Goal: Task Accomplishment & Management: Manage account settings

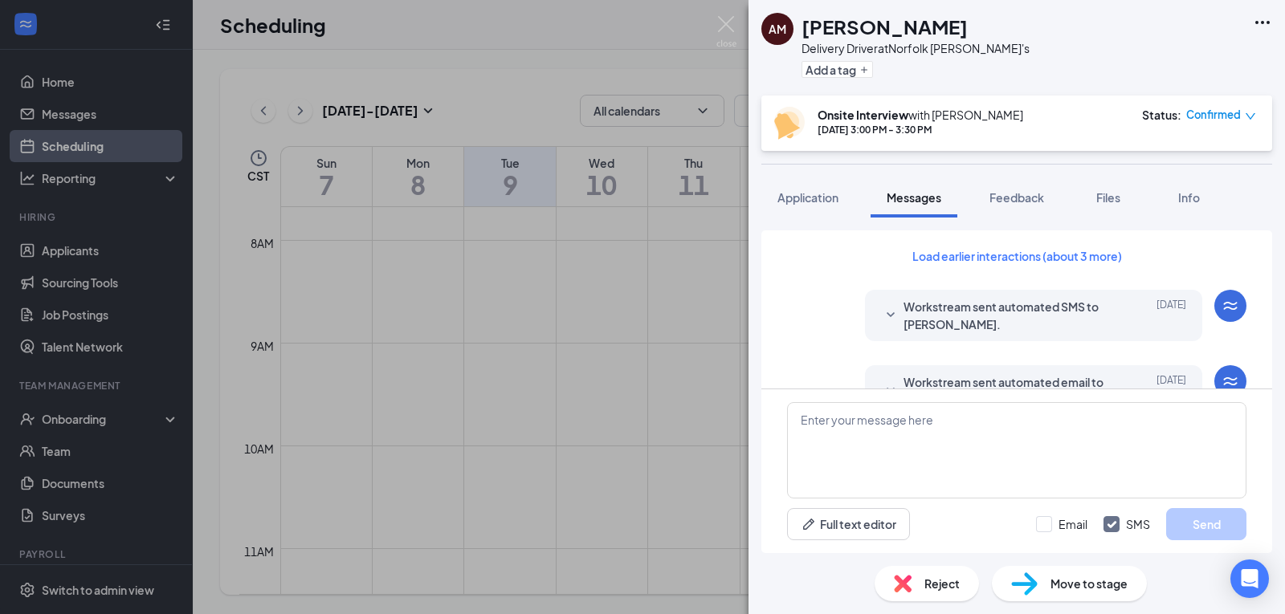
scroll to position [544, 0]
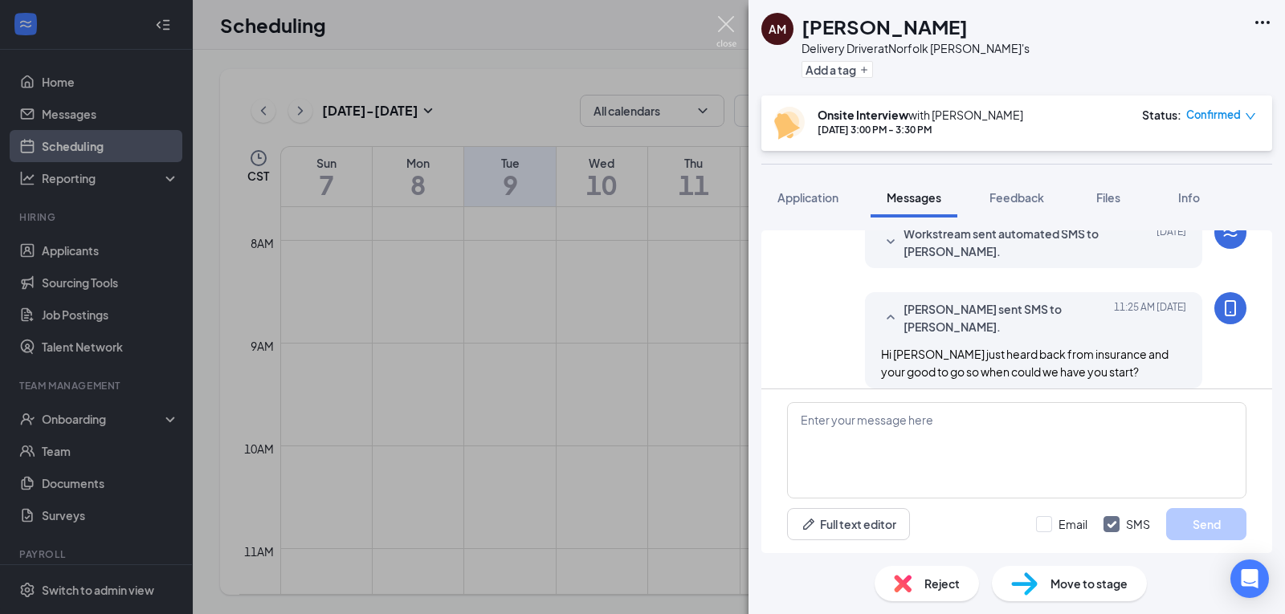
click at [718, 22] on img at bounding box center [726, 31] width 20 height 31
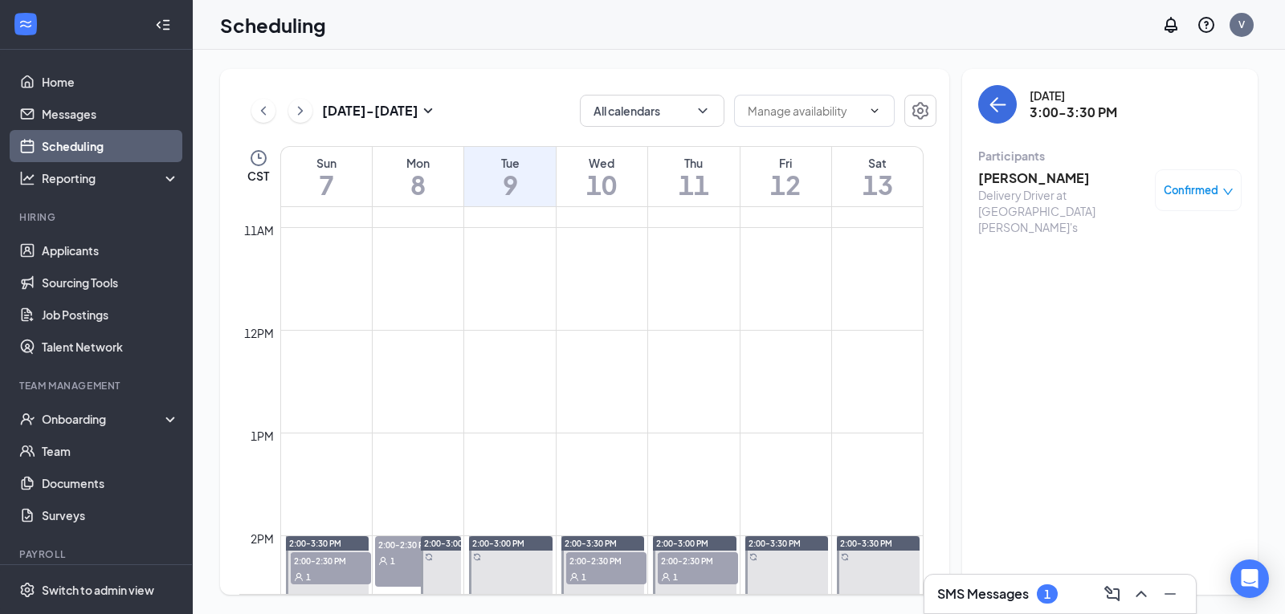
scroll to position [1432, 0]
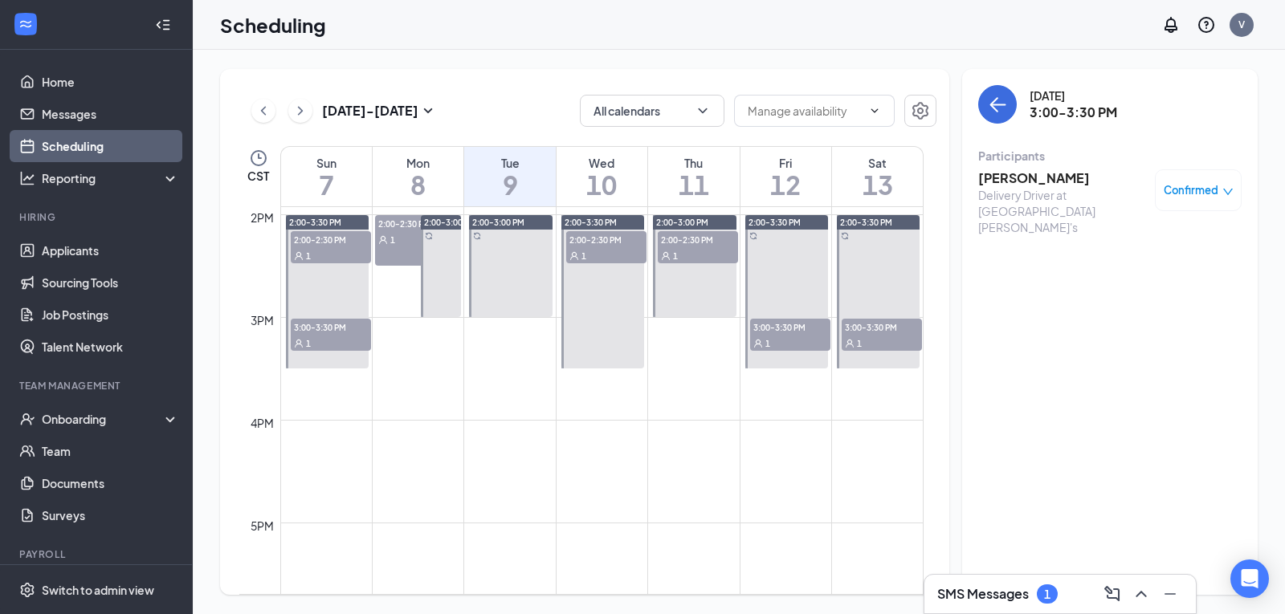
click at [596, 243] on span "2:00-2:30 PM" at bounding box center [606, 239] width 80 height 16
click at [309, 109] on button at bounding box center [300, 111] width 24 height 24
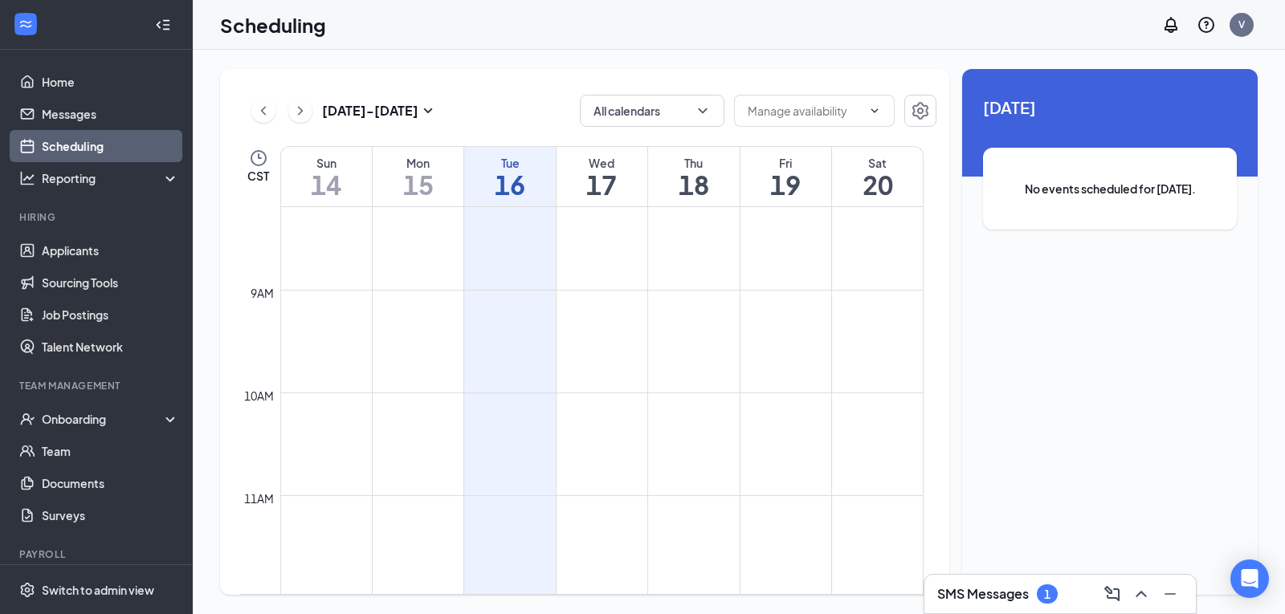
scroll to position [1271, 0]
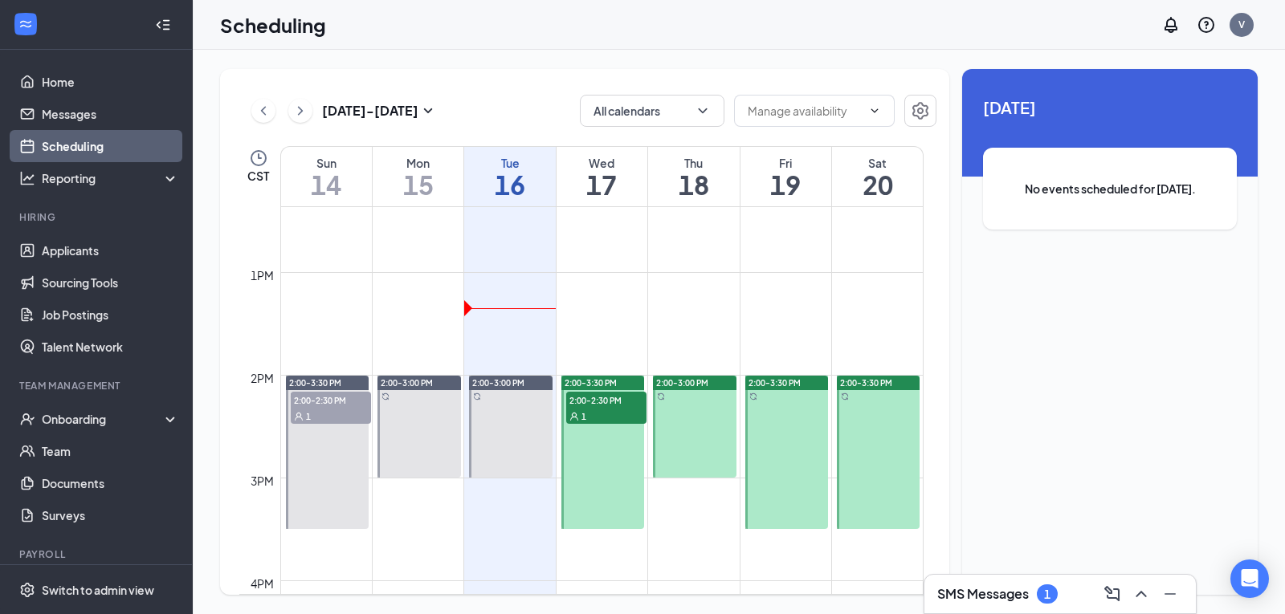
click at [598, 393] on span "2:00-2:30 PM" at bounding box center [606, 400] width 80 height 16
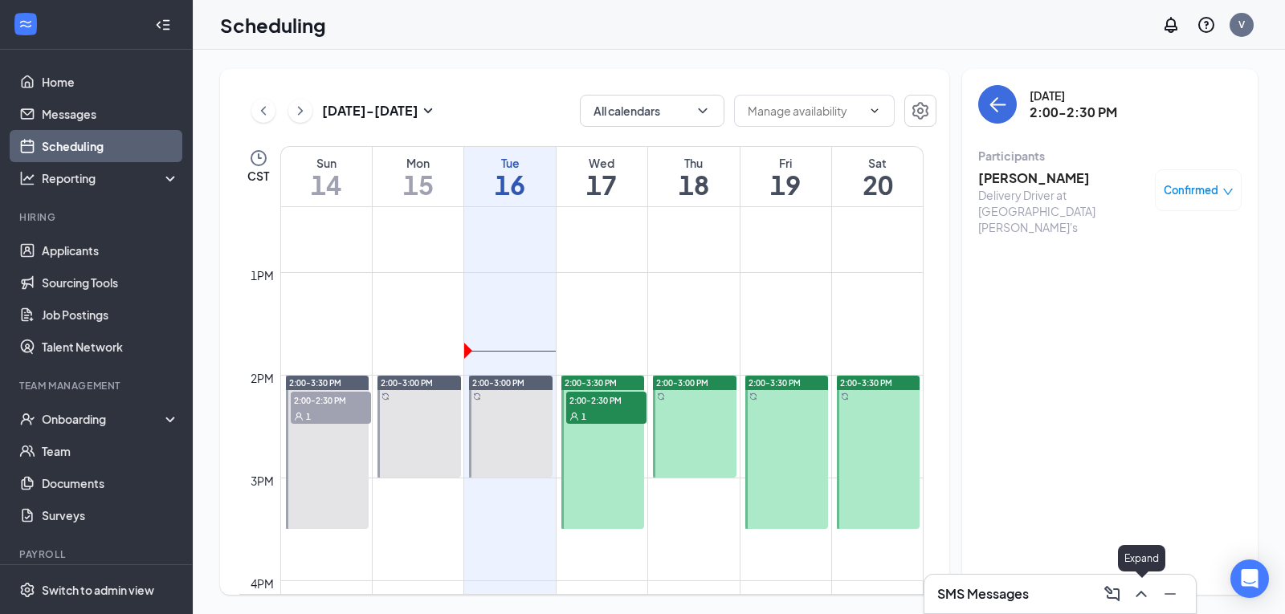
click at [1143, 589] on icon "ChevronUp" at bounding box center [1141, 594] width 19 height 19
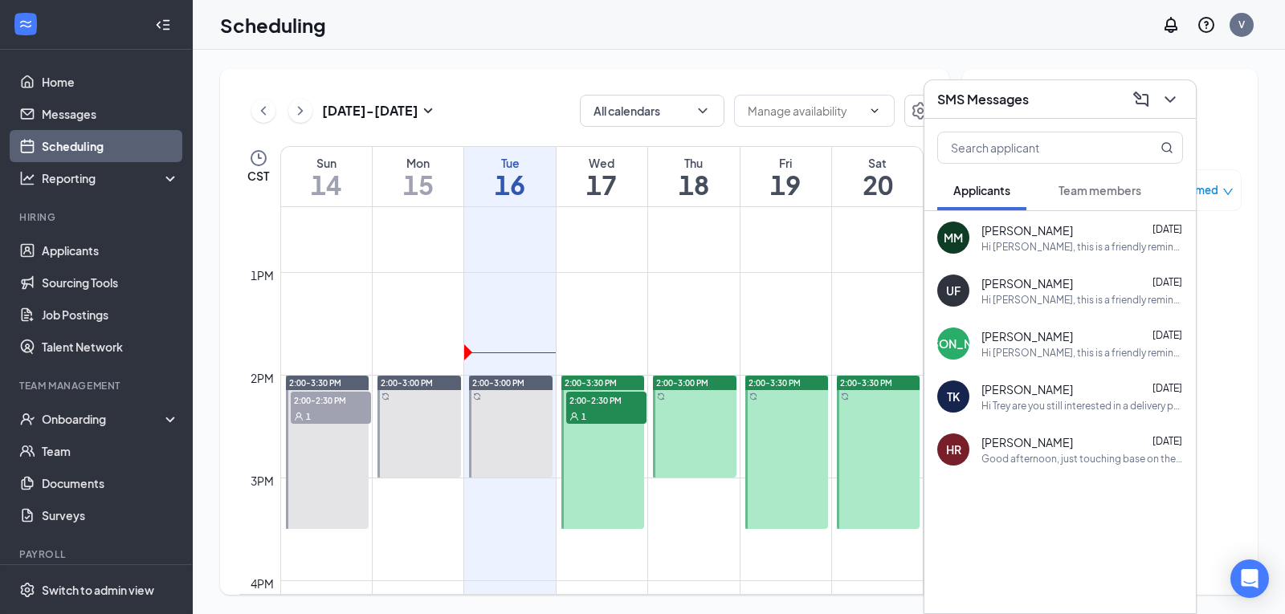
click at [1119, 196] on span "Team members" at bounding box center [1100, 190] width 83 height 14
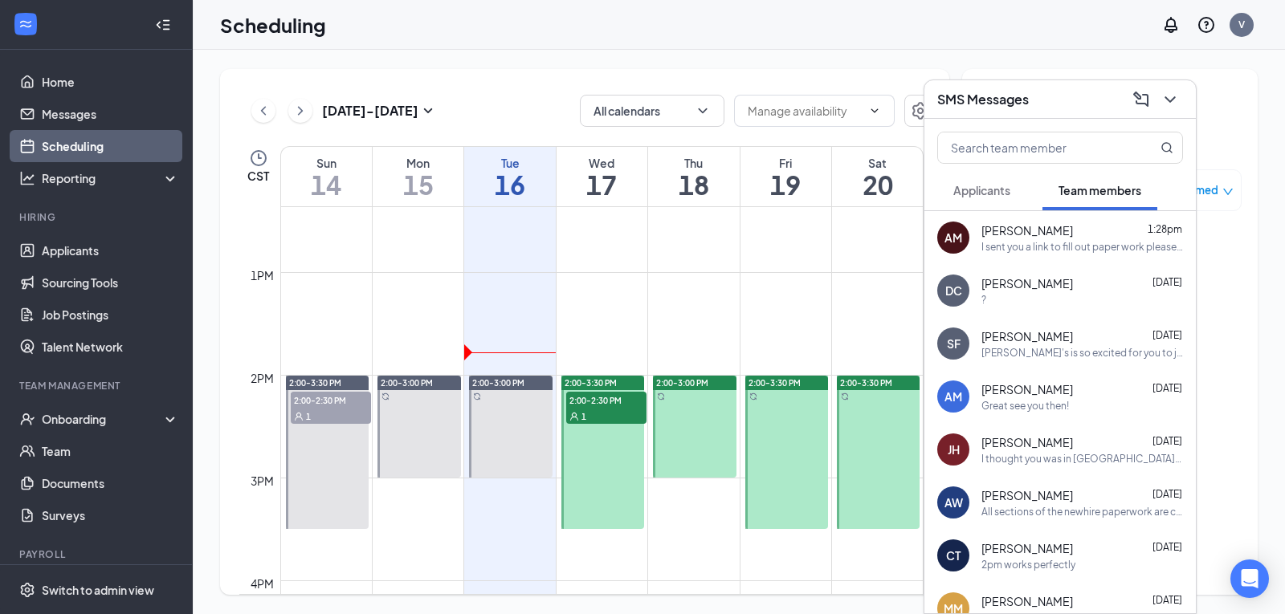
click at [997, 246] on div "I sent you a link to fill out paper work please make sure all of it is complete…" at bounding box center [1082, 247] width 202 height 14
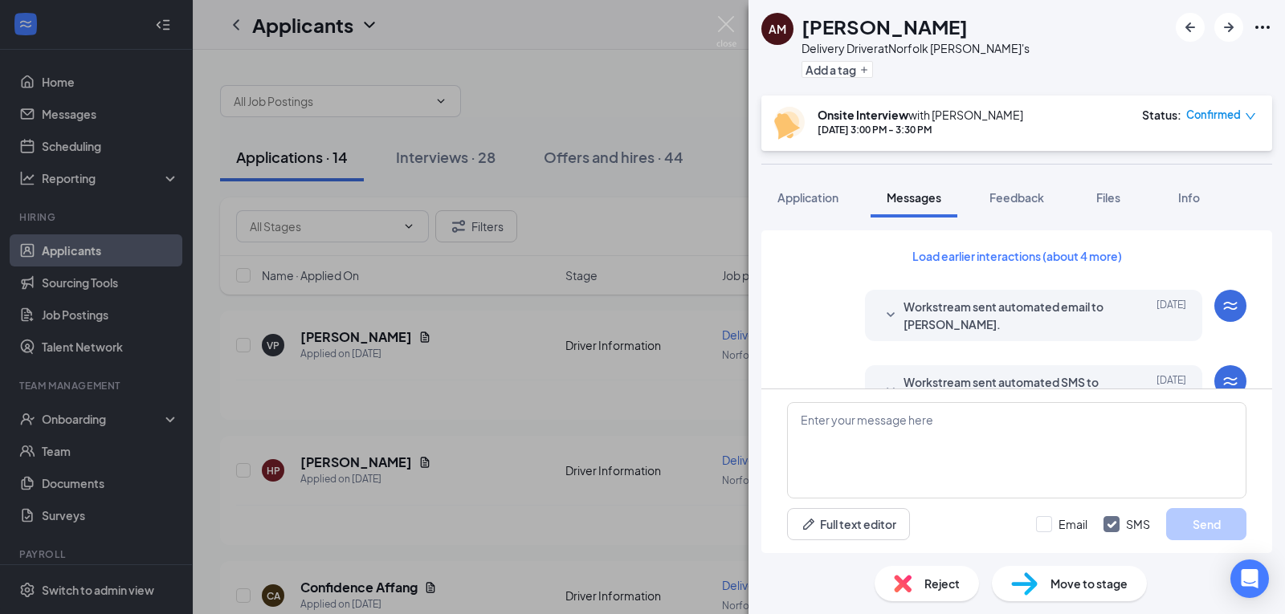
scroll to position [626, 0]
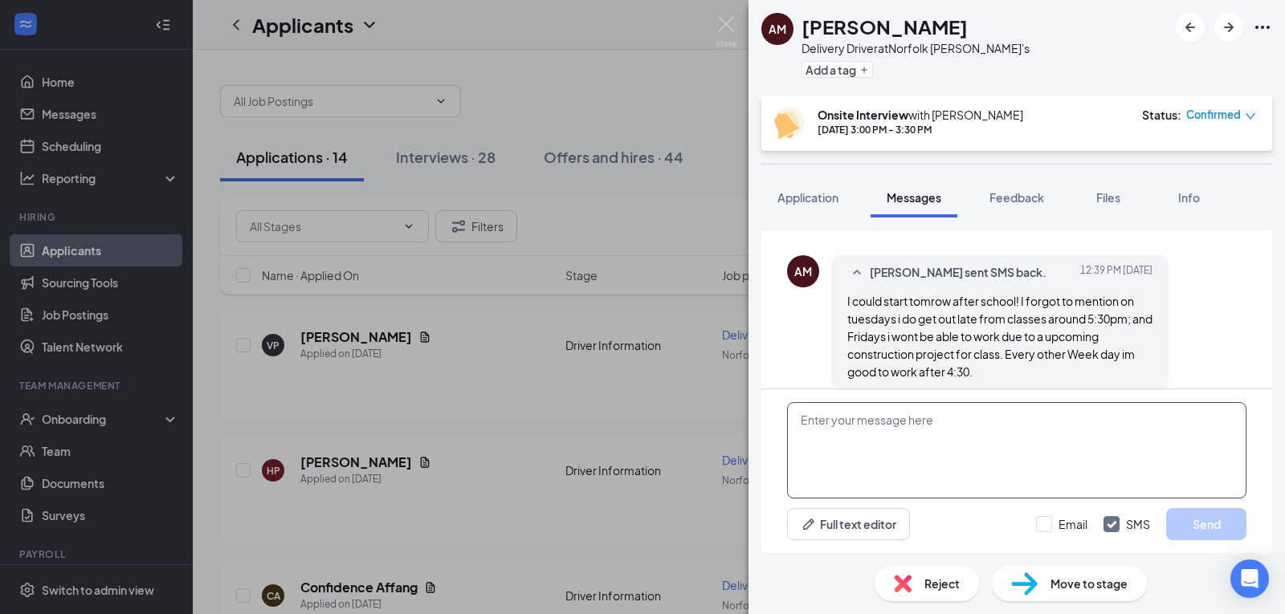
click at [895, 416] on textarea at bounding box center [1016, 450] width 459 height 96
type textarea "Lets plan [DATE] at 5 what size shirt would you like?"
click at [1197, 520] on button "Send" at bounding box center [1206, 524] width 80 height 32
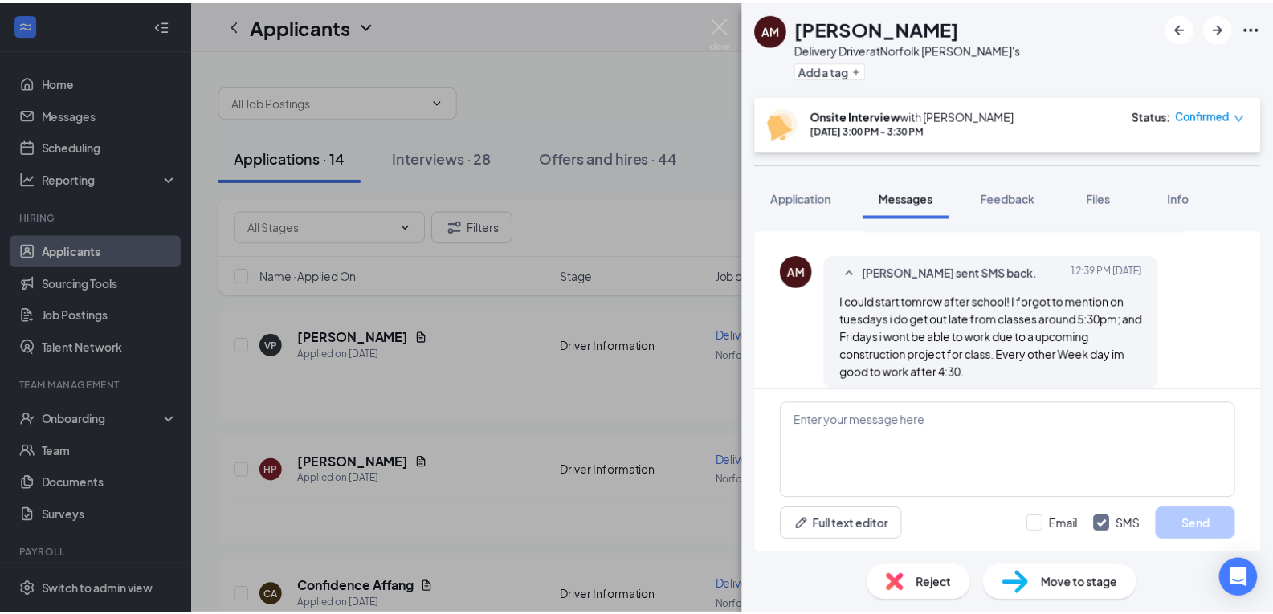
scroll to position [712, 0]
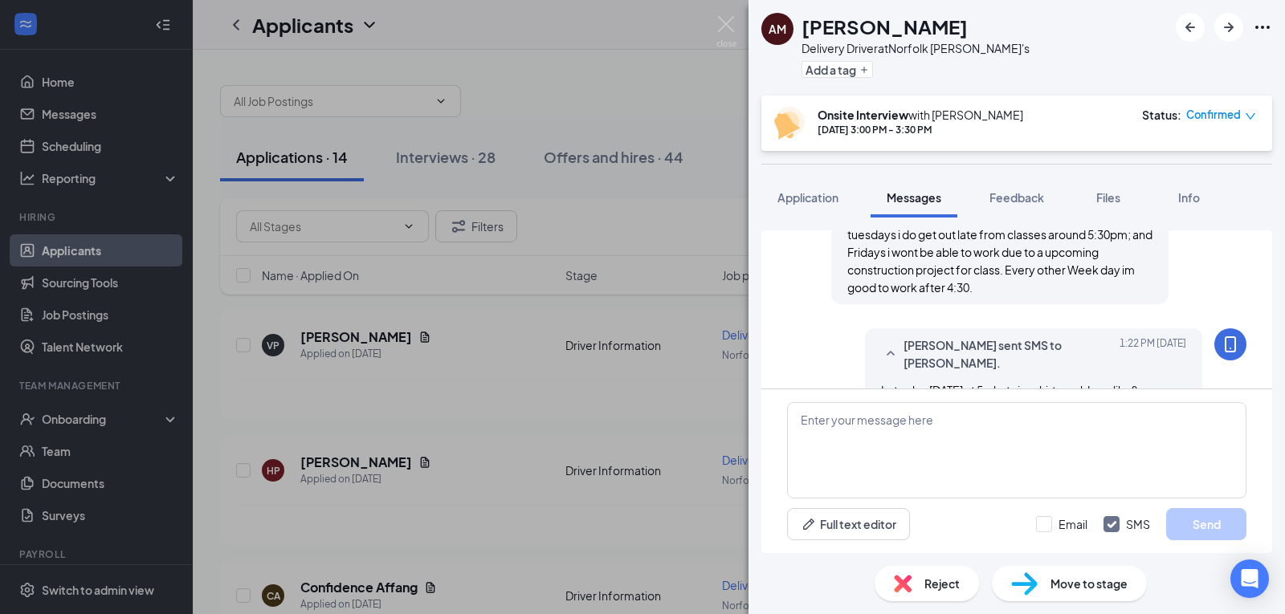
click at [1067, 589] on span "Move to stage" at bounding box center [1088, 584] width 77 height 18
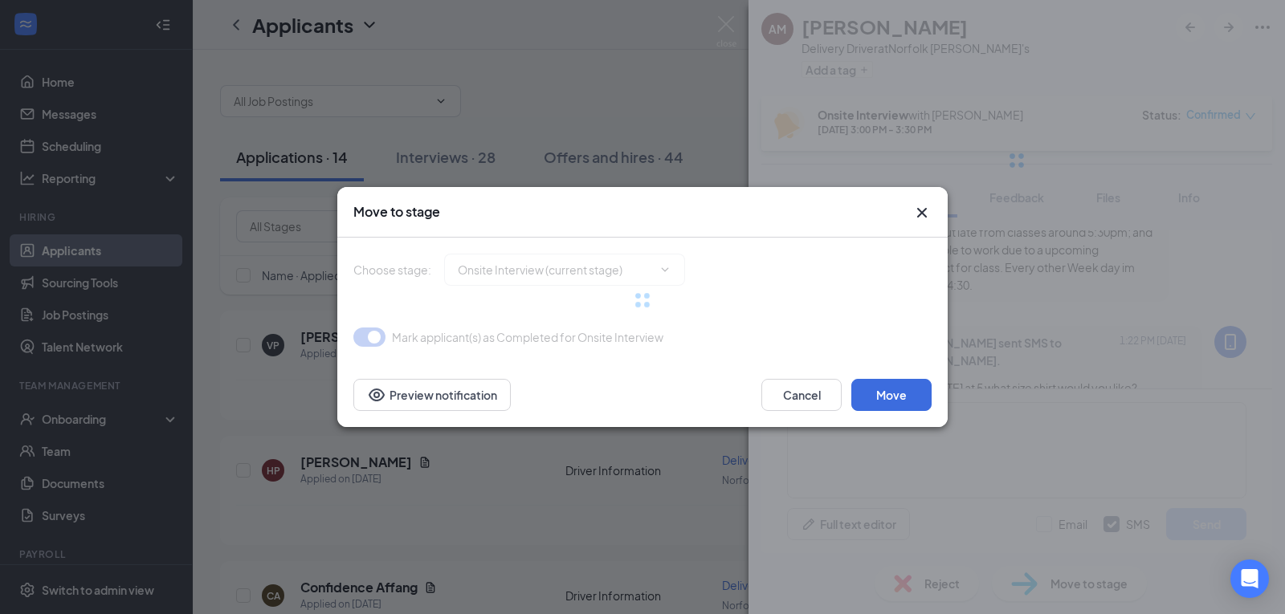
type input "Hiring Complete (final stage)"
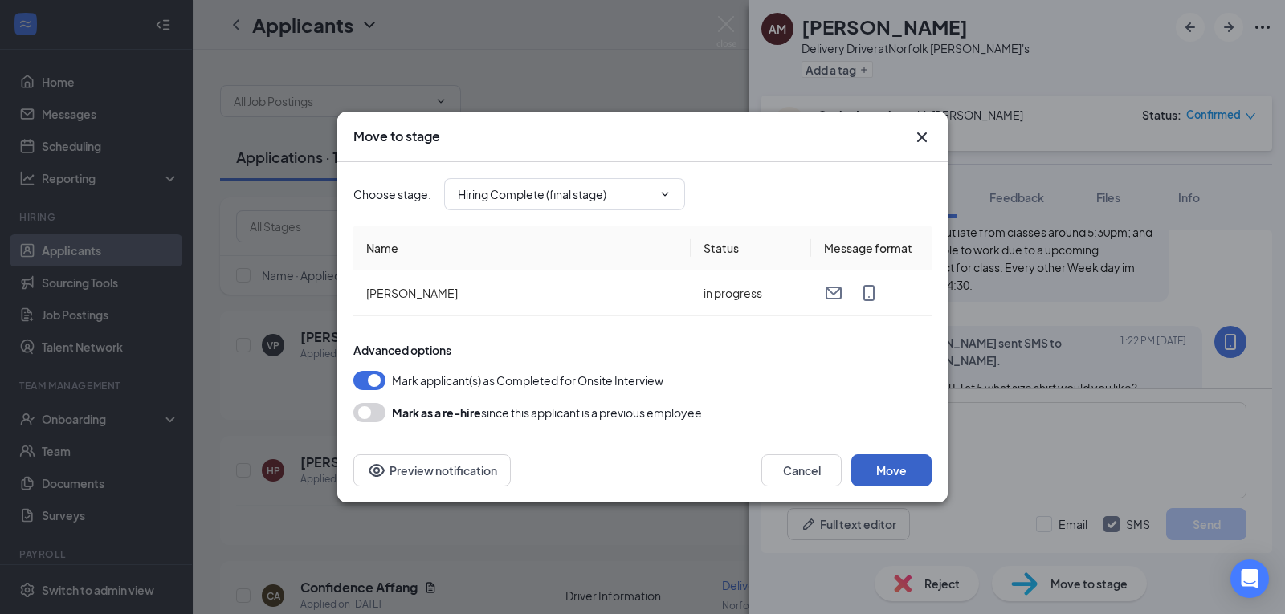
click at [878, 463] on button "Move" at bounding box center [891, 471] width 80 height 32
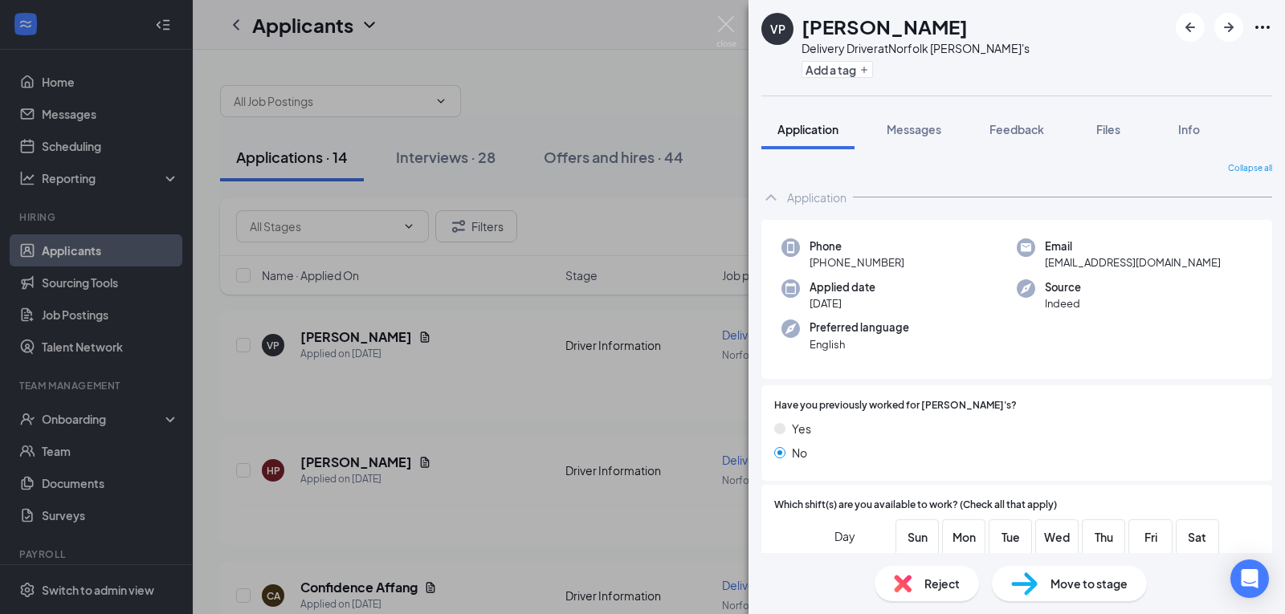
click at [120, 419] on div "VP Victoria Pereira Delivery Driver at Norfolk Jimmy John's Add a tag Applicati…" at bounding box center [642, 307] width 1285 height 614
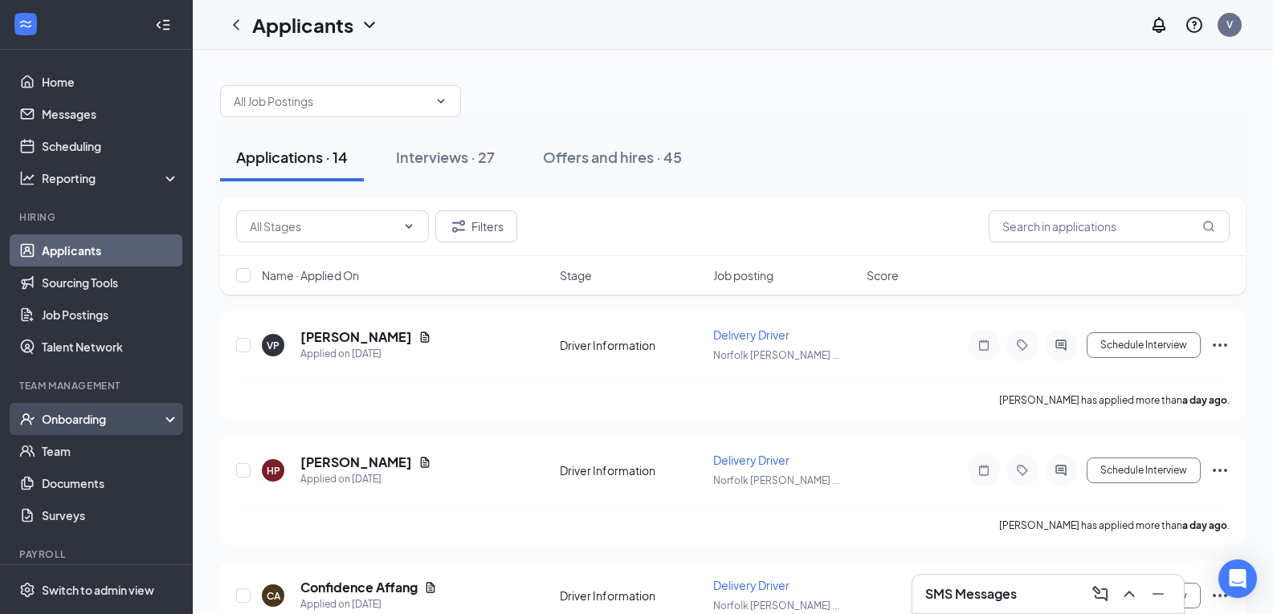
click at [123, 414] on div "Onboarding" at bounding box center [104, 419] width 124 height 16
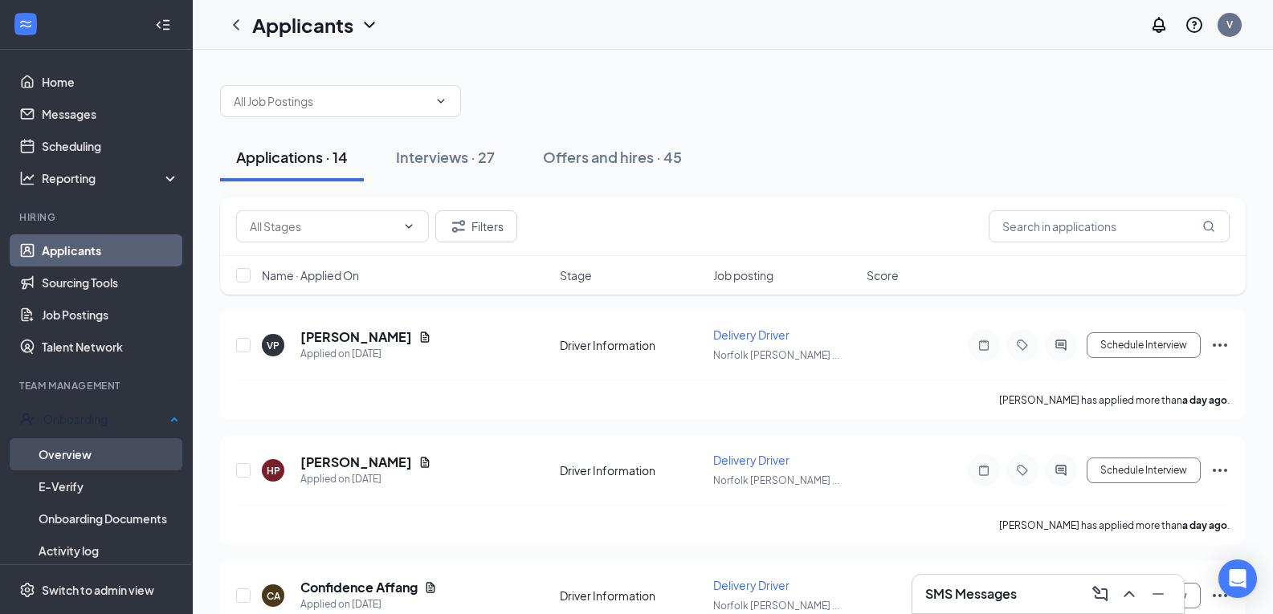
click at [130, 449] on link "Overview" at bounding box center [109, 455] width 141 height 32
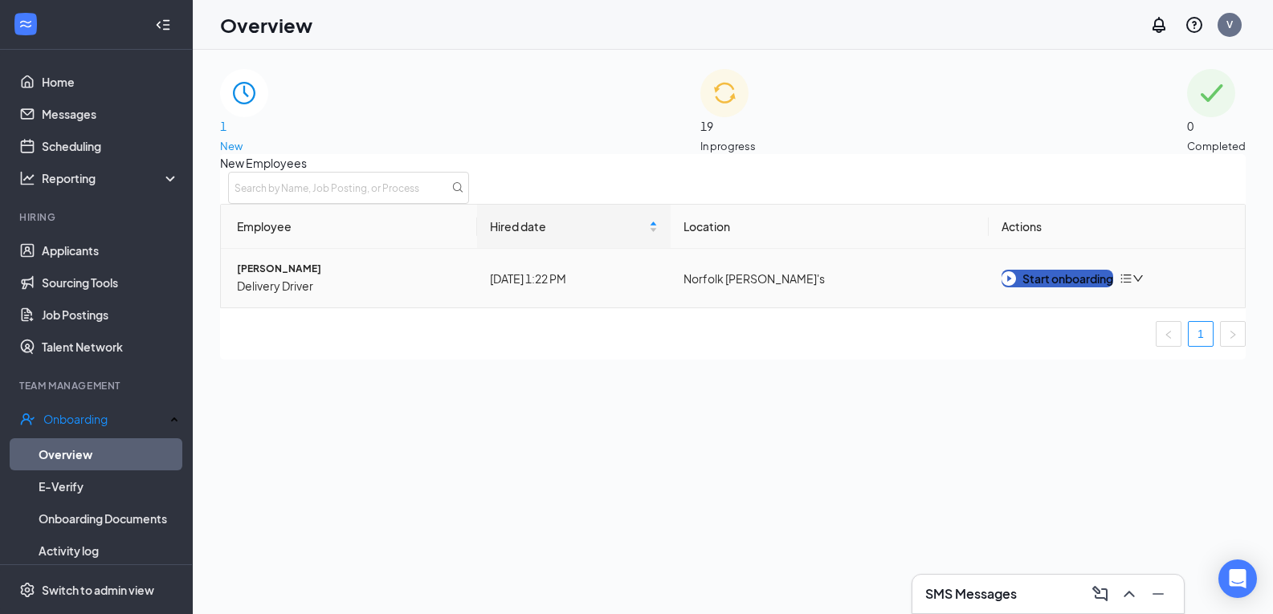
click at [1076, 288] on div "Start onboarding" at bounding box center [1057, 279] width 112 height 18
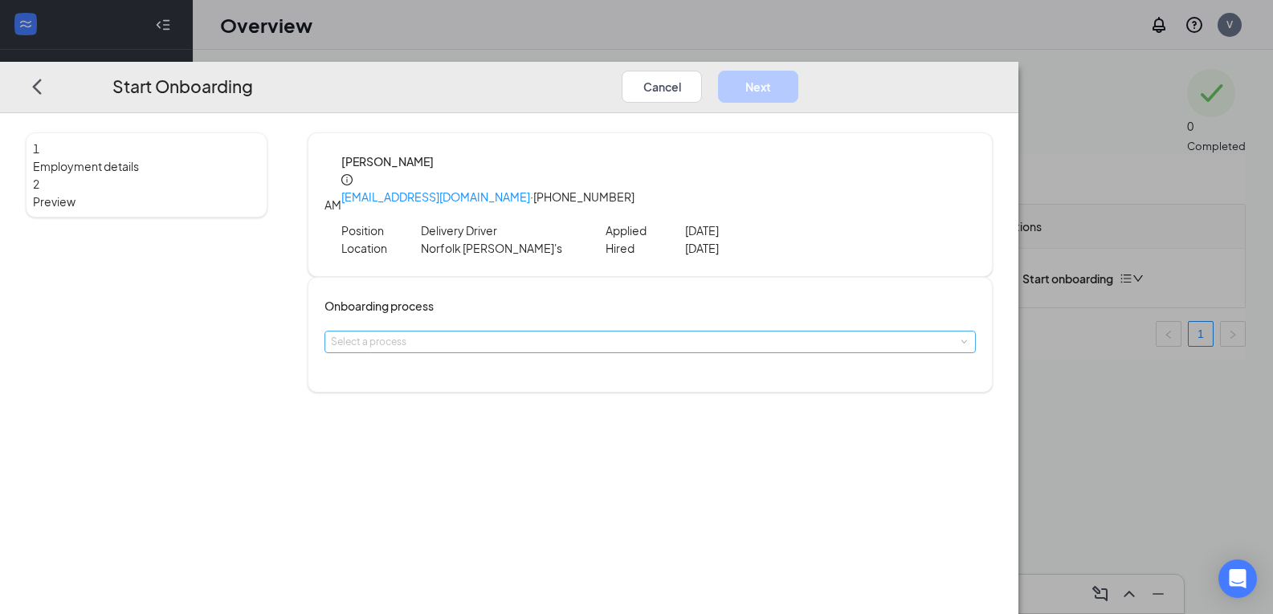
click at [552, 334] on div "Select a process" at bounding box center [646, 342] width 631 height 16
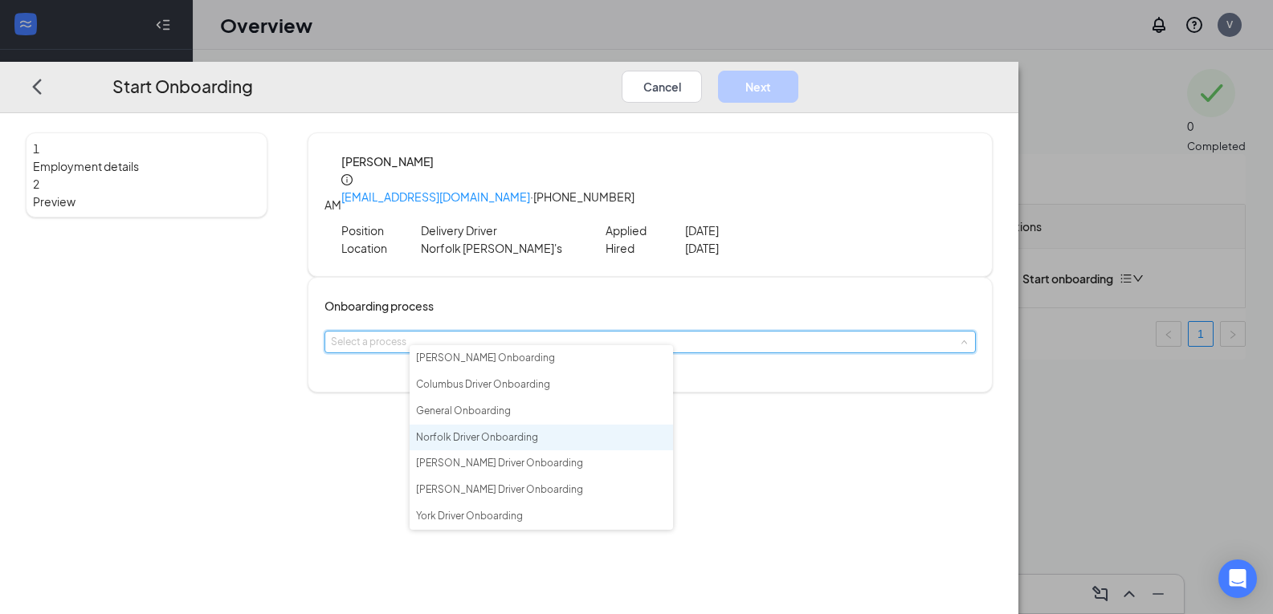
click at [518, 443] on span "Norfolk Driver Onboarding" at bounding box center [477, 437] width 122 height 12
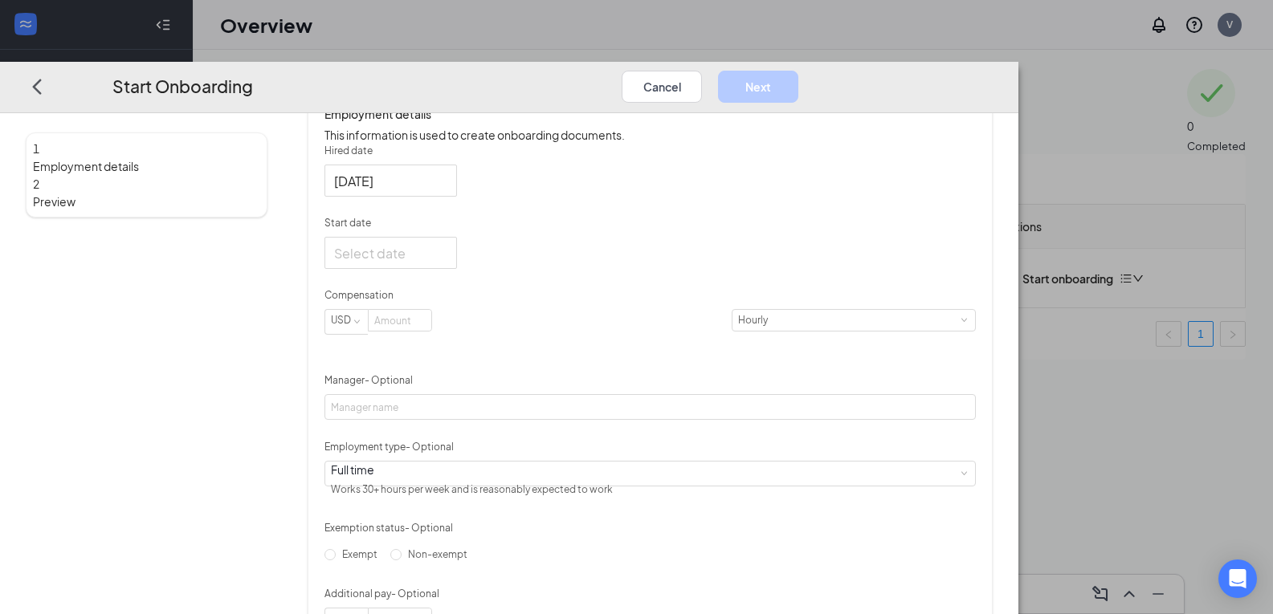
scroll to position [321, 0]
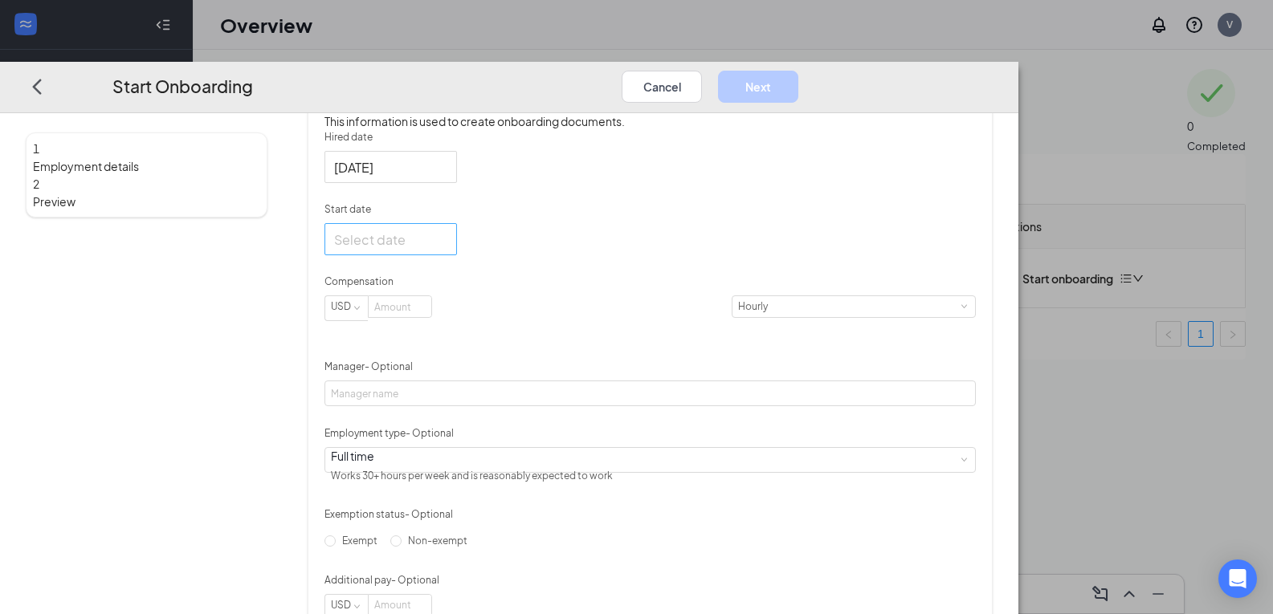
click at [457, 255] on div at bounding box center [390, 239] width 133 height 32
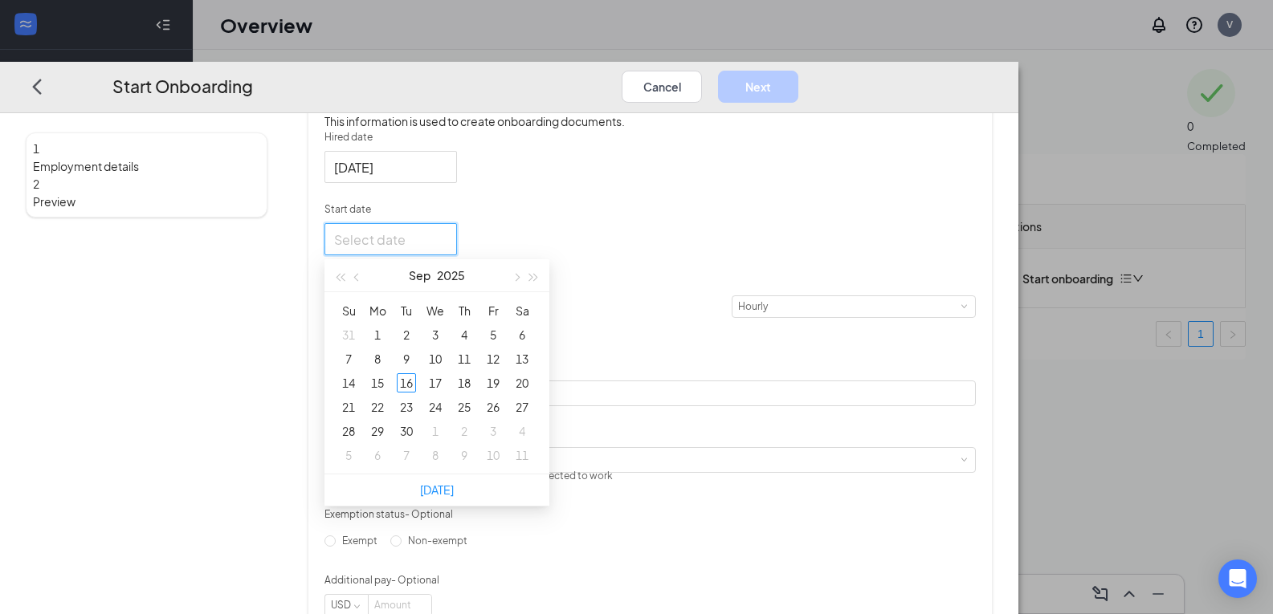
click at [447, 249] on div at bounding box center [390, 239] width 113 height 20
type input "[DATE]"
click at [474, 388] on div "18" at bounding box center [464, 382] width 19 height 19
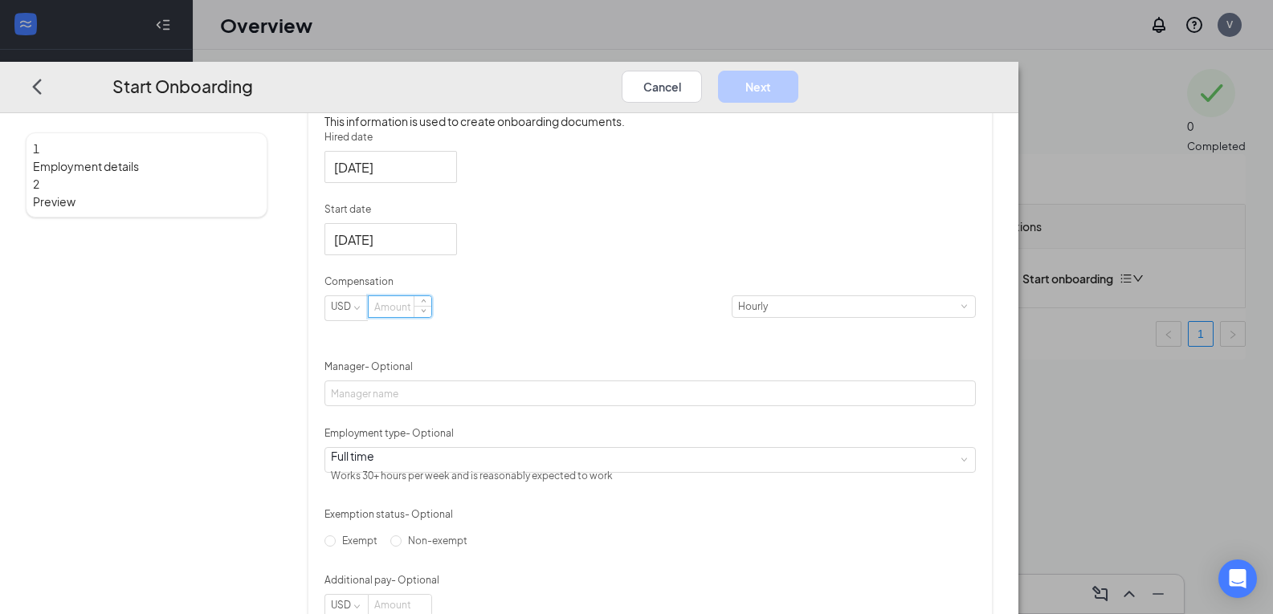
click at [431, 317] on input at bounding box center [400, 306] width 63 height 21
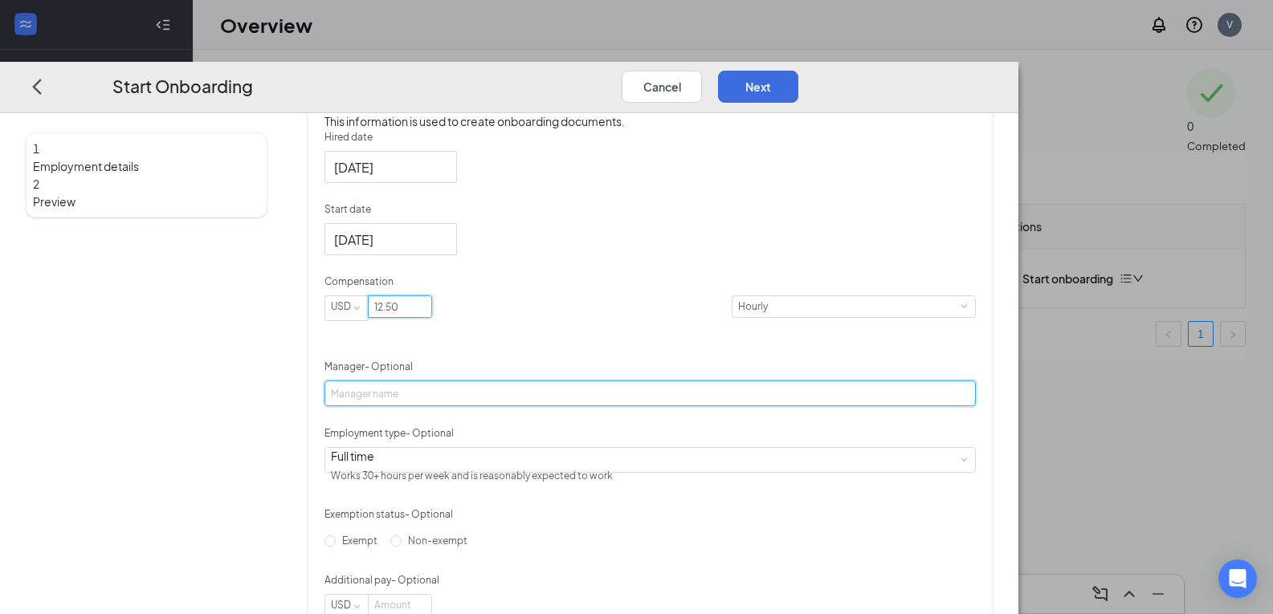
type input "12.5"
click at [512, 385] on input "Manager - Optional" at bounding box center [649, 394] width 651 height 26
type input "[PERSON_NAME]"
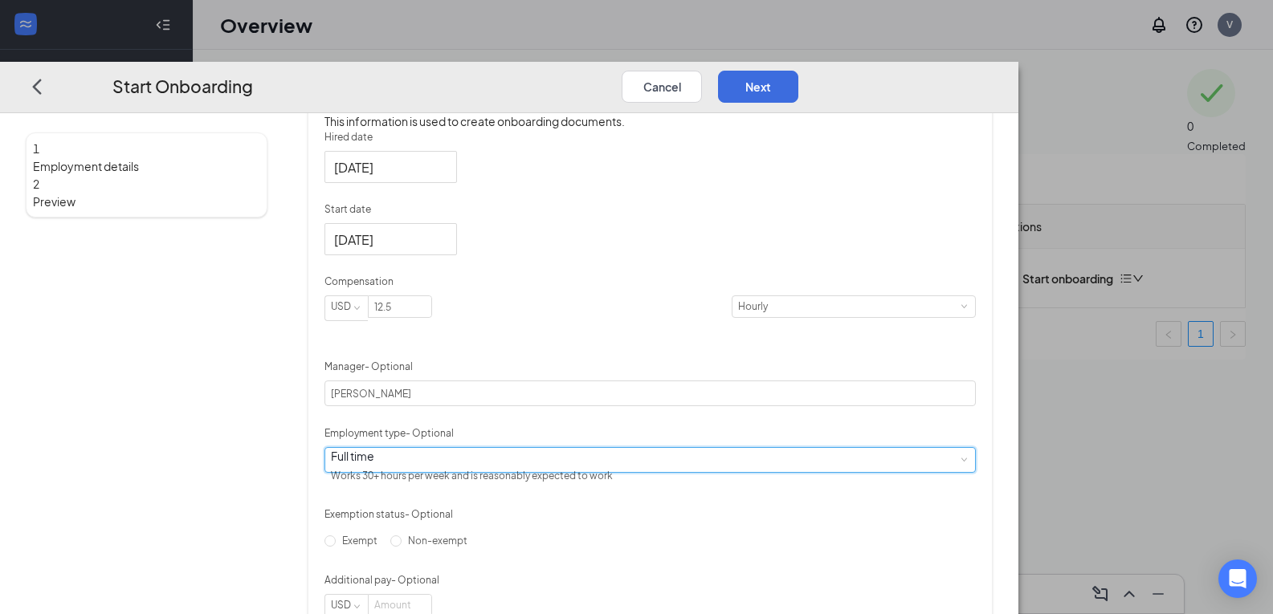
click at [524, 471] on div "Full time Works 30+ hours per week and is reasonably expected to work" at bounding box center [650, 459] width 638 height 24
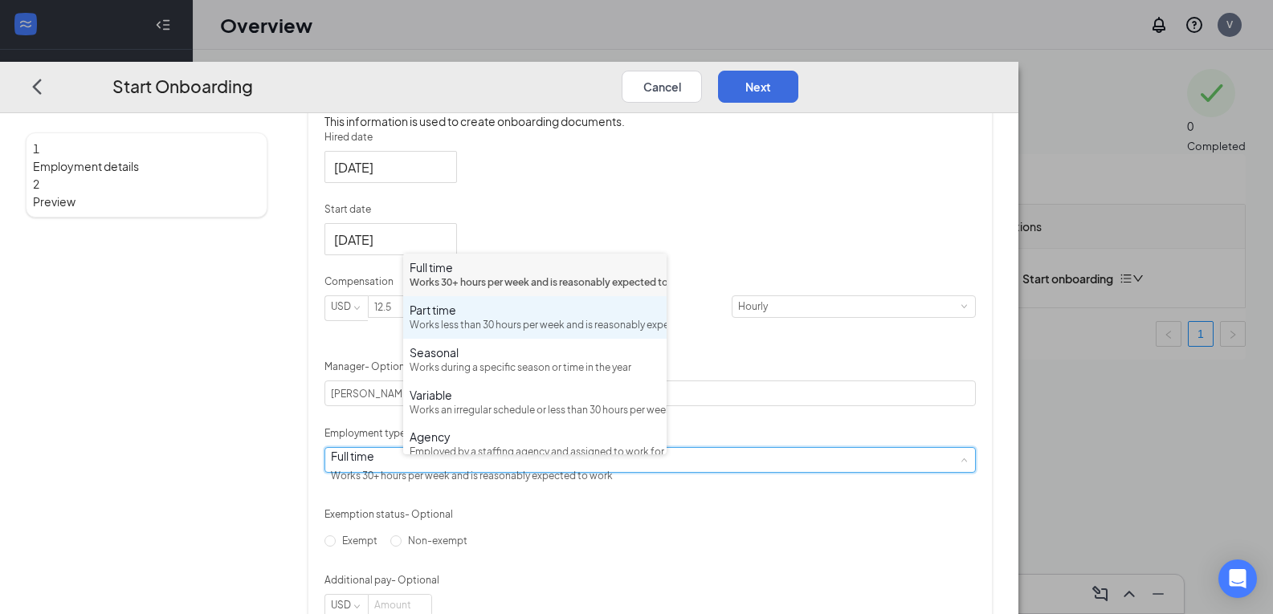
click at [490, 333] on div "Works less than 30 hours per week and is reasonably expected to work" at bounding box center [535, 325] width 251 height 15
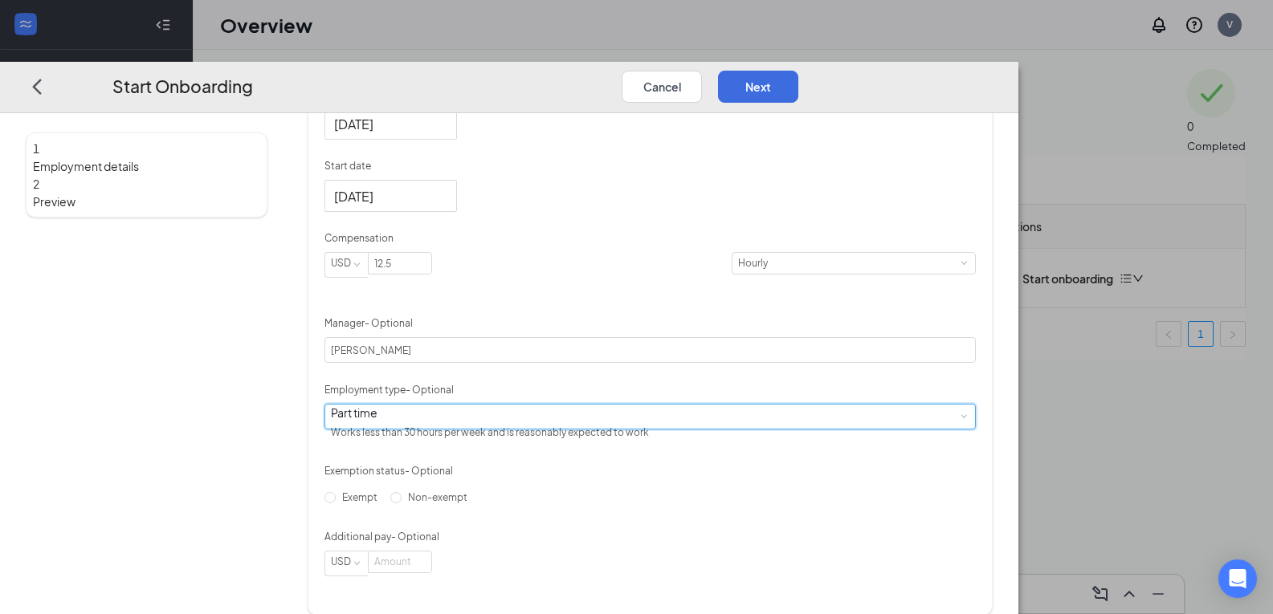
scroll to position [403, 0]
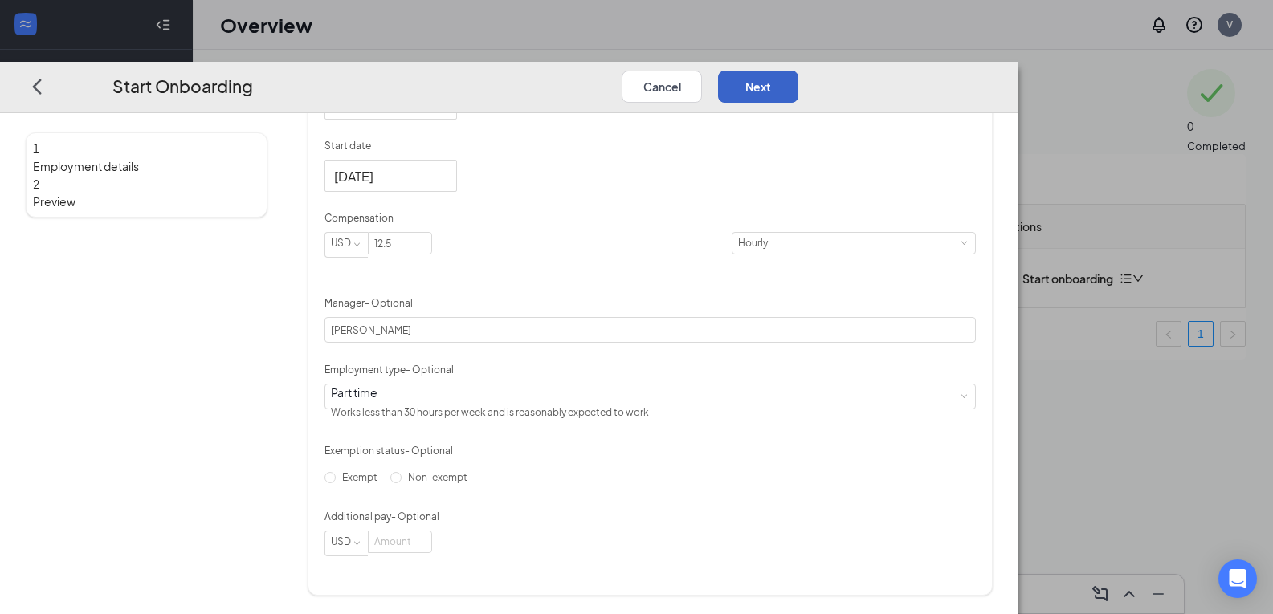
click at [798, 70] on button "Next" at bounding box center [758, 86] width 80 height 32
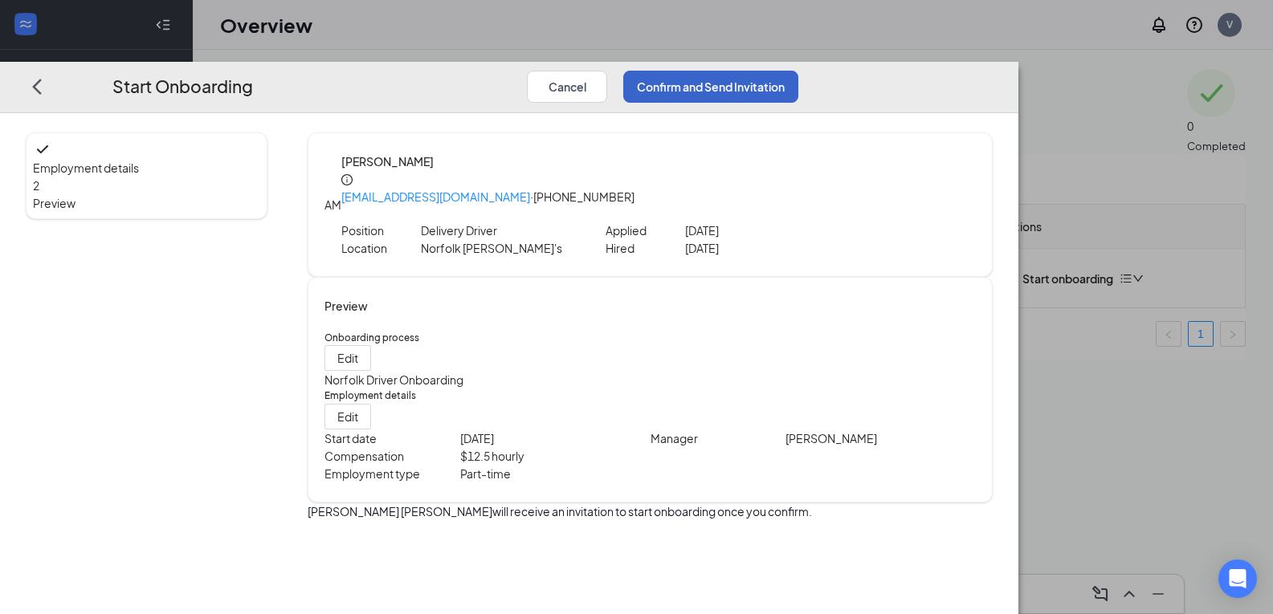
click at [798, 70] on button "Confirm and Send Invitation" at bounding box center [710, 86] width 175 height 32
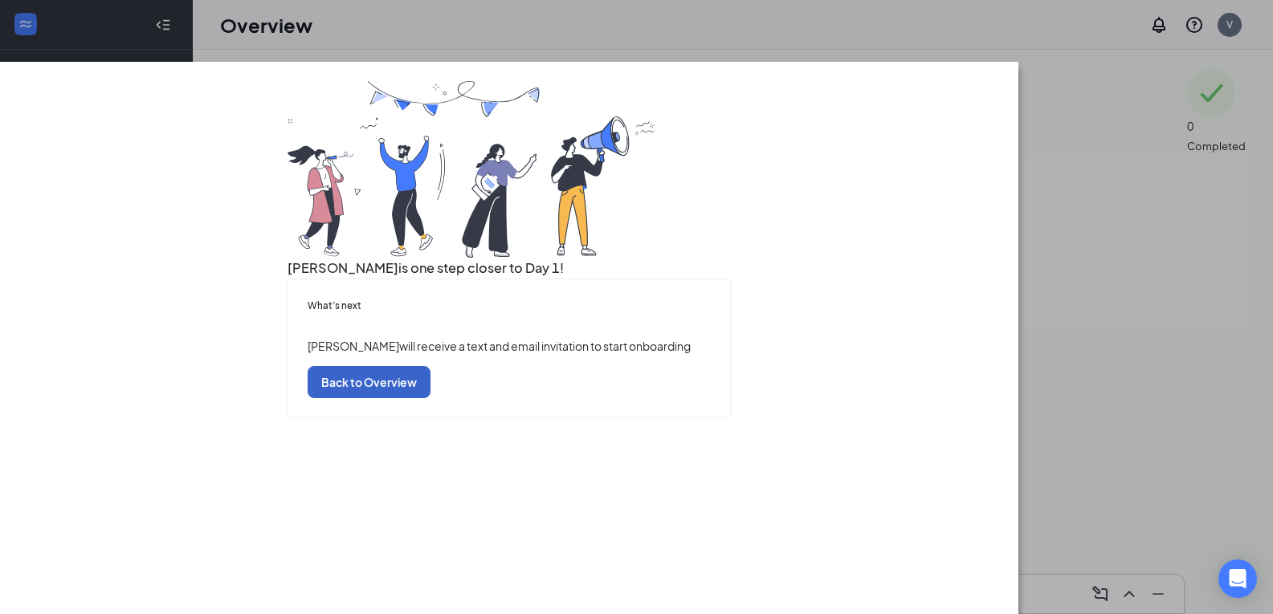
click at [430, 398] on button "Back to Overview" at bounding box center [369, 381] width 123 height 32
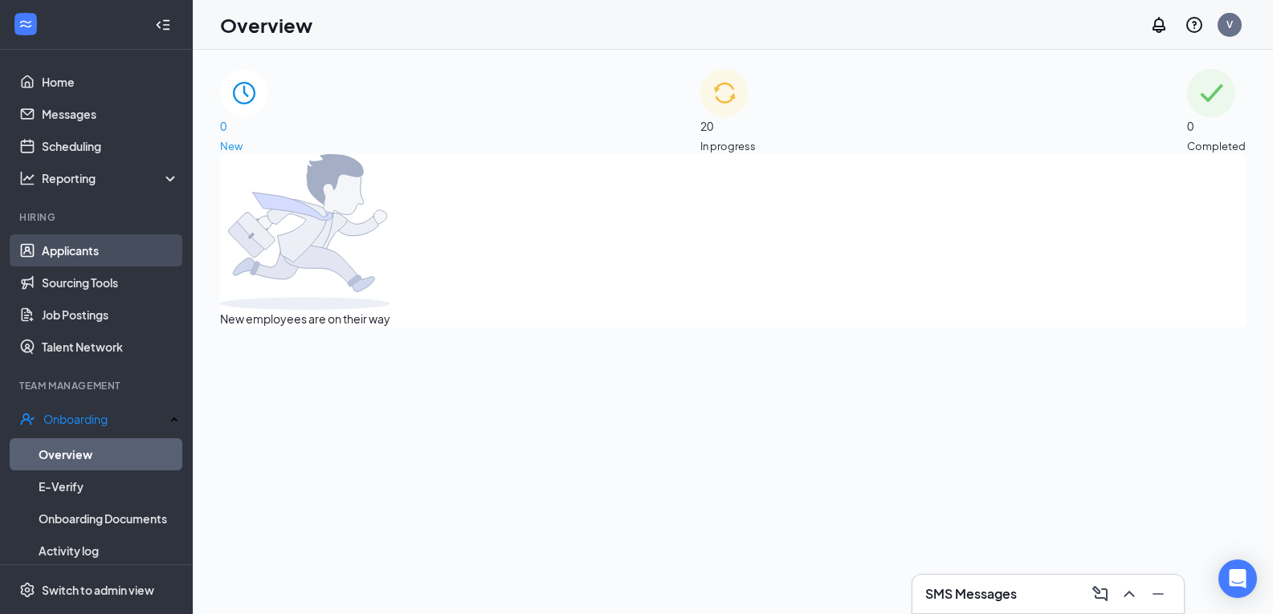
click at [113, 251] on link "Applicants" at bounding box center [110, 251] width 137 height 32
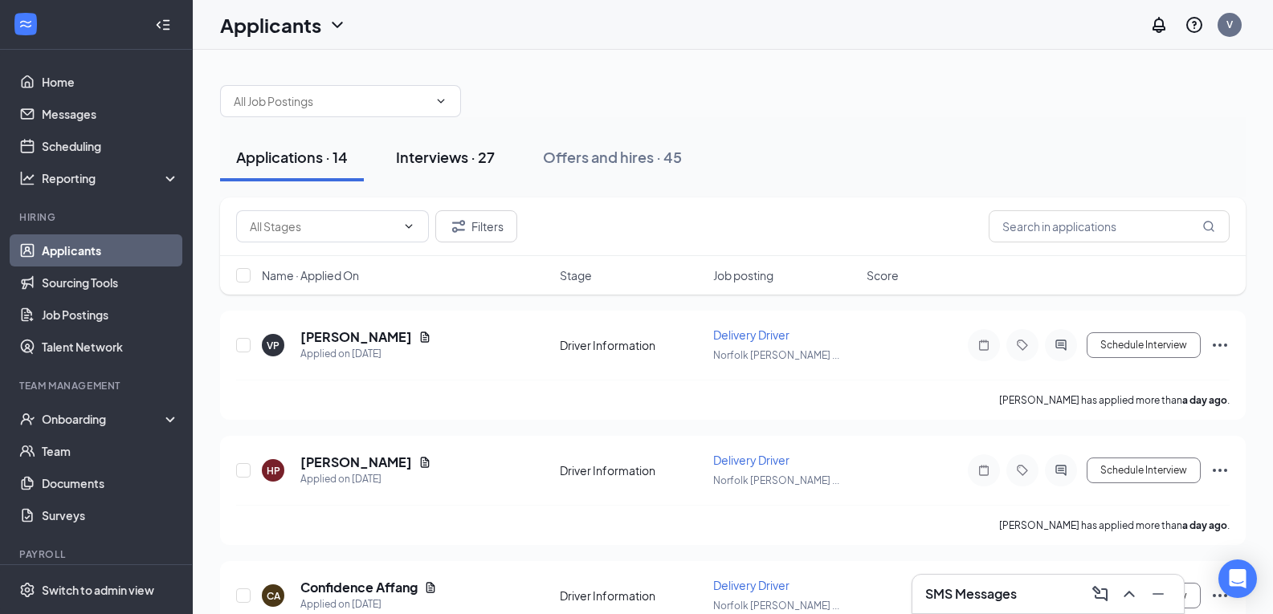
click at [476, 160] on div "Interviews · 27" at bounding box center [445, 157] width 99 height 20
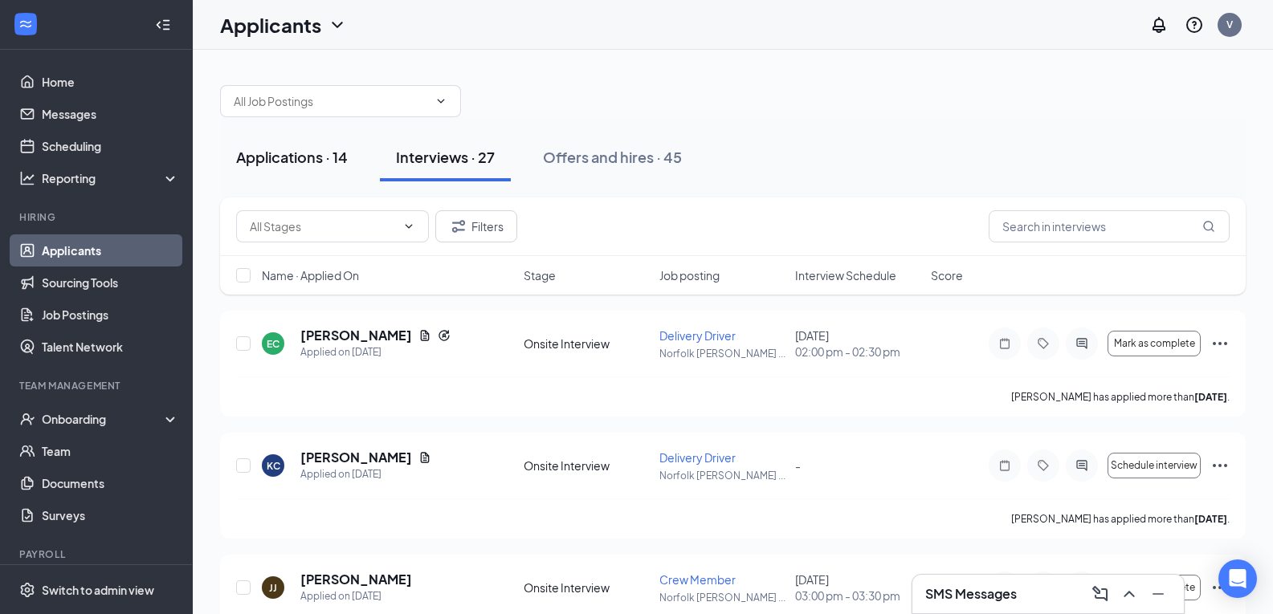
click at [347, 167] on button "Applications · 14" at bounding box center [292, 157] width 144 height 48
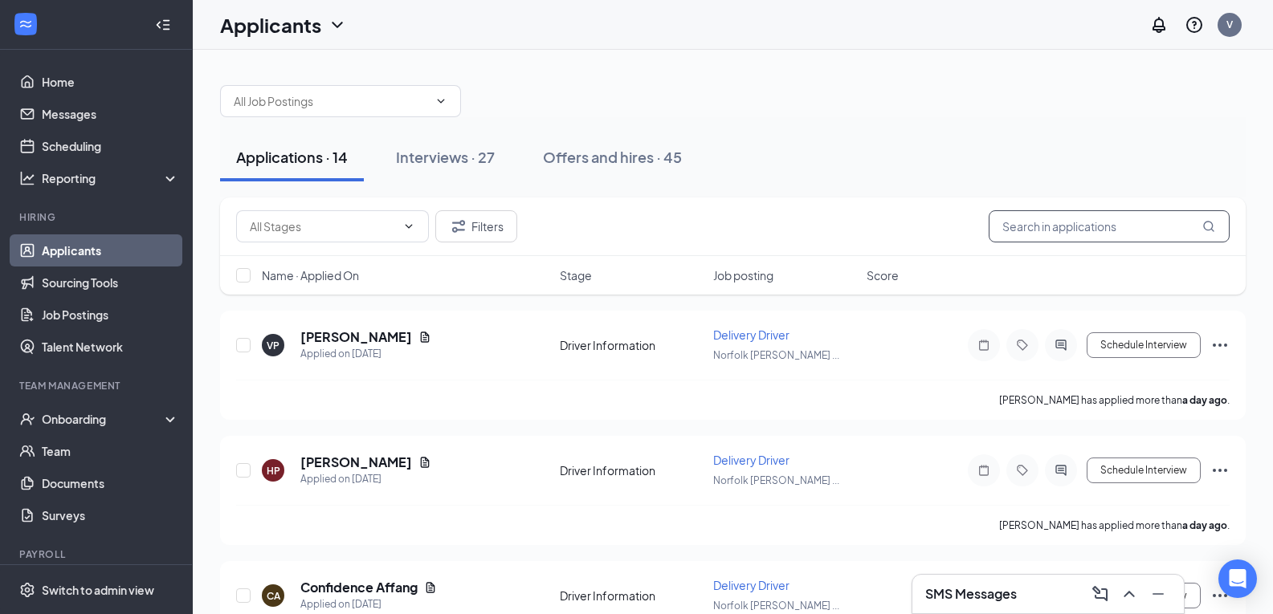
click at [1025, 231] on input "text" at bounding box center [1109, 226] width 241 height 32
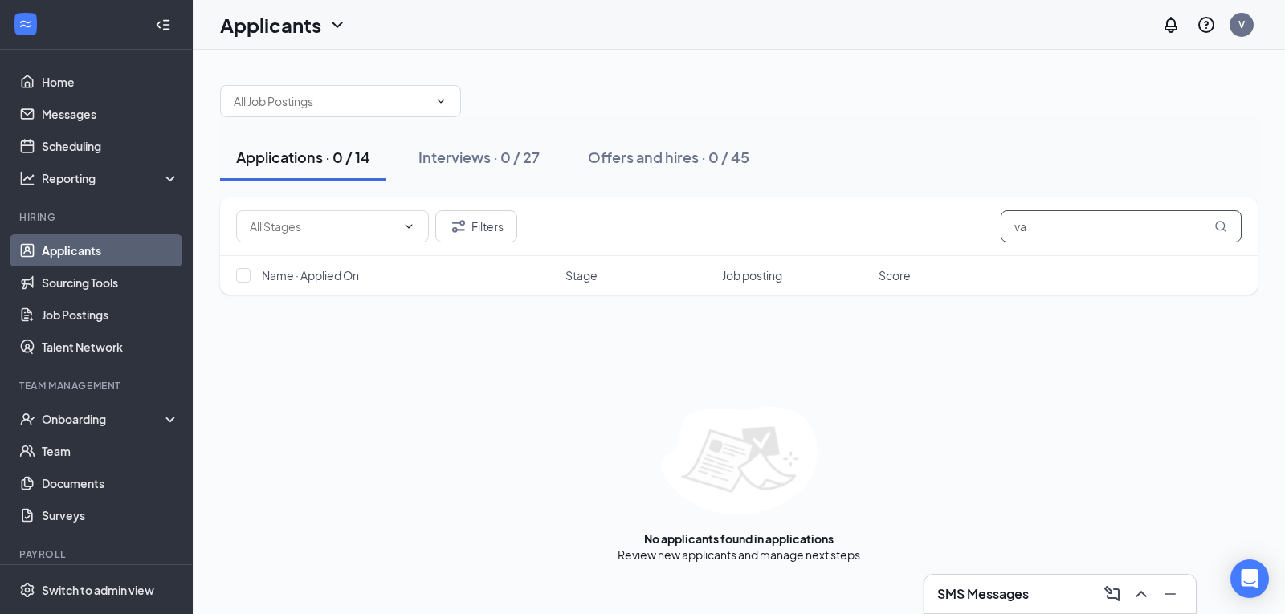
type input "v"
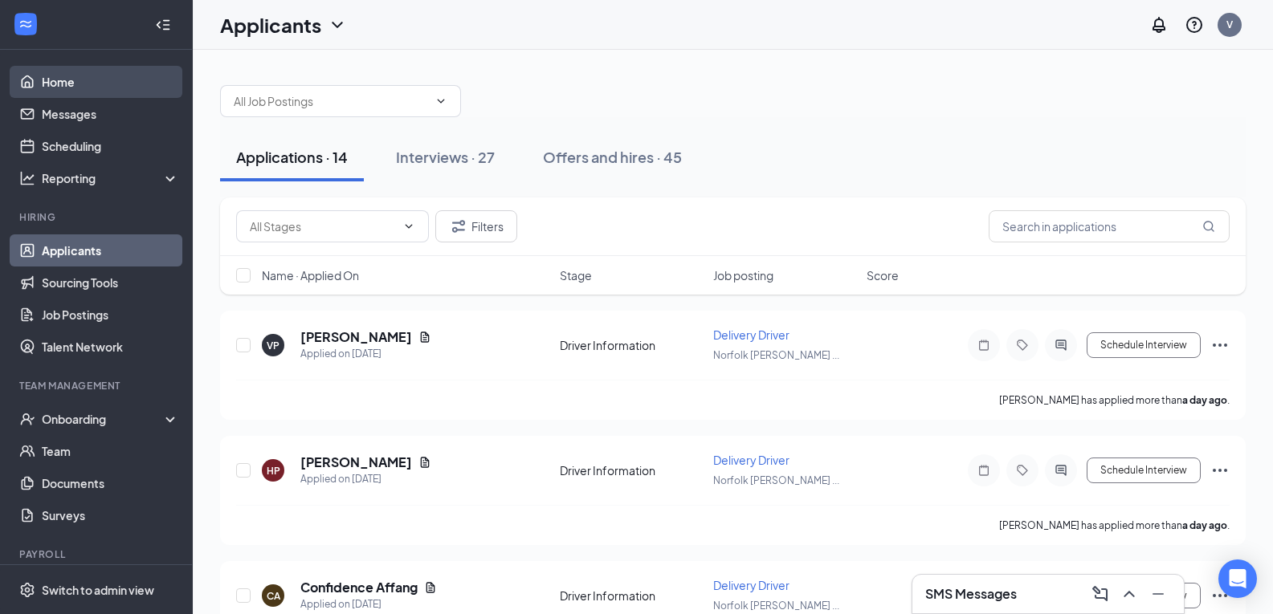
click at [109, 74] on link "Home" at bounding box center [110, 82] width 137 height 32
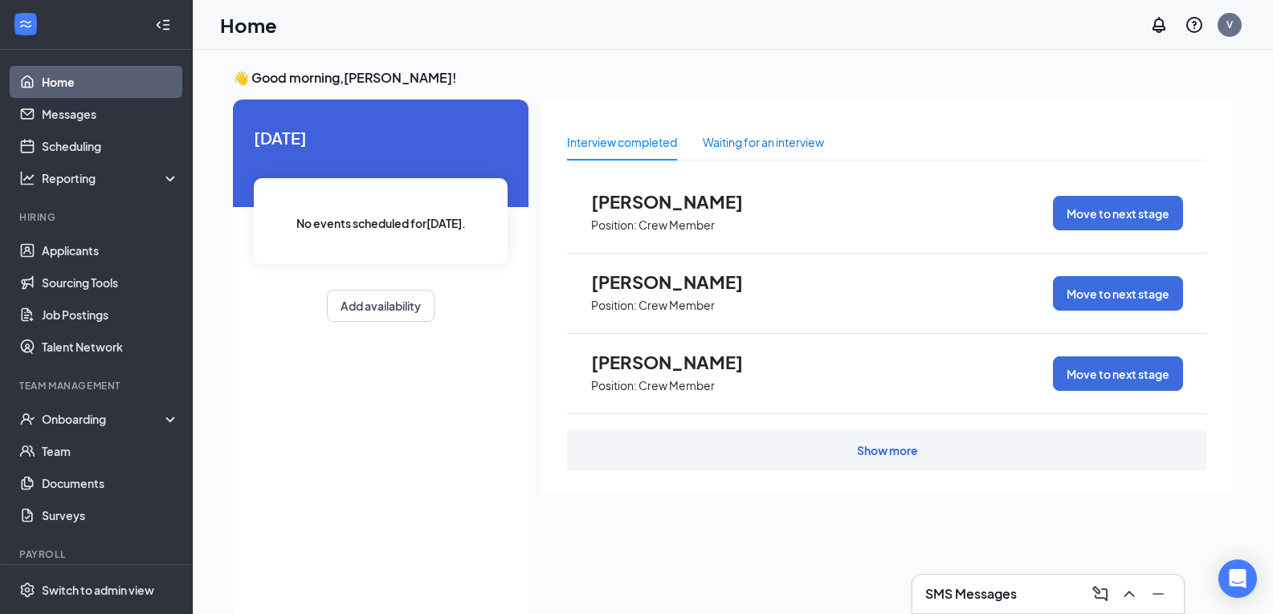
click at [722, 134] on div "Waiting for an interview" at bounding box center [763, 142] width 121 height 18
click at [862, 446] on div "Show more" at bounding box center [887, 451] width 61 height 16
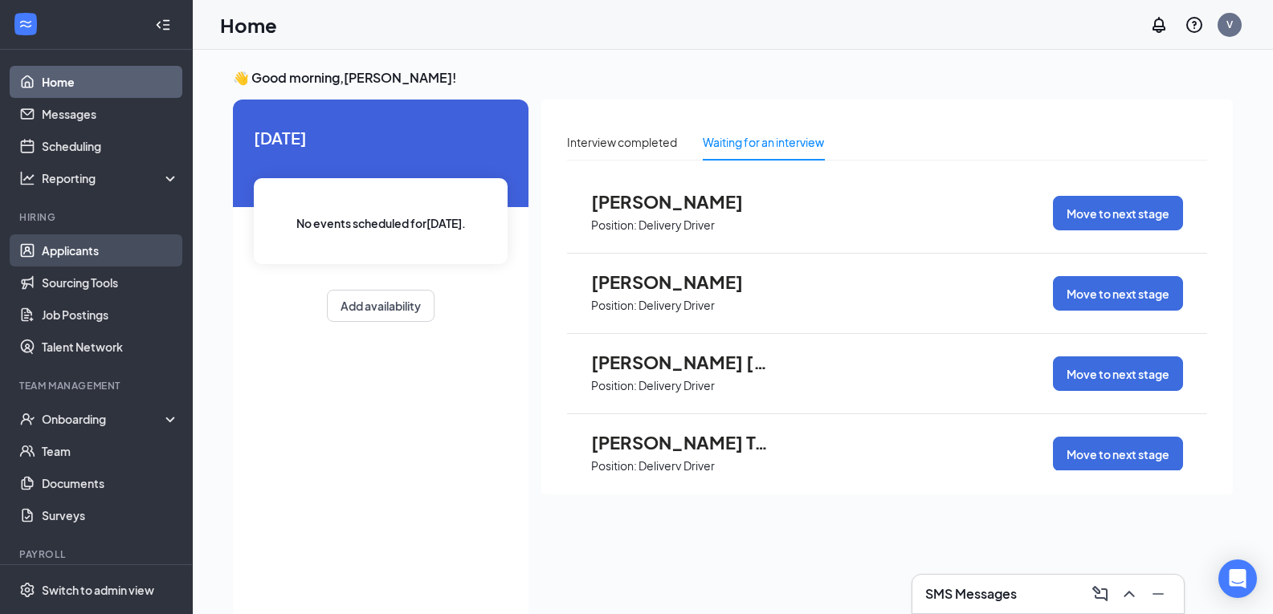
click at [113, 251] on link "Applicants" at bounding box center [110, 251] width 137 height 32
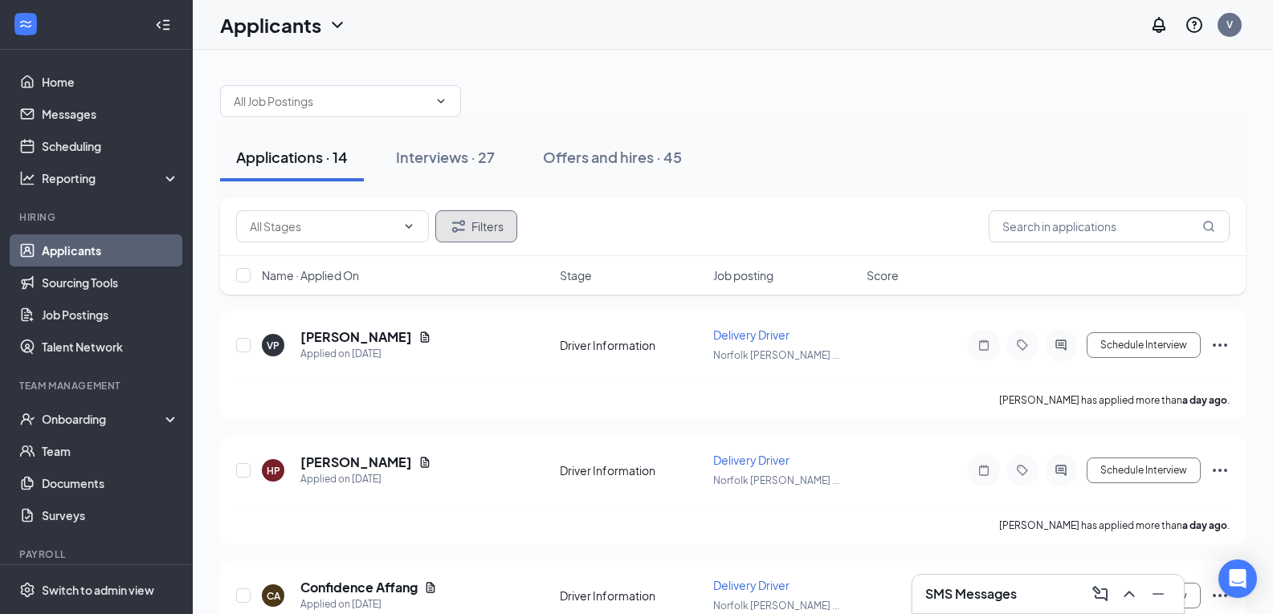
click at [487, 218] on button "Filters" at bounding box center [476, 226] width 82 height 32
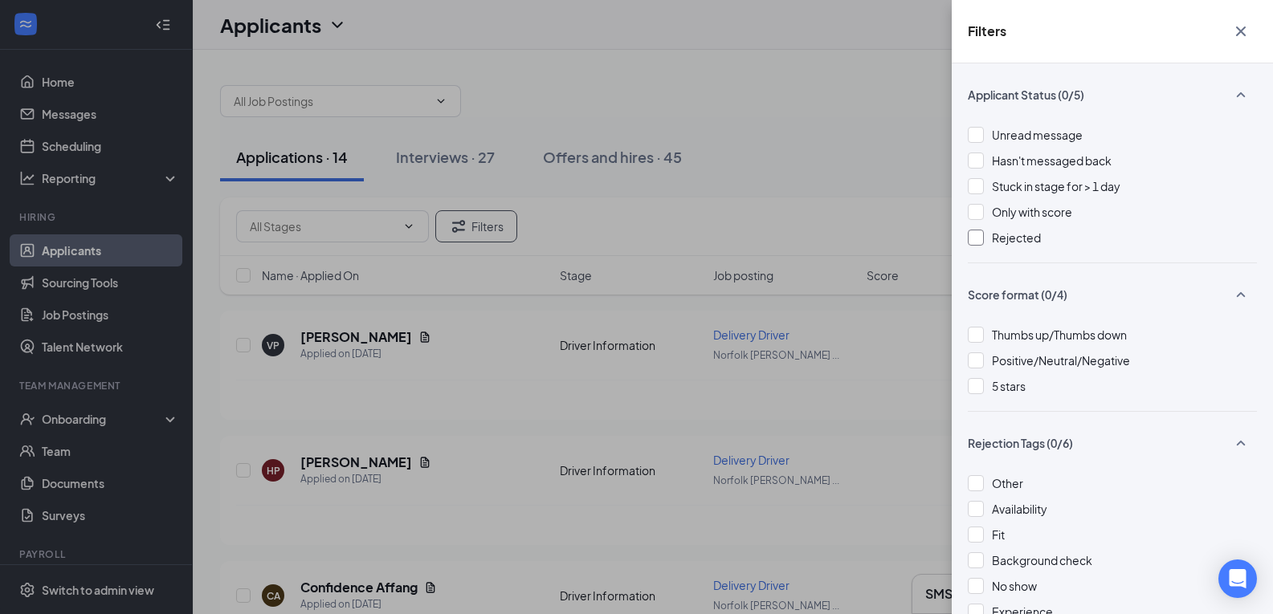
click at [969, 233] on div at bounding box center [976, 238] width 16 height 16
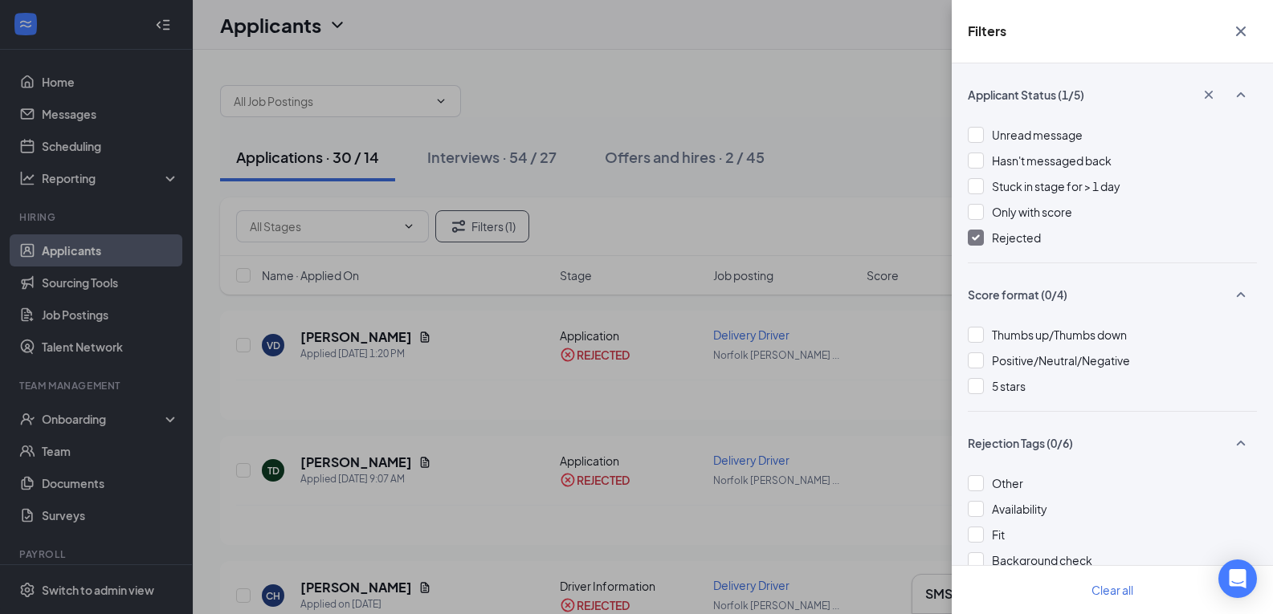
click at [826, 194] on div "Filters Applicant Status (1/5) Unread message Hasn't messaged back Stuck in sta…" at bounding box center [636, 307] width 1273 height 614
click at [803, 371] on div "Filters Applicant Status (1/5) Unread message Hasn't messaged back Stuck in sta…" at bounding box center [636, 307] width 1273 height 614
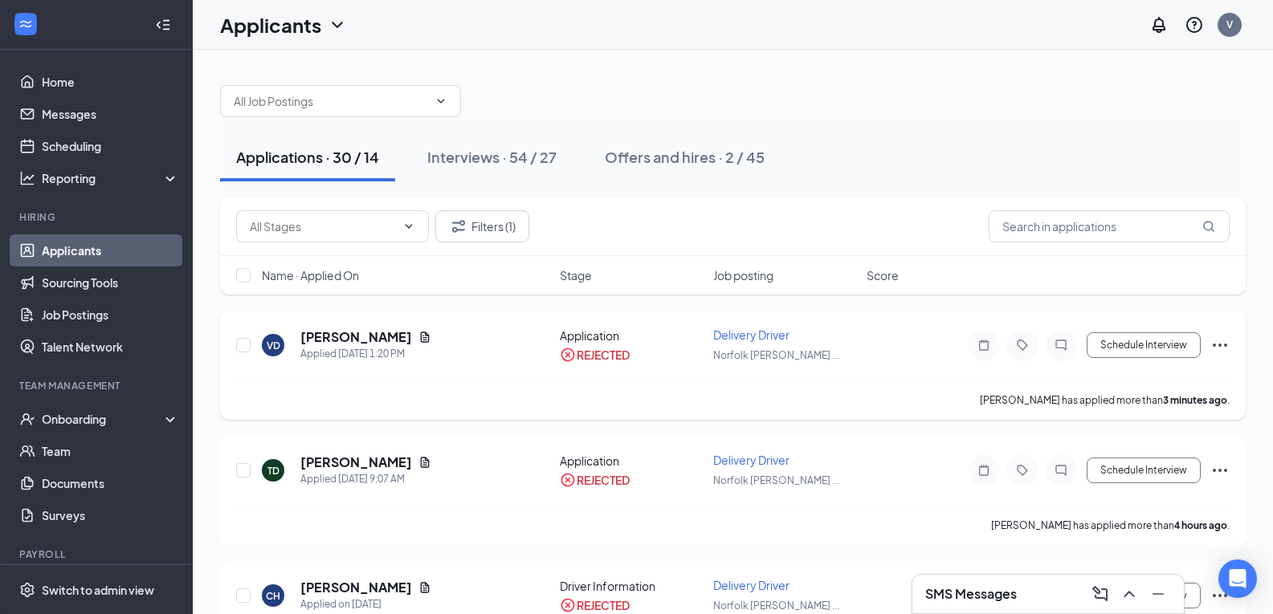
click at [1220, 345] on icon "Ellipses" at bounding box center [1219, 345] width 19 height 19
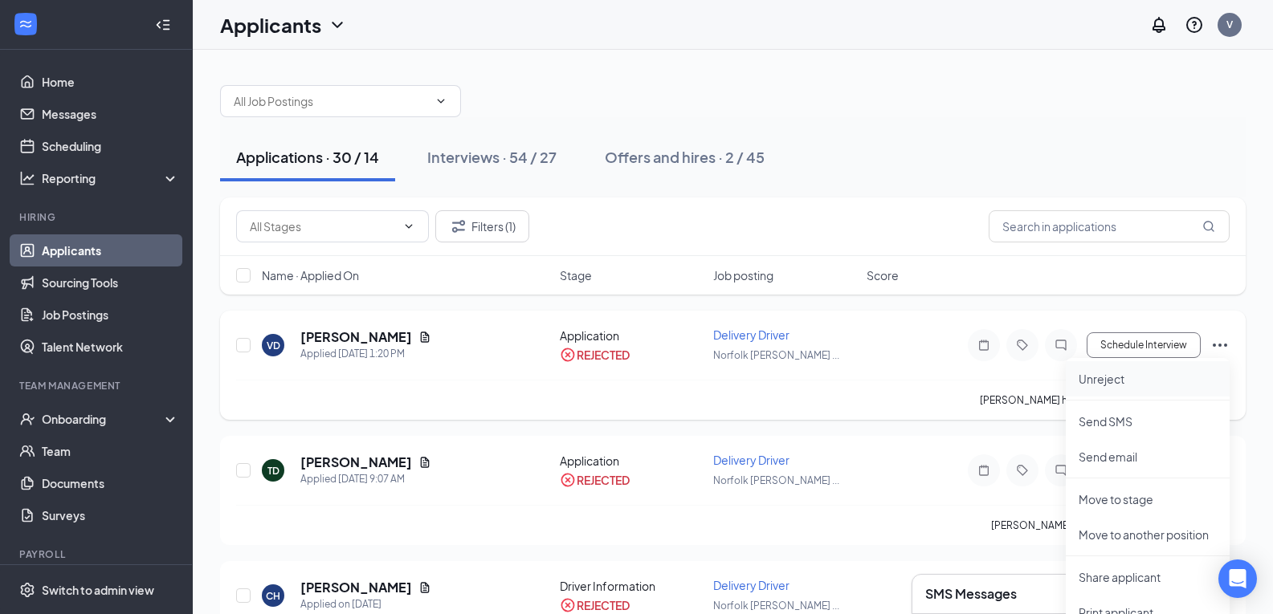
click at [1146, 378] on p "Unreject" at bounding box center [1148, 379] width 138 height 16
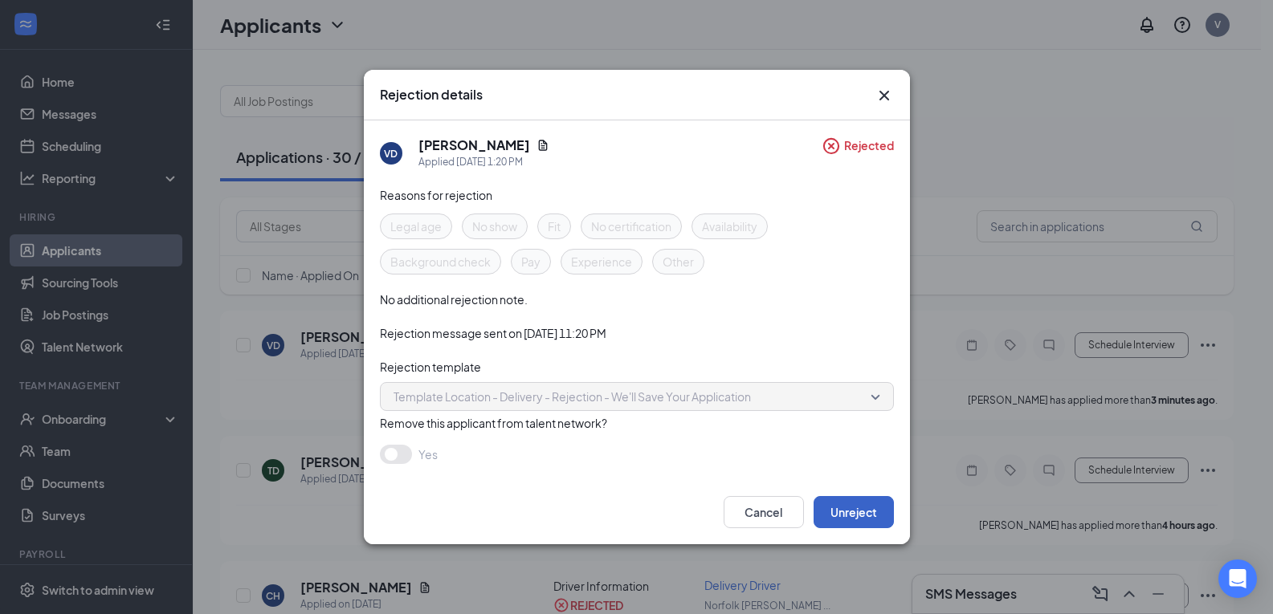
click at [849, 504] on button "Unreject" at bounding box center [854, 512] width 80 height 32
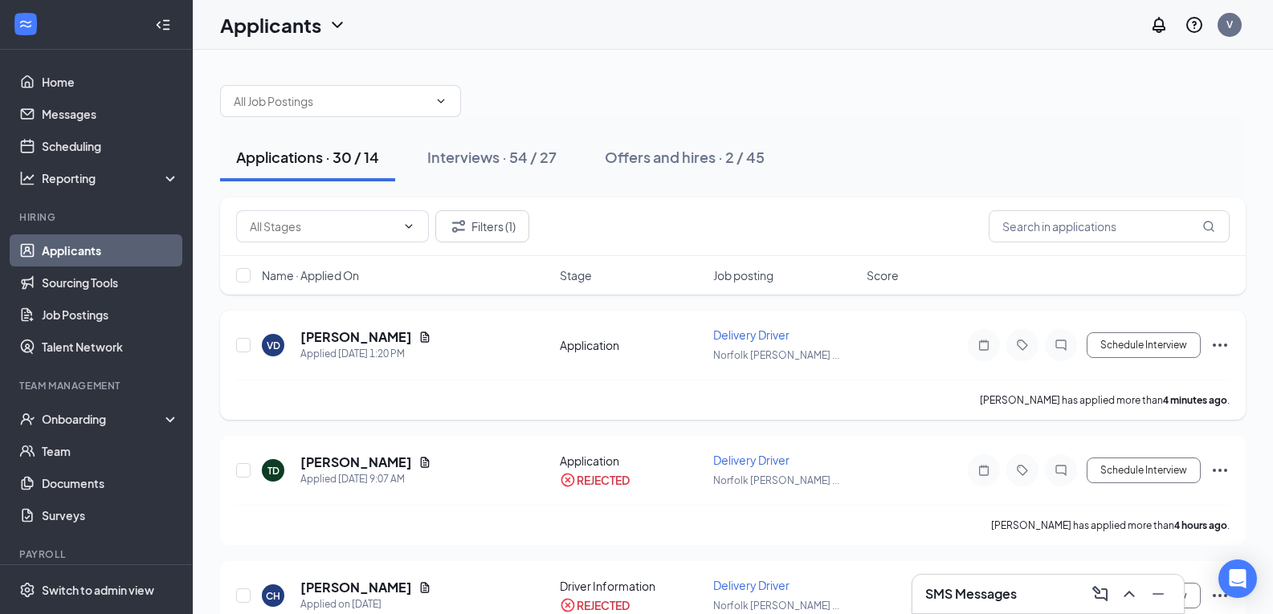
click at [776, 338] on span "Delivery Driver" at bounding box center [751, 335] width 76 height 14
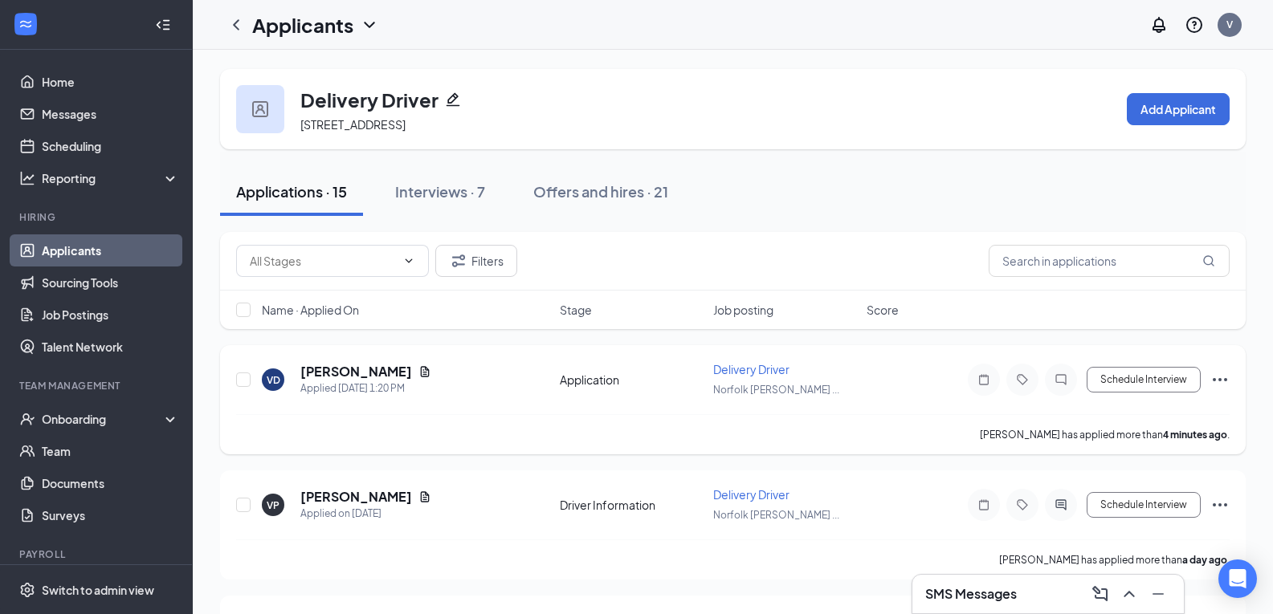
click at [1213, 377] on icon "Ellipses" at bounding box center [1219, 379] width 19 height 19
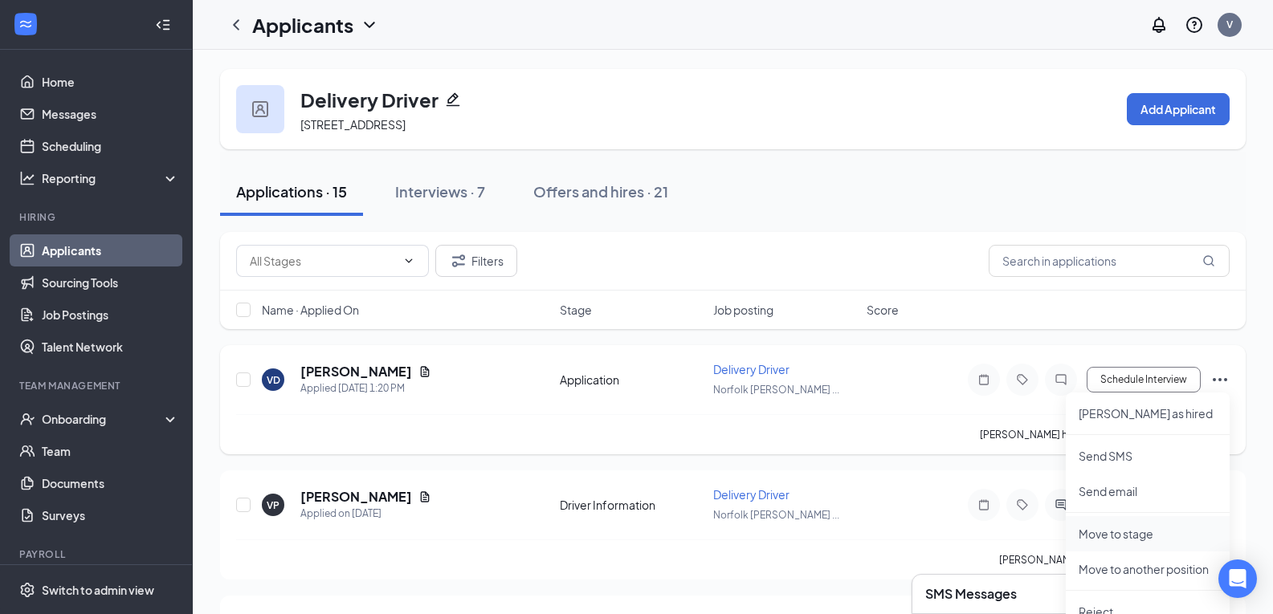
click at [1150, 540] on p "Move to stage" at bounding box center [1148, 534] width 138 height 16
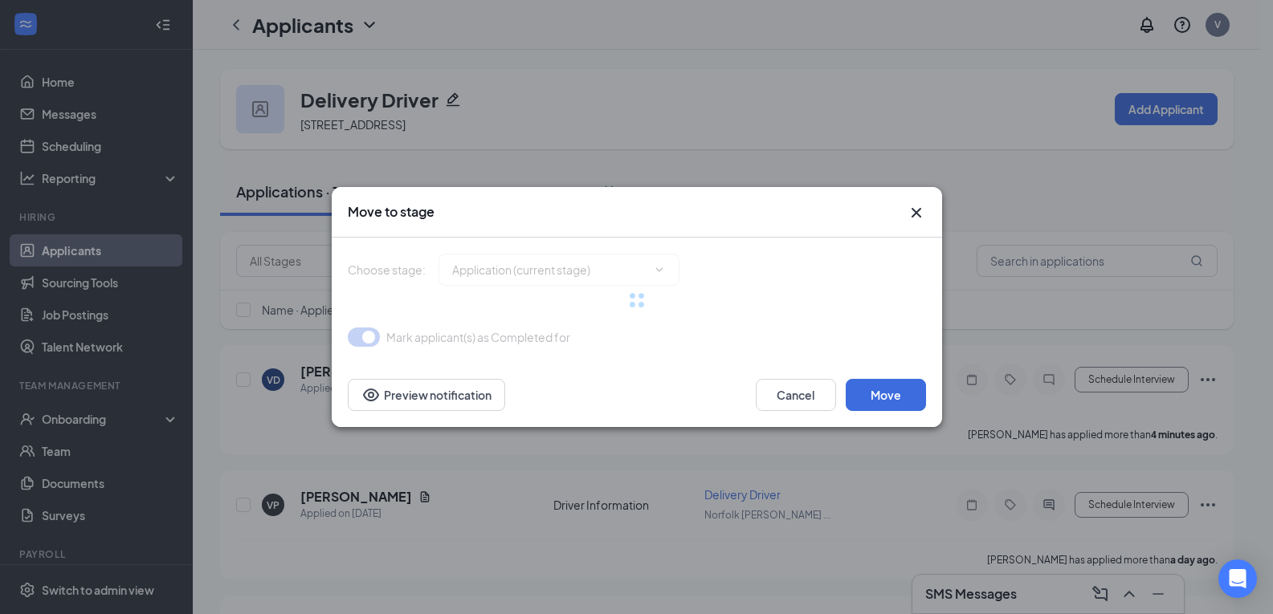
type input "Driver Information (next stage)"
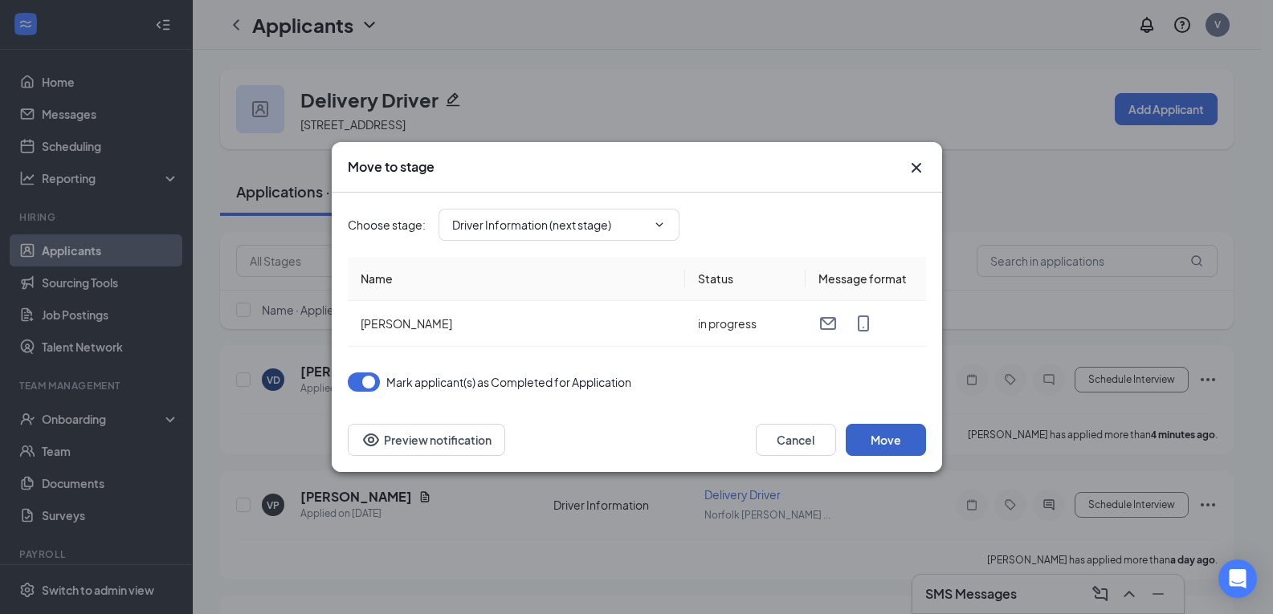
click at [877, 439] on button "Move" at bounding box center [886, 440] width 80 height 32
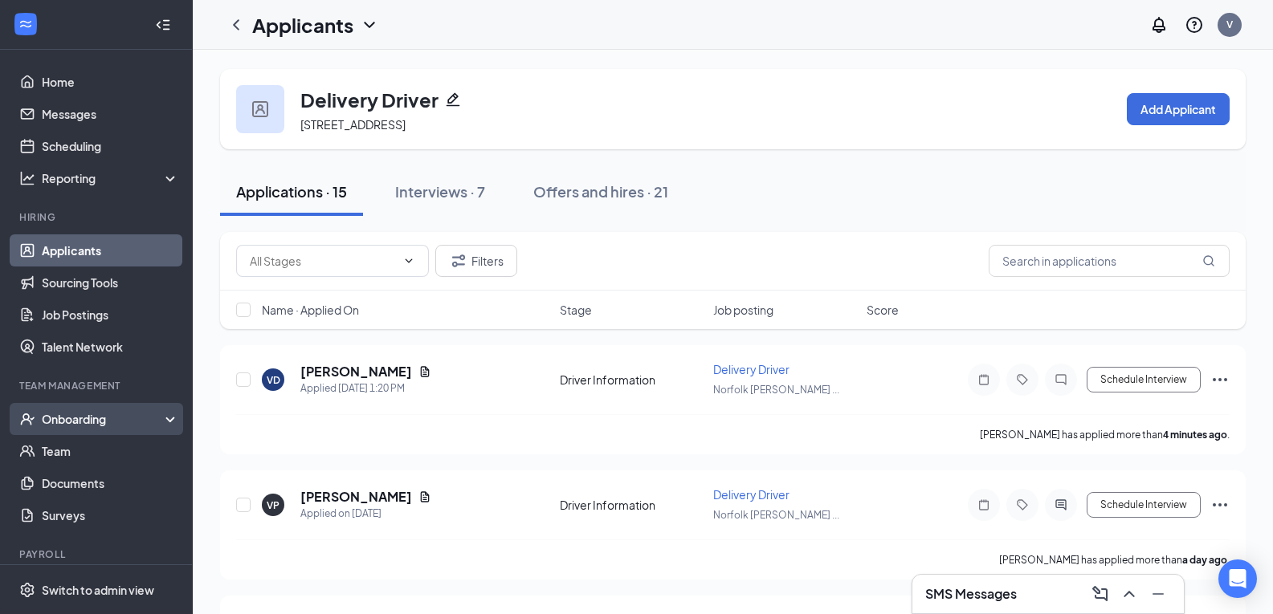
click at [128, 411] on div "Onboarding" at bounding box center [104, 419] width 124 height 16
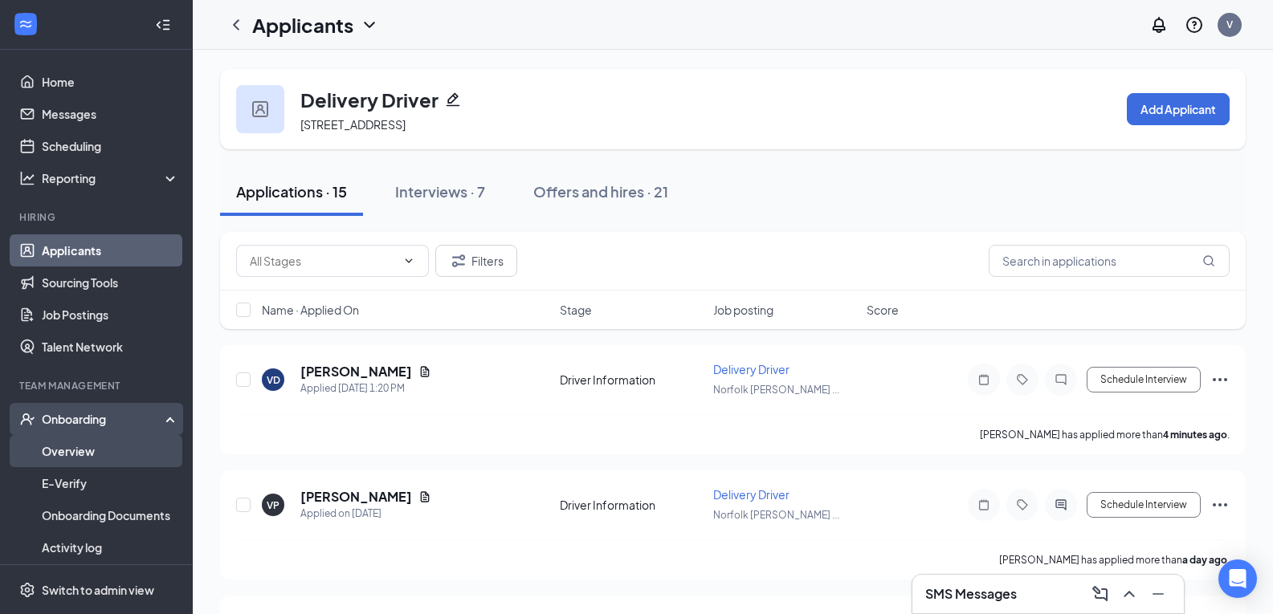
click at [110, 459] on link "Overview" at bounding box center [110, 451] width 137 height 32
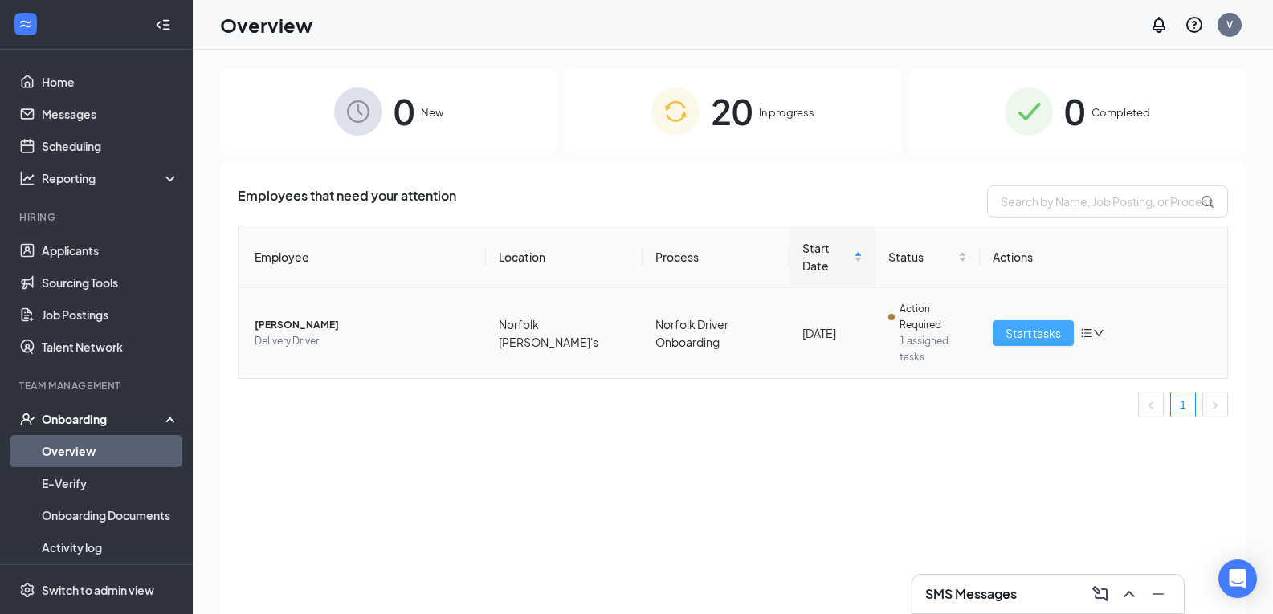
click at [1009, 331] on span "Start tasks" at bounding box center [1033, 333] width 55 height 18
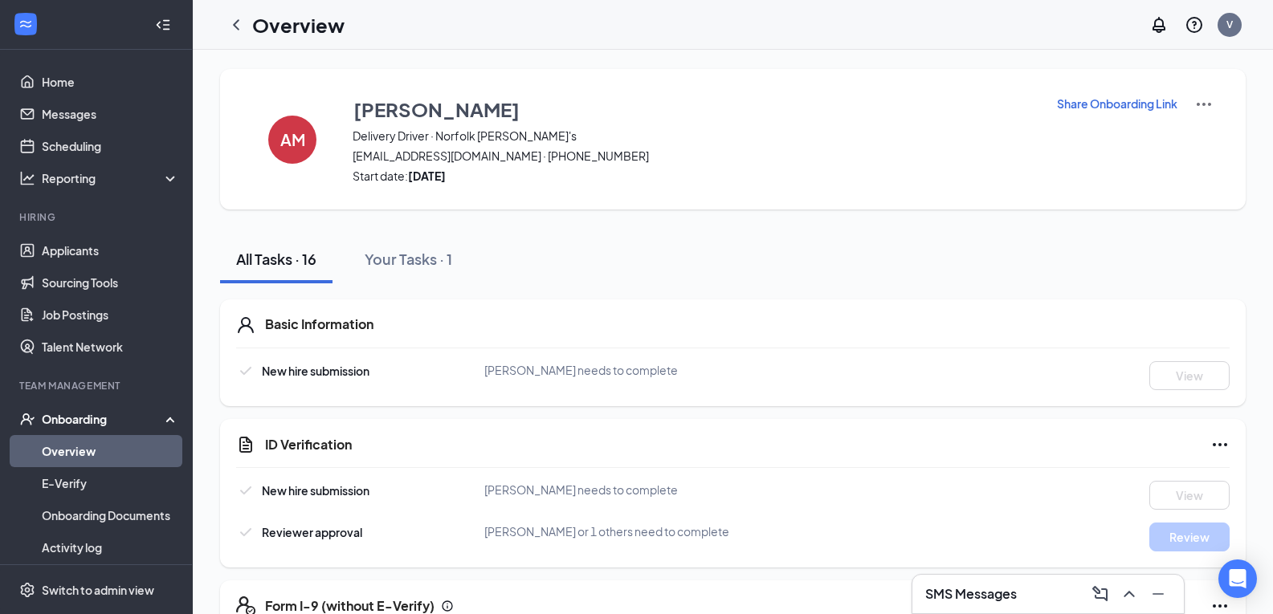
click at [87, 410] on div "Onboarding" at bounding box center [96, 419] width 193 height 32
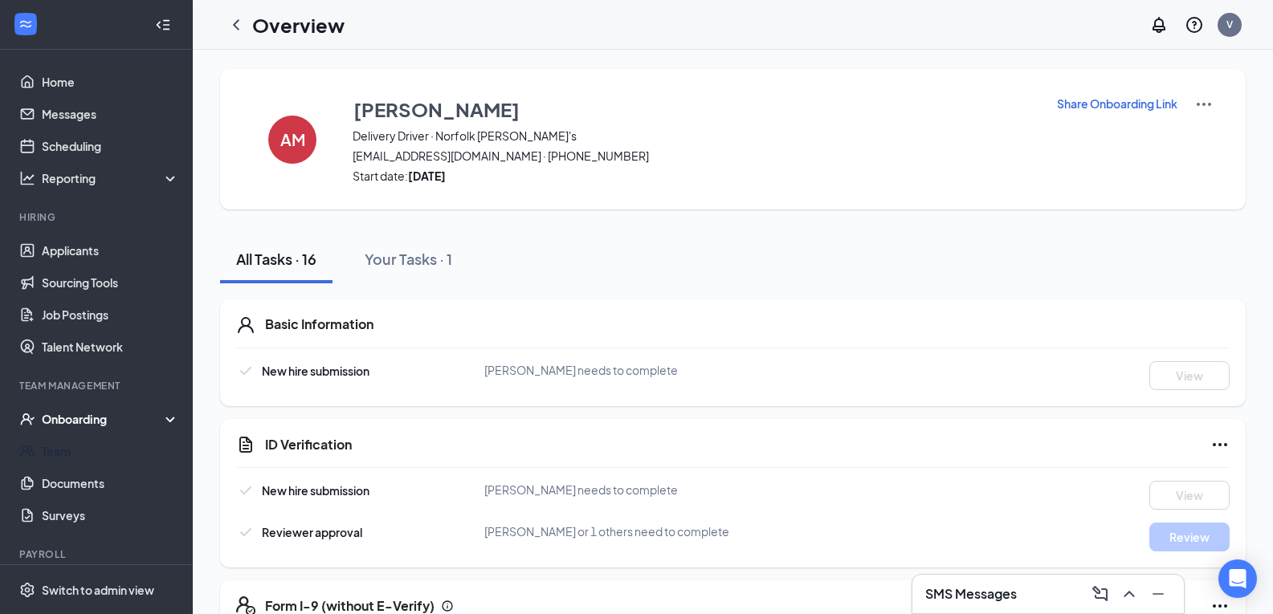
click at [94, 418] on div "Onboarding" at bounding box center [104, 419] width 124 height 16
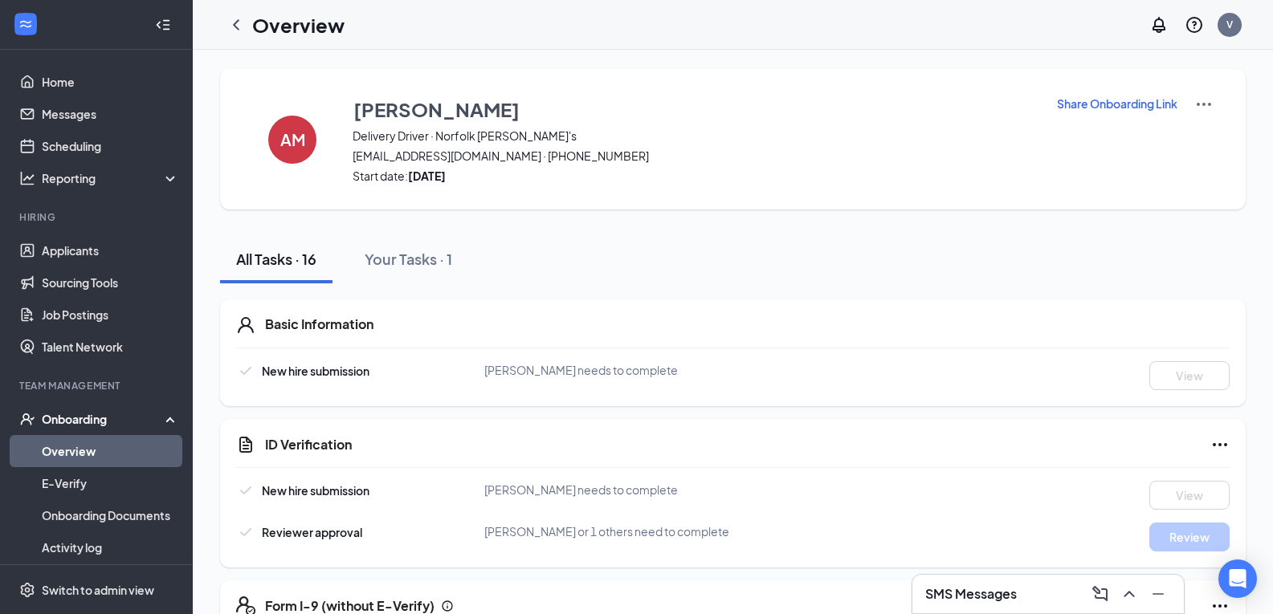
click at [96, 418] on div "Onboarding" at bounding box center [104, 419] width 124 height 16
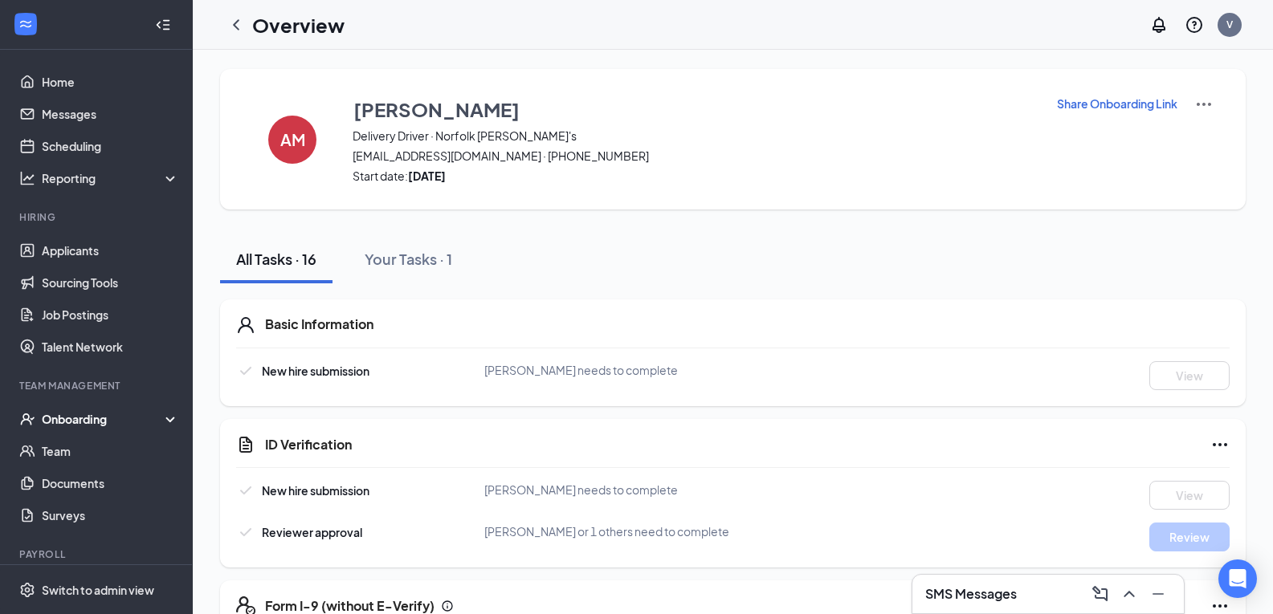
click at [96, 418] on div "Onboarding" at bounding box center [104, 419] width 124 height 16
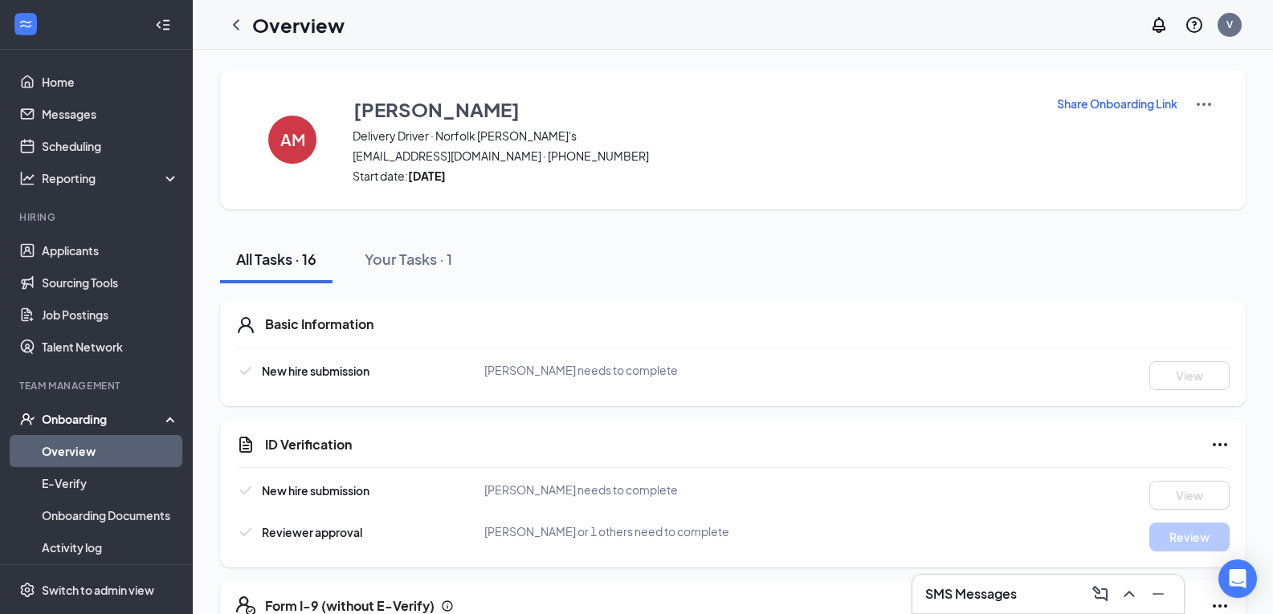
click at [91, 453] on link "Overview" at bounding box center [110, 451] width 137 height 32
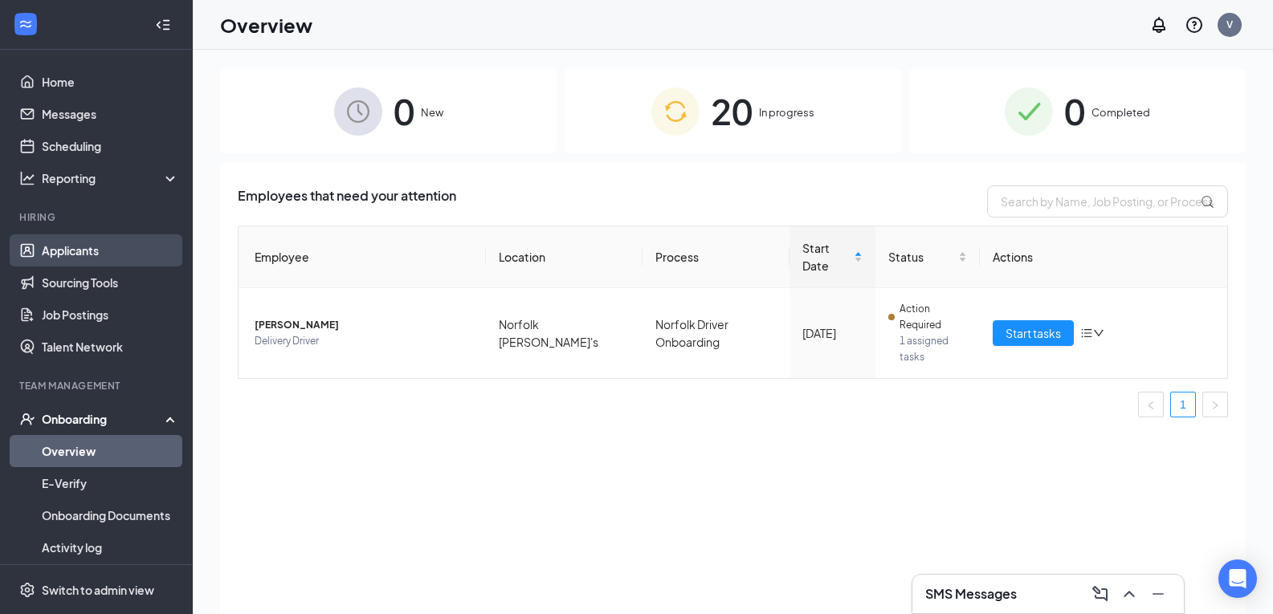
click at [102, 251] on link "Applicants" at bounding box center [110, 251] width 137 height 32
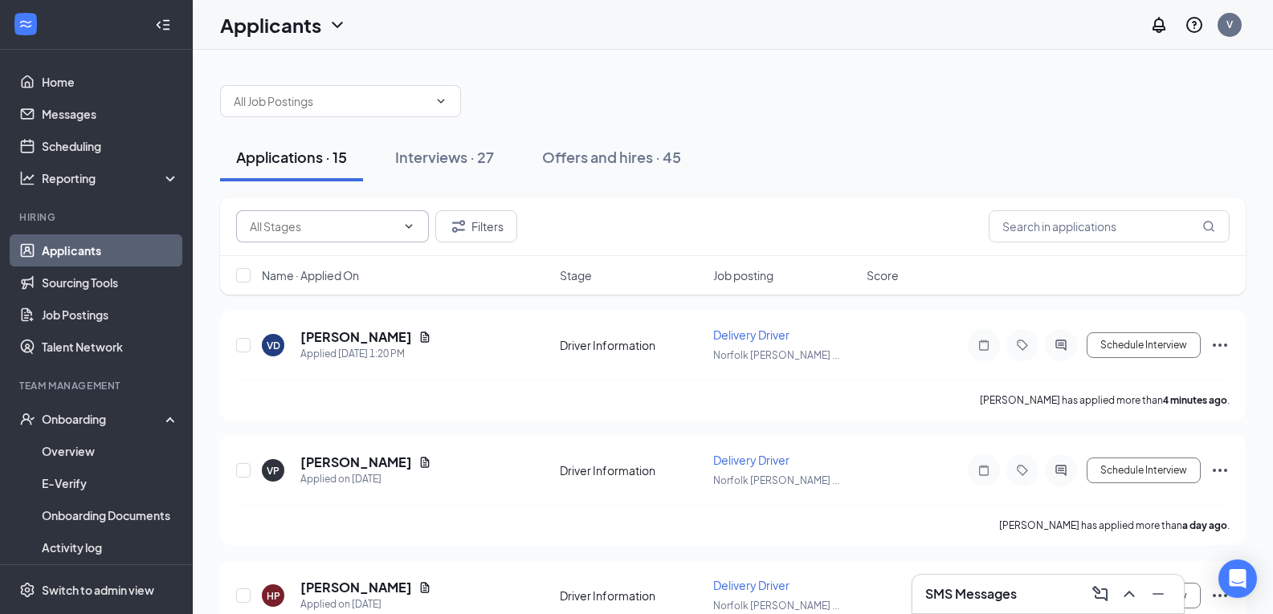
click at [304, 227] on input "text" at bounding box center [323, 227] width 146 height 18
click at [1209, 343] on div "Schedule Interview" at bounding box center [1084, 345] width 289 height 32
click at [1216, 343] on icon "Ellipses" at bounding box center [1219, 345] width 19 height 19
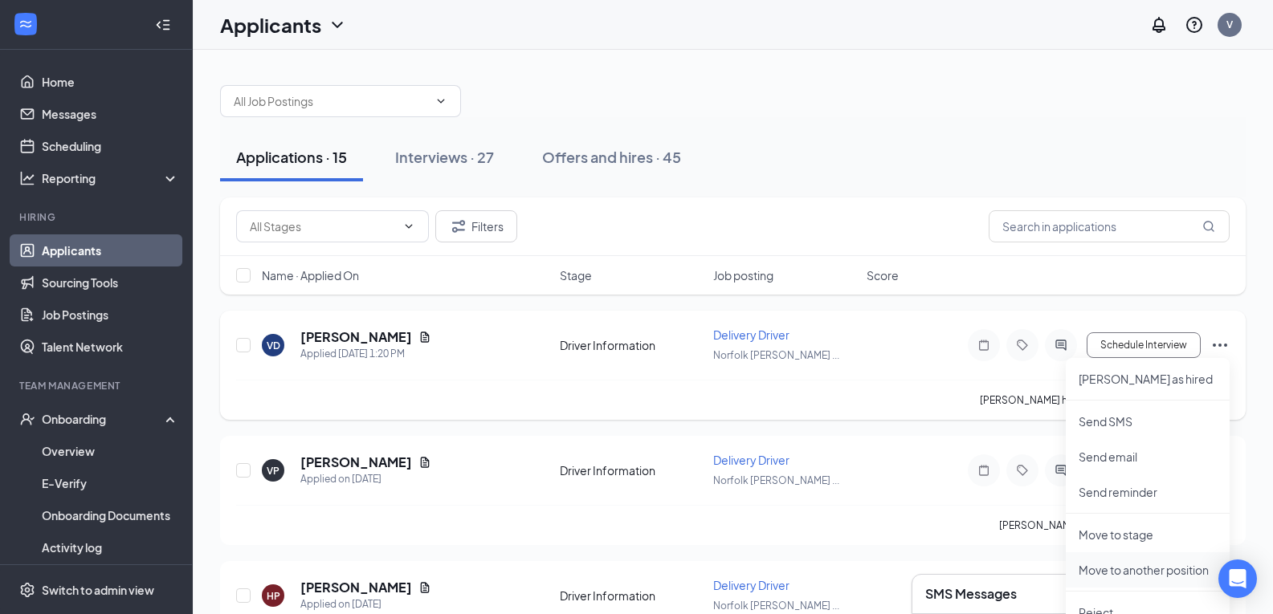
click at [1129, 567] on p "Move to another position" at bounding box center [1148, 570] width 138 height 16
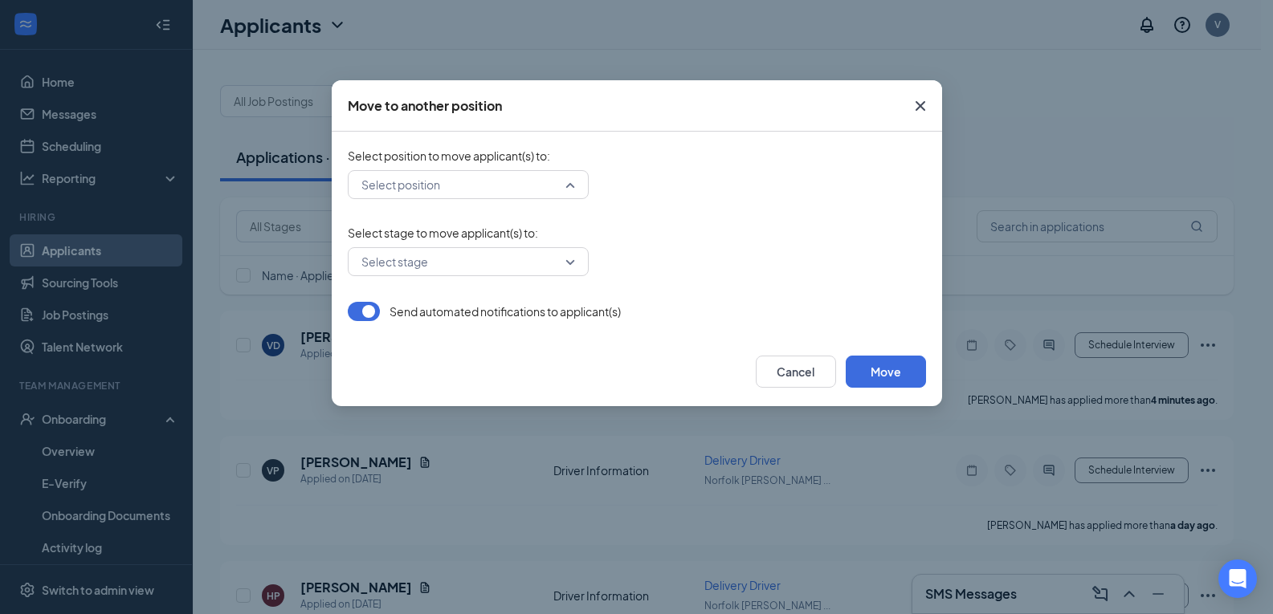
click at [572, 177] on div "Select position" at bounding box center [468, 184] width 241 height 29
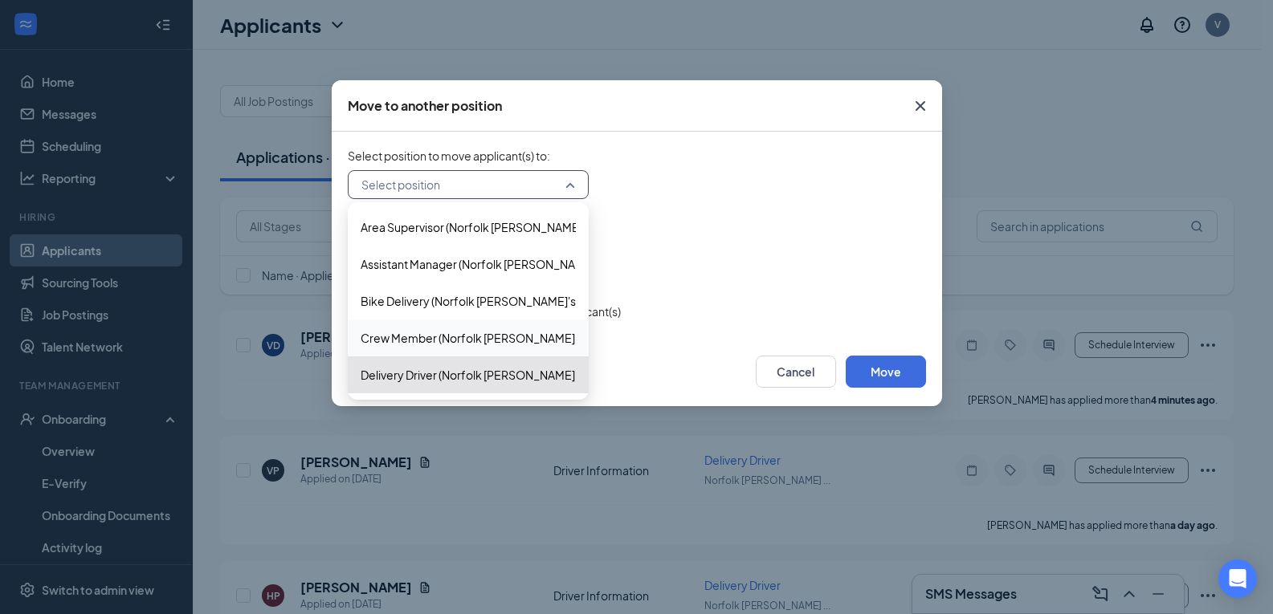
click at [530, 336] on span "Crew Member (Norfolk [PERSON_NAME]'s)" at bounding box center [474, 338] width 226 height 18
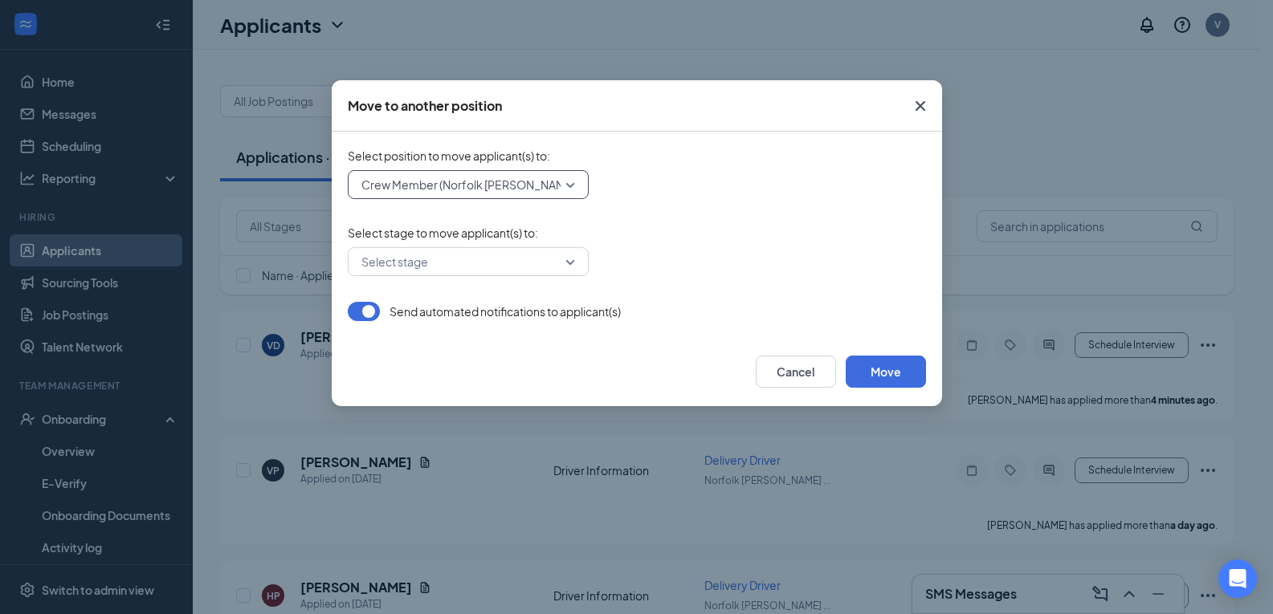
click at [580, 277] on form "Select position to move applicant(s) to : 389706 Crew Member (Norfolk [PERSON_N…" at bounding box center [637, 234] width 578 height 173
click at [561, 251] on input "search" at bounding box center [462, 261] width 210 height 27
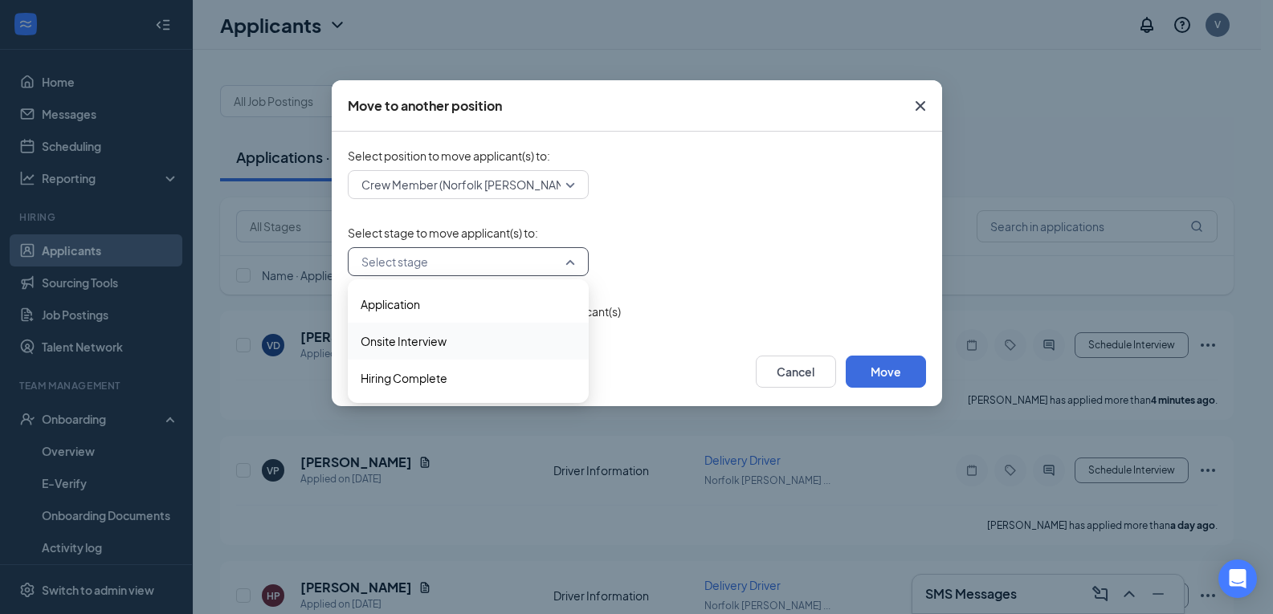
click at [496, 343] on span "Onsite Interview" at bounding box center [468, 341] width 215 height 18
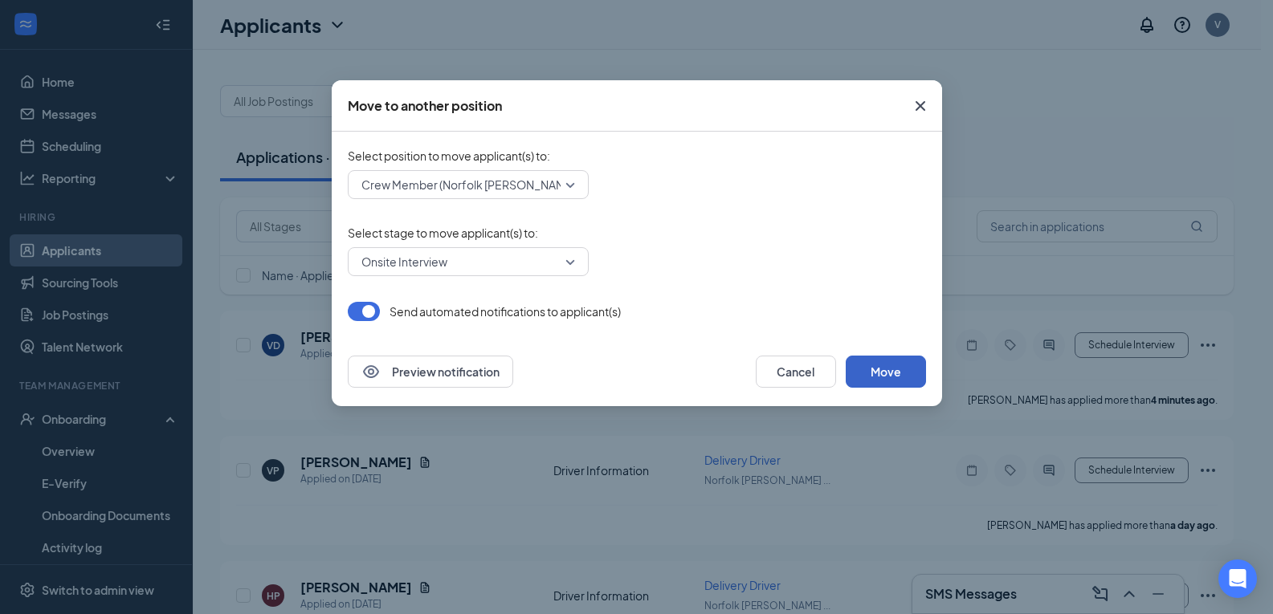
click at [880, 376] on button "Move" at bounding box center [886, 372] width 80 height 32
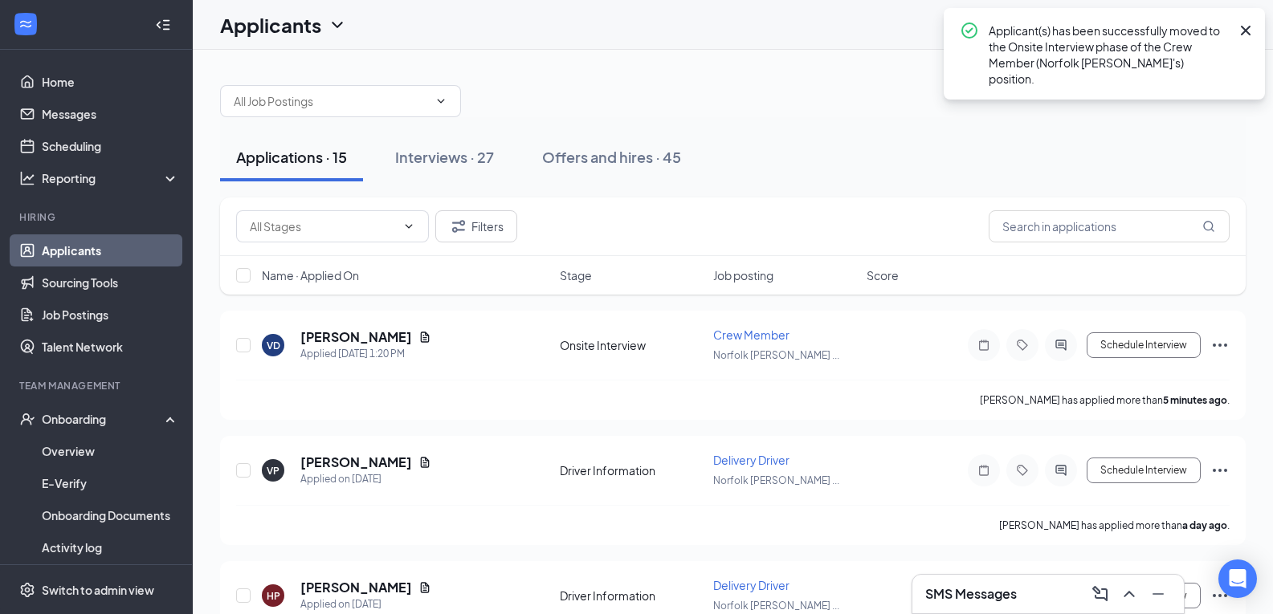
click at [586, 77] on div at bounding box center [733, 93] width 1026 height 48
click at [125, 134] on link "Scheduling" at bounding box center [110, 146] width 137 height 32
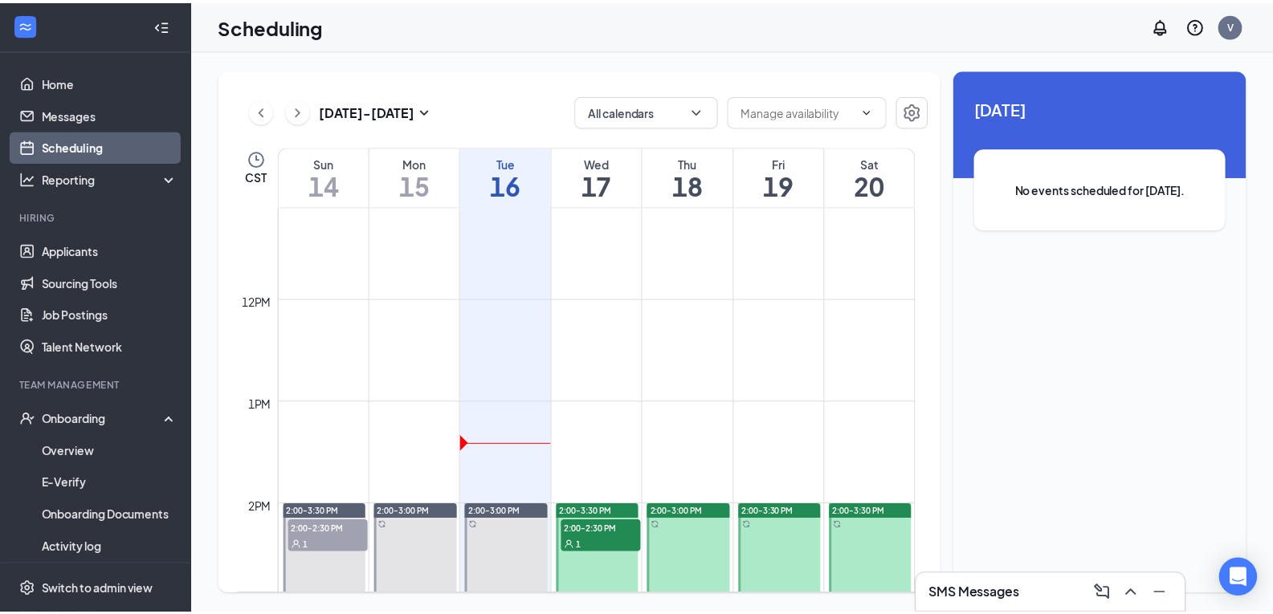
scroll to position [1111, 0]
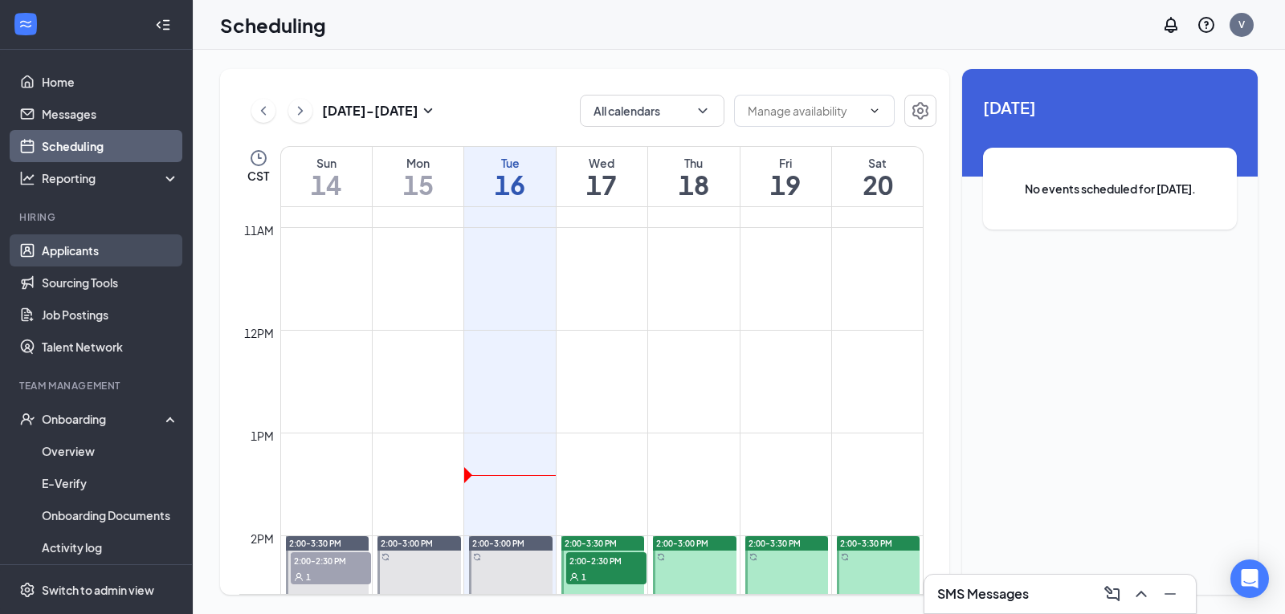
click at [92, 255] on link "Applicants" at bounding box center [110, 251] width 137 height 32
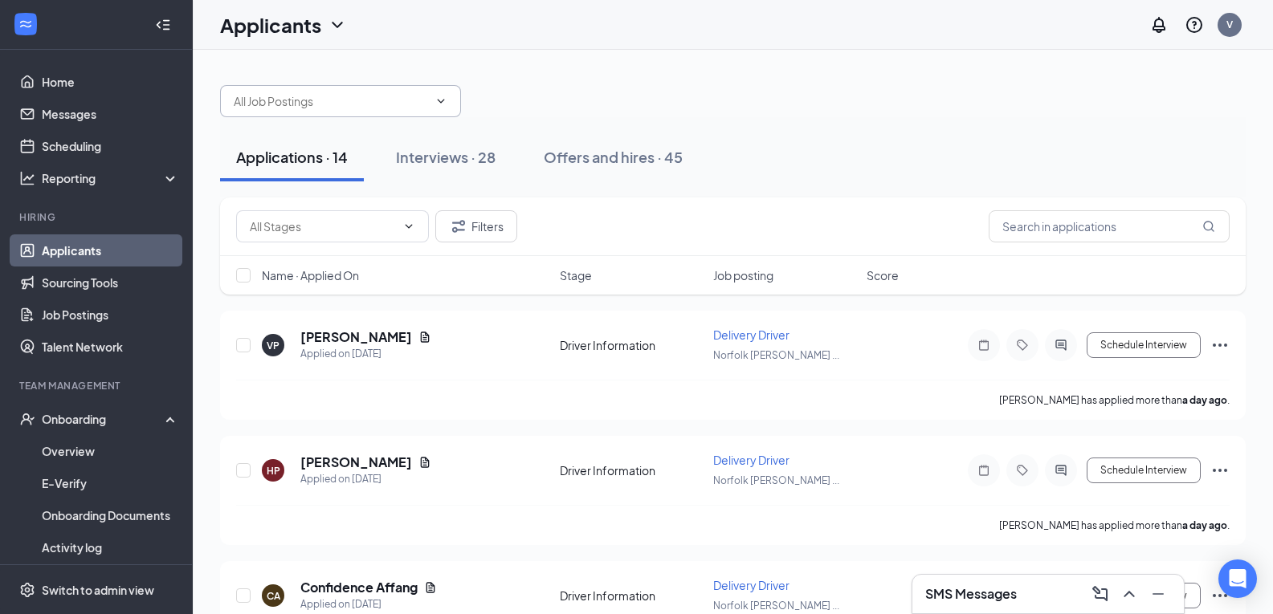
click at [451, 85] on span at bounding box center [340, 101] width 241 height 32
click at [447, 96] on span at bounding box center [340, 101] width 241 height 32
click at [447, 104] on icon "ChevronDown" at bounding box center [440, 101] width 13 height 13
click at [445, 104] on icon "ChevronDown" at bounding box center [440, 101] width 13 height 13
click at [439, 104] on icon "ChevronDown" at bounding box center [440, 101] width 13 height 13
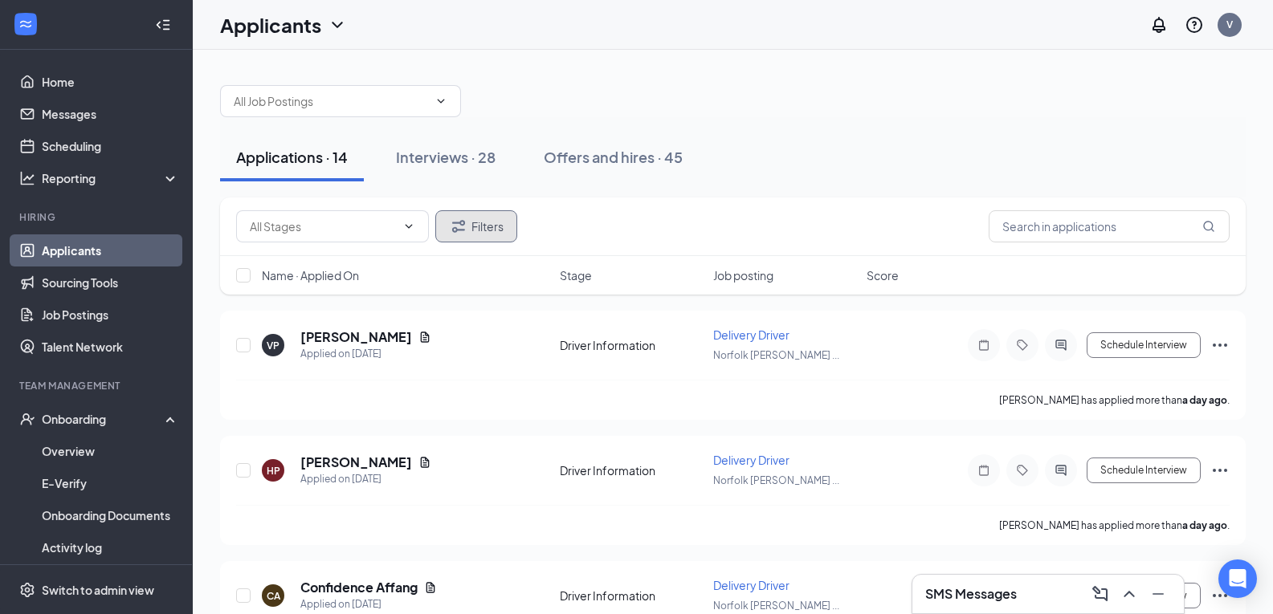
click at [512, 235] on button "Filters" at bounding box center [476, 226] width 82 height 32
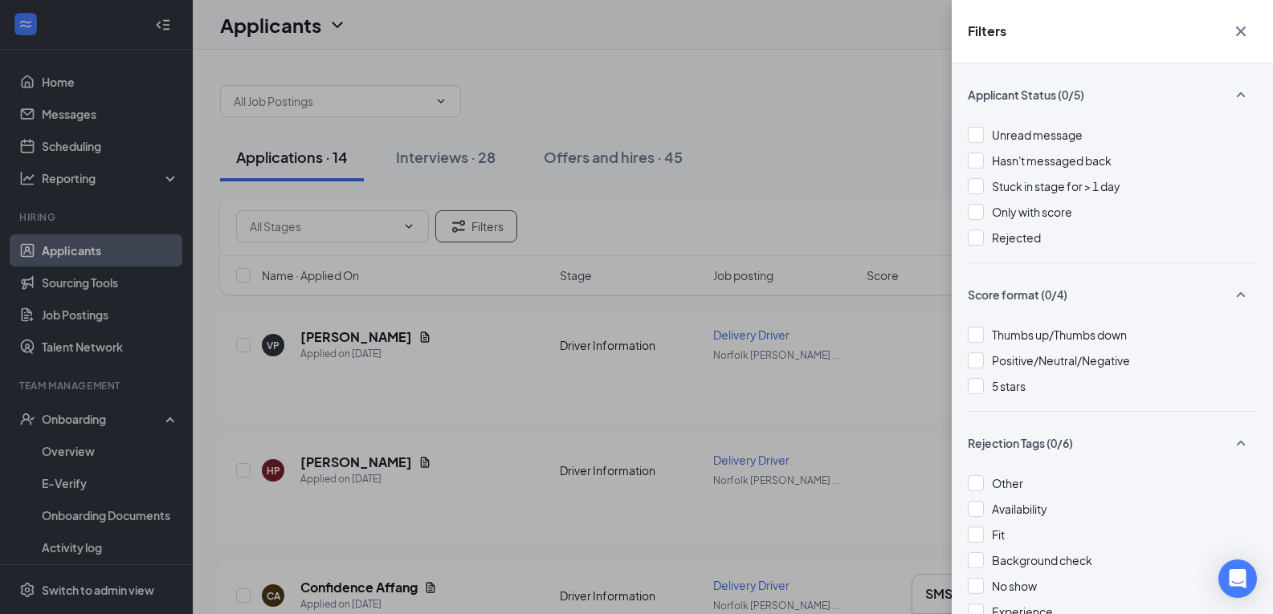
click at [752, 145] on div "Filters Applicant Status (0/5) Unread message Hasn't messaged back Stuck in sta…" at bounding box center [636, 307] width 1273 height 614
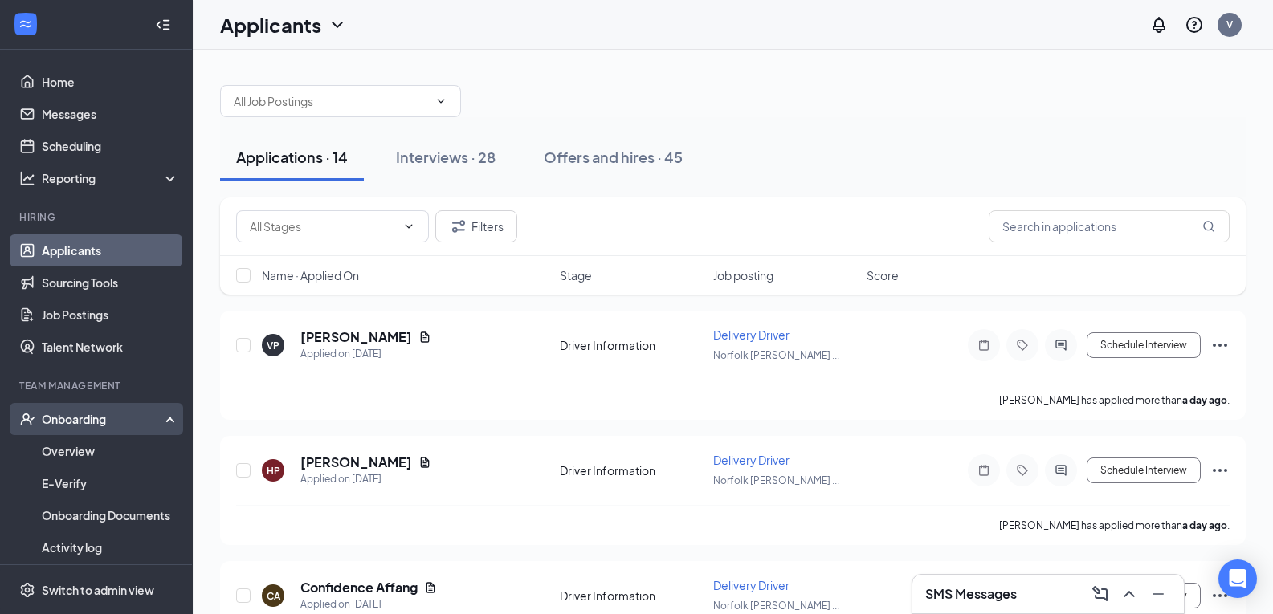
click at [62, 425] on div "Onboarding" at bounding box center [104, 419] width 124 height 16
click at [79, 418] on div "Onboarding" at bounding box center [104, 419] width 124 height 16
click at [83, 444] on link "Overview" at bounding box center [110, 451] width 137 height 32
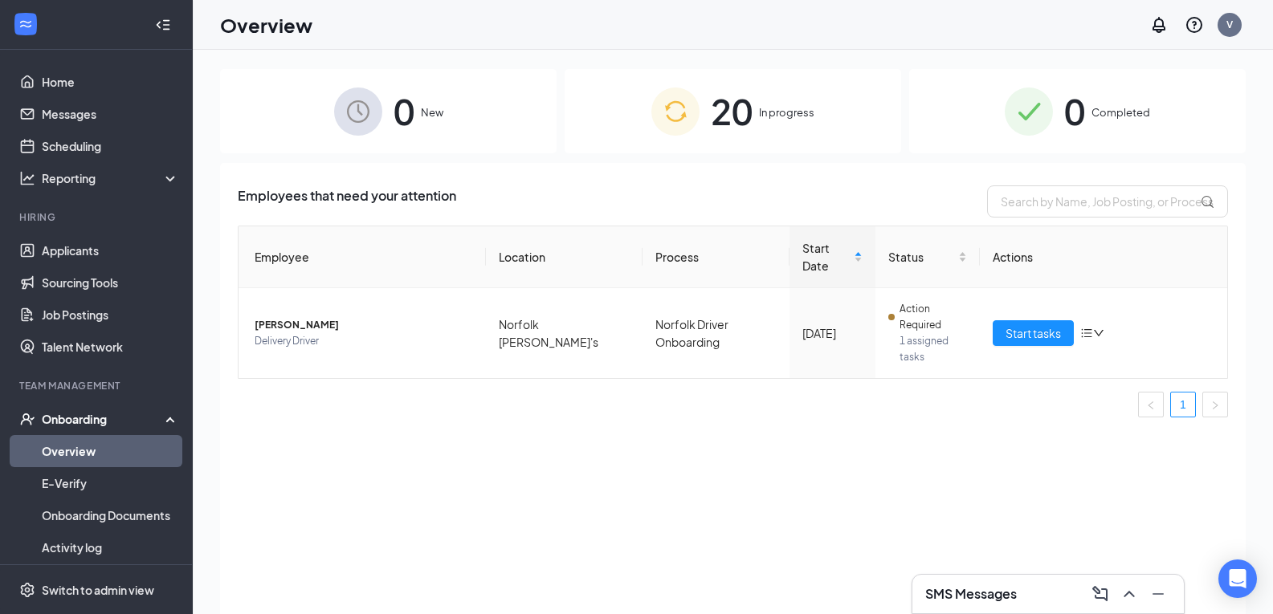
click at [660, 92] on img at bounding box center [675, 112] width 48 height 48
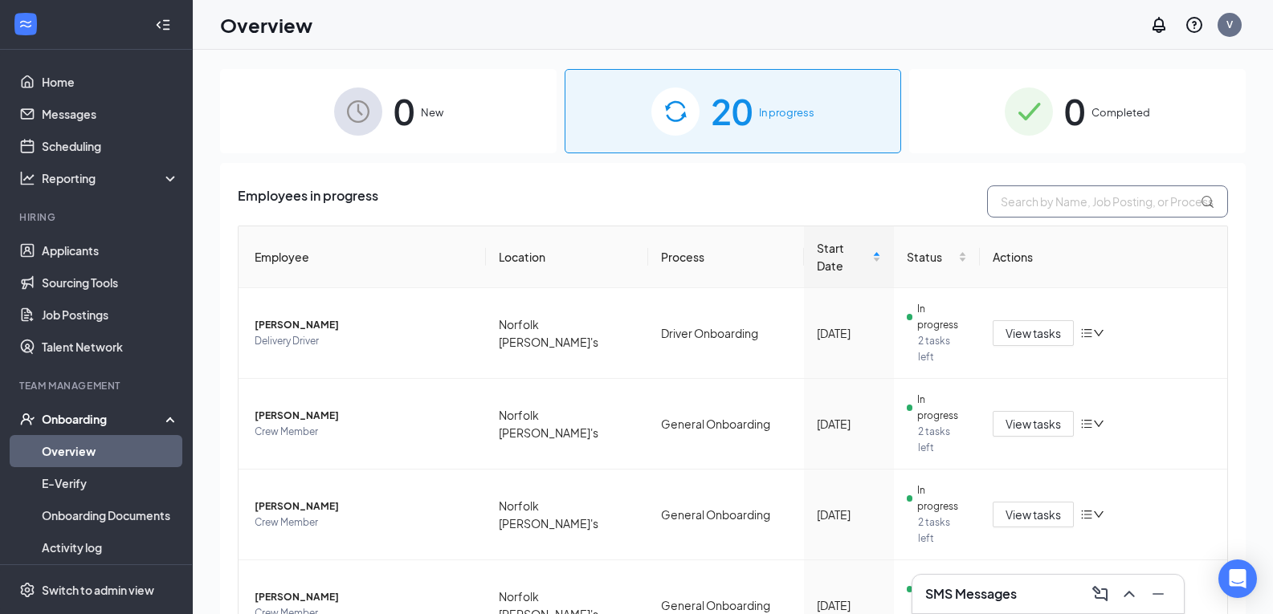
click at [1062, 206] on input "text" at bounding box center [1107, 202] width 241 height 32
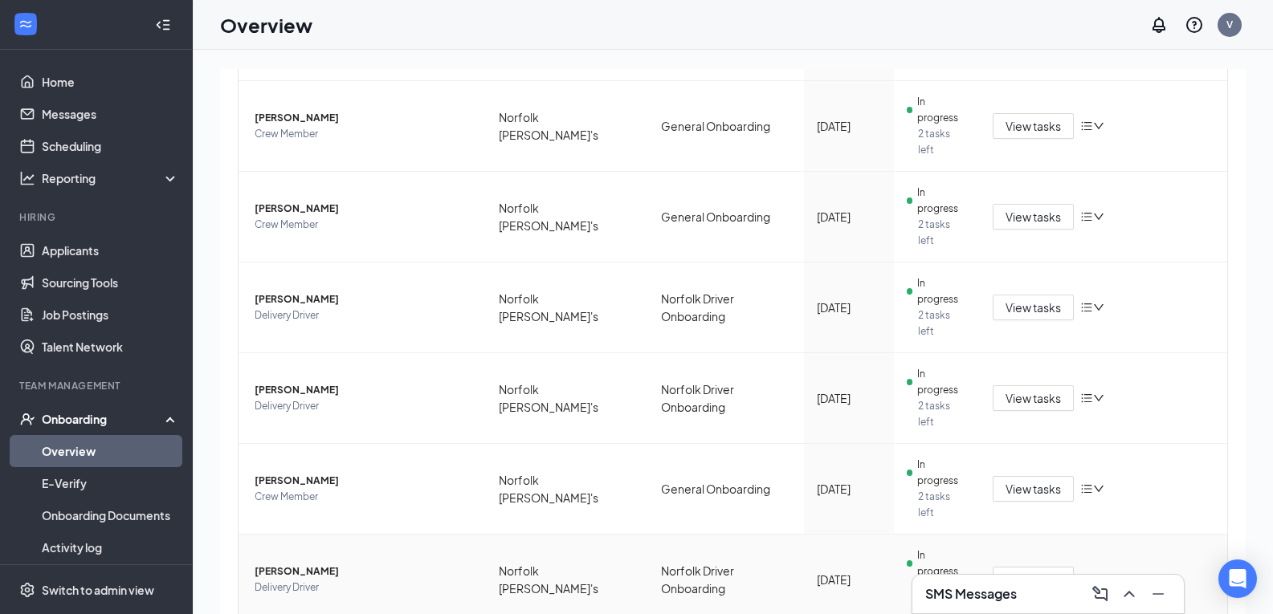
scroll to position [72, 0]
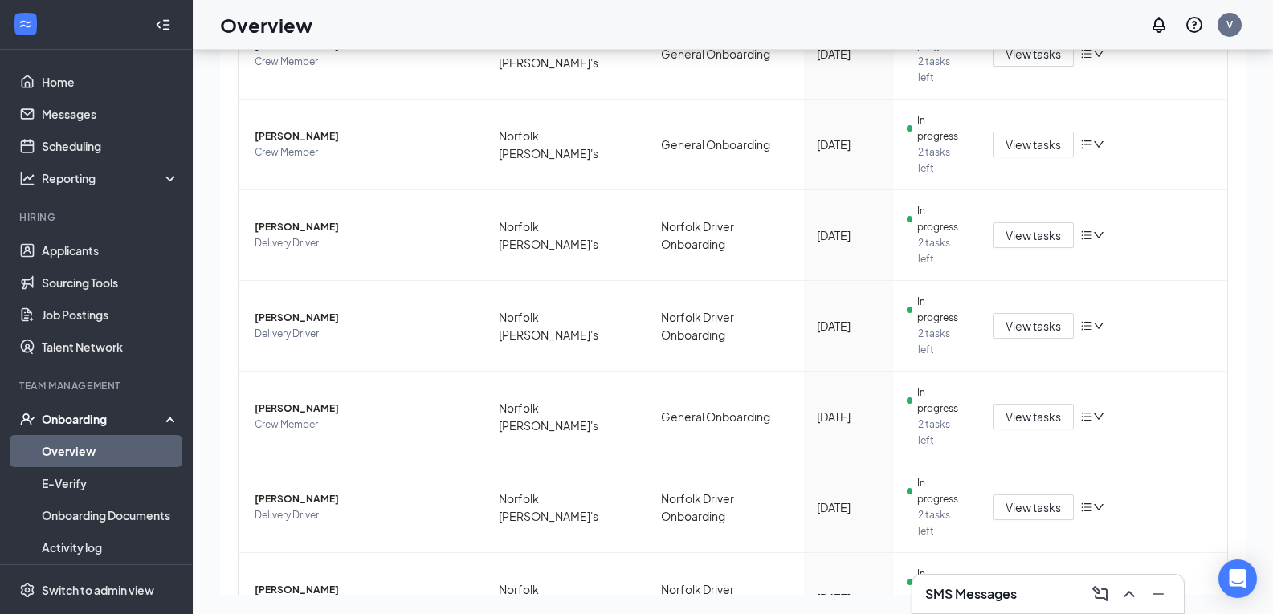
type input "v"
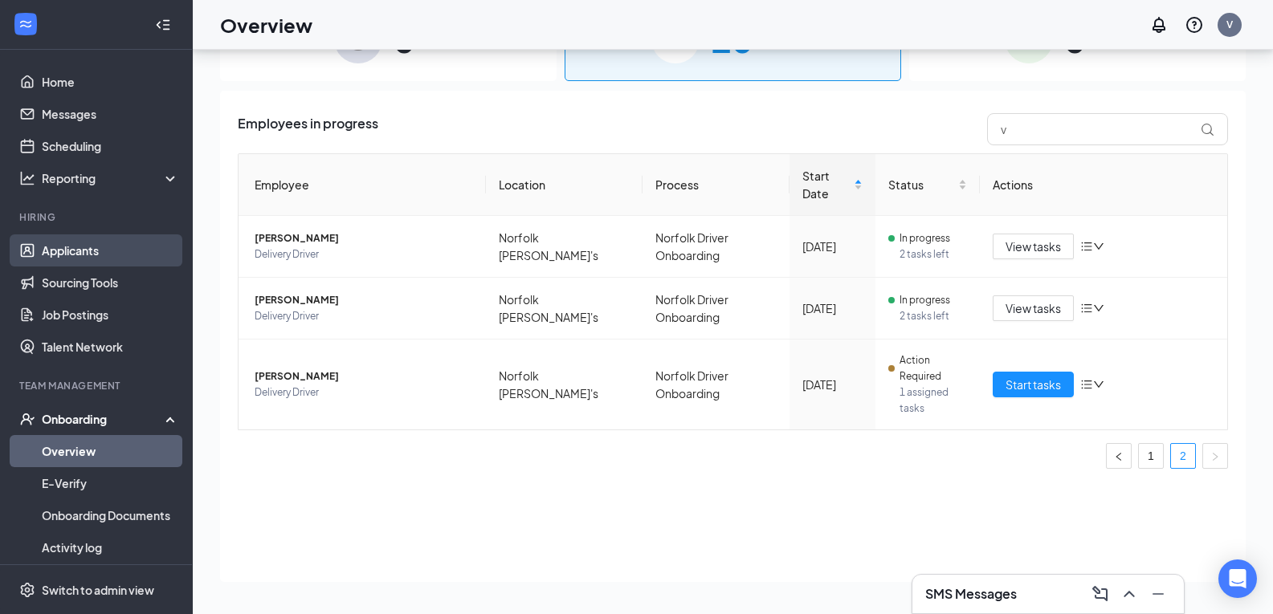
click at [135, 237] on link "Applicants" at bounding box center [110, 251] width 137 height 32
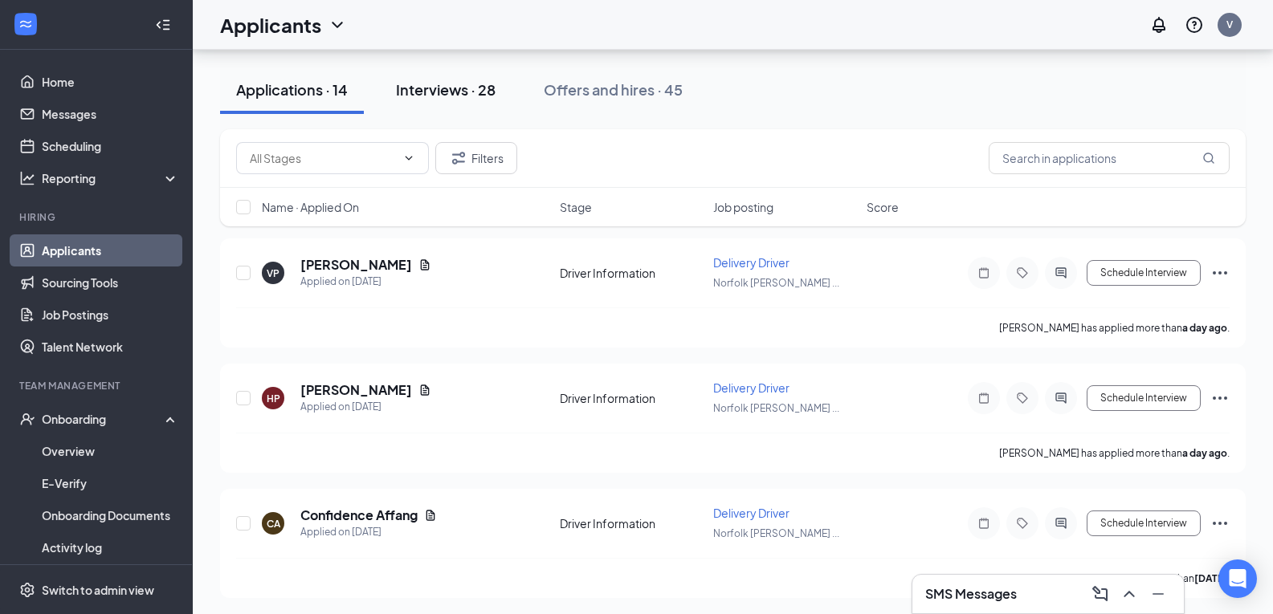
click at [493, 97] on div "Interviews · 28" at bounding box center [446, 90] width 100 height 20
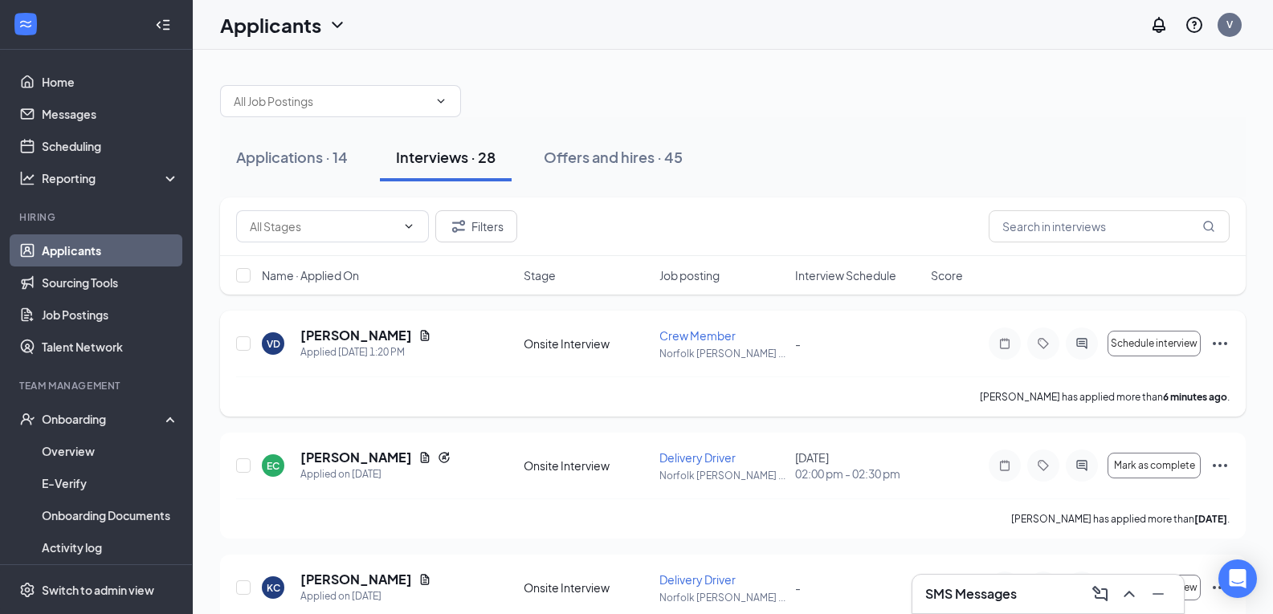
click at [1222, 344] on icon "Ellipses" at bounding box center [1220, 343] width 14 height 3
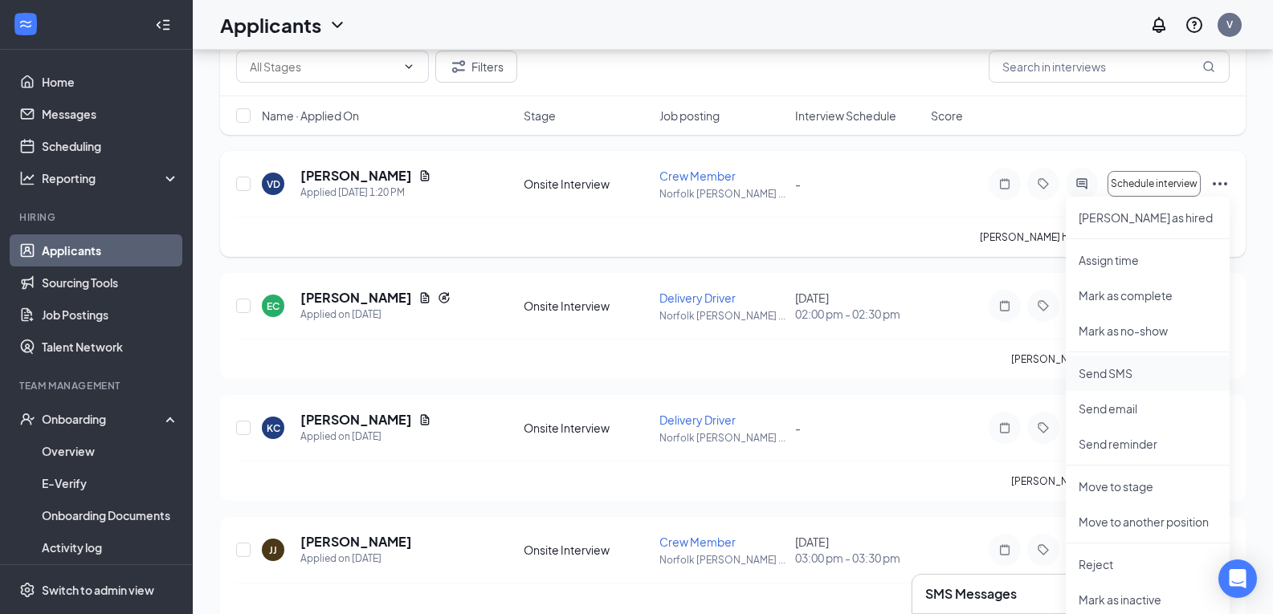
scroll to position [161, 0]
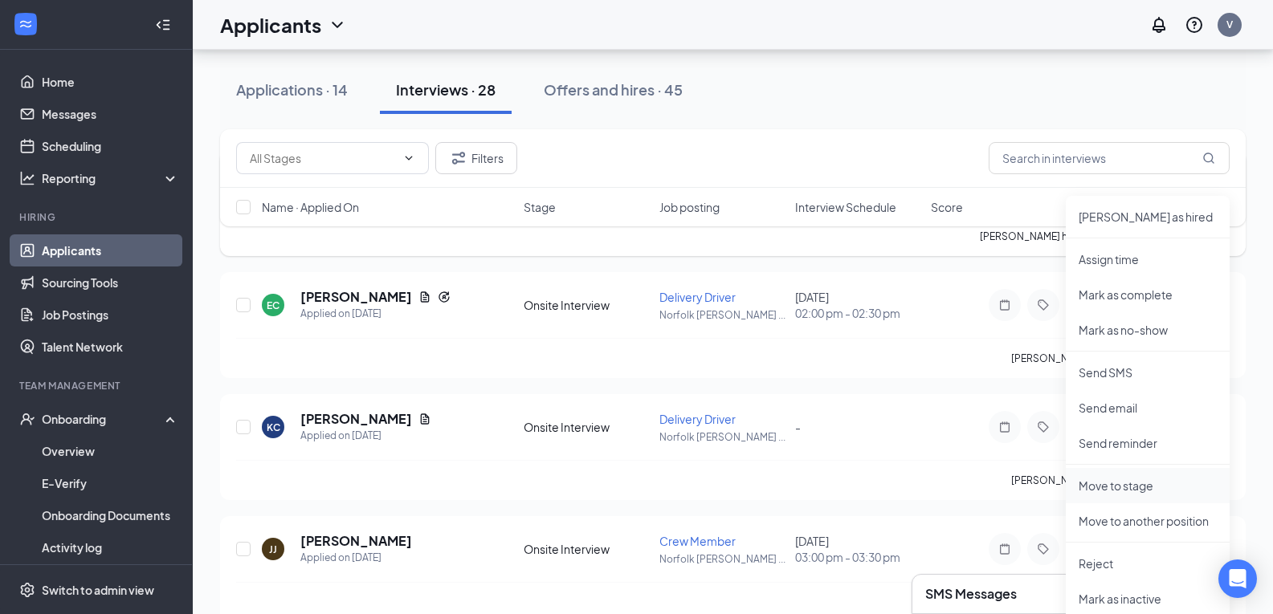
click at [1164, 487] on p "Move to stage" at bounding box center [1148, 486] width 138 height 16
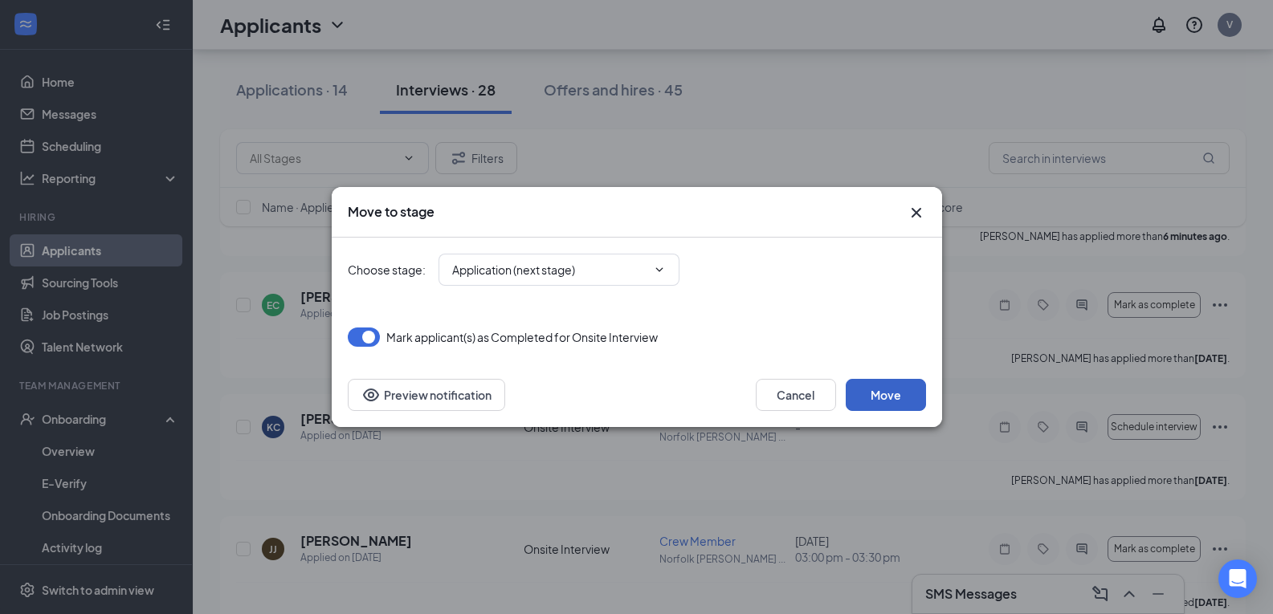
click at [902, 404] on button "Move" at bounding box center [886, 395] width 80 height 32
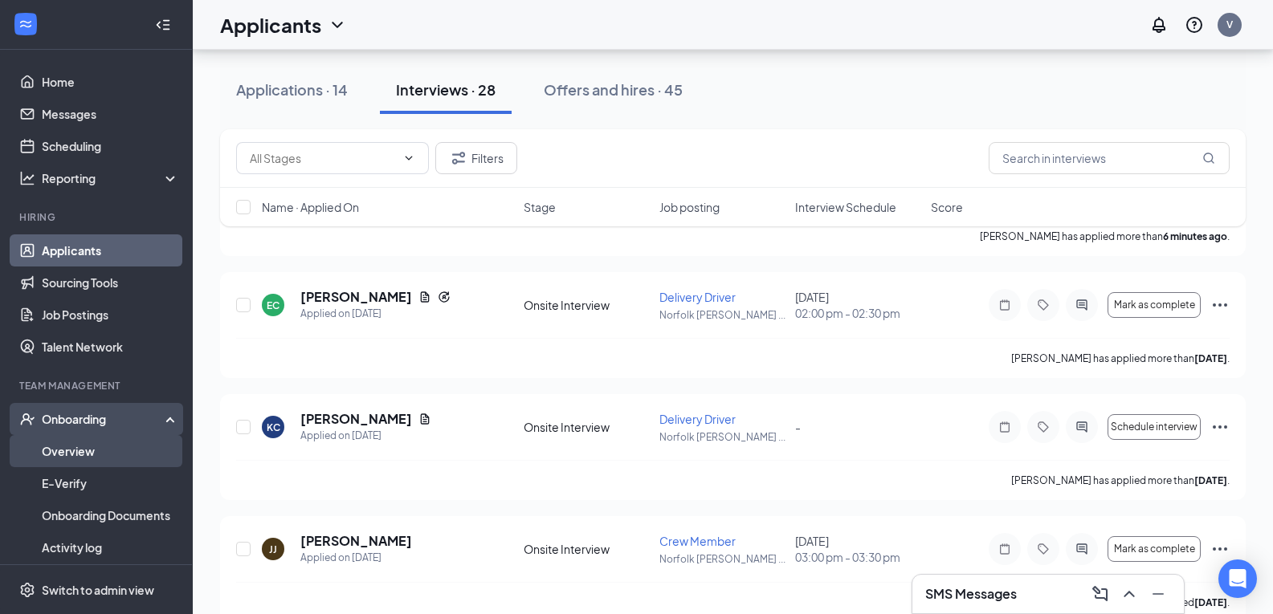
click at [70, 451] on link "Overview" at bounding box center [110, 451] width 137 height 32
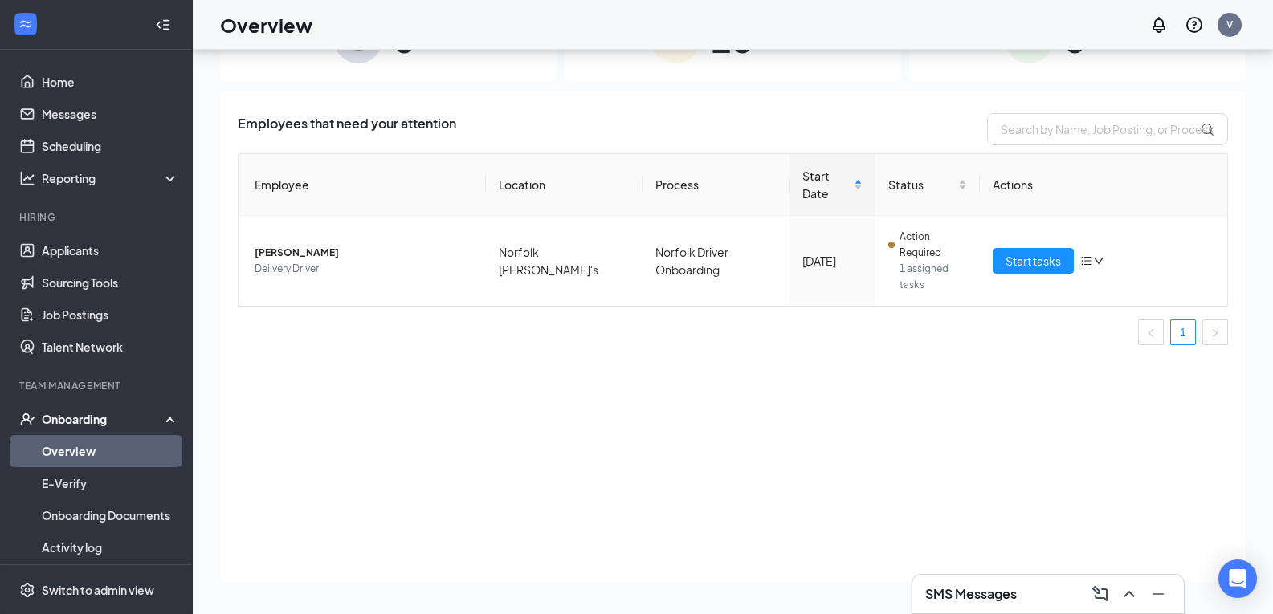
click at [146, 417] on div "Onboarding" at bounding box center [104, 419] width 124 height 16
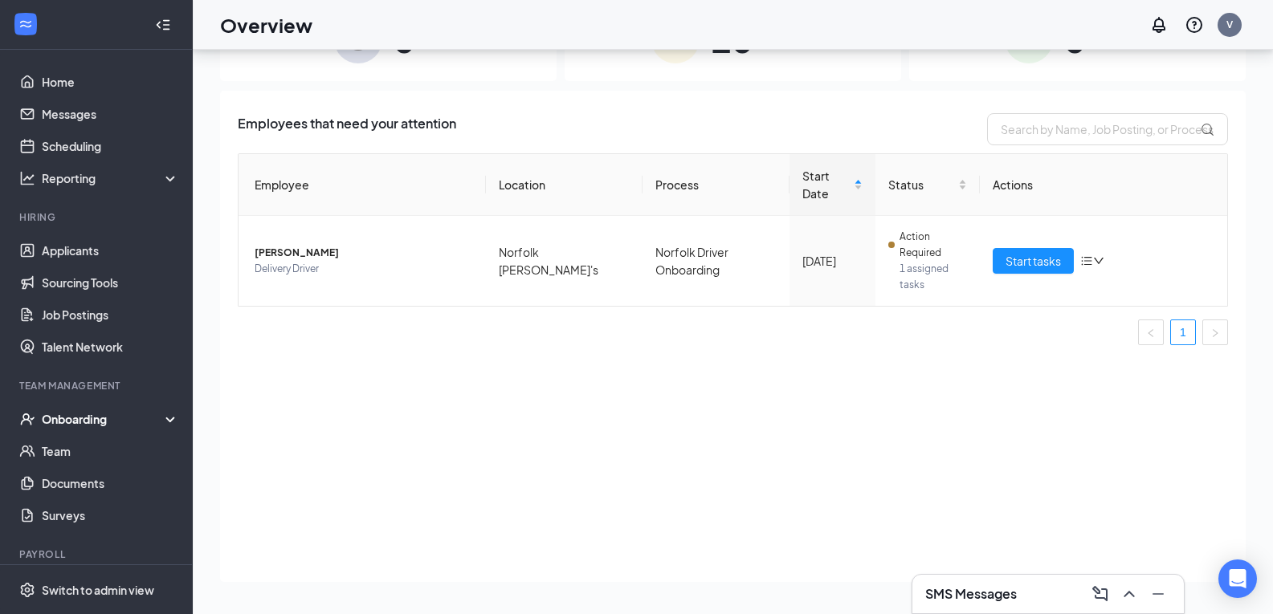
click at [116, 422] on div "Onboarding" at bounding box center [104, 419] width 124 height 16
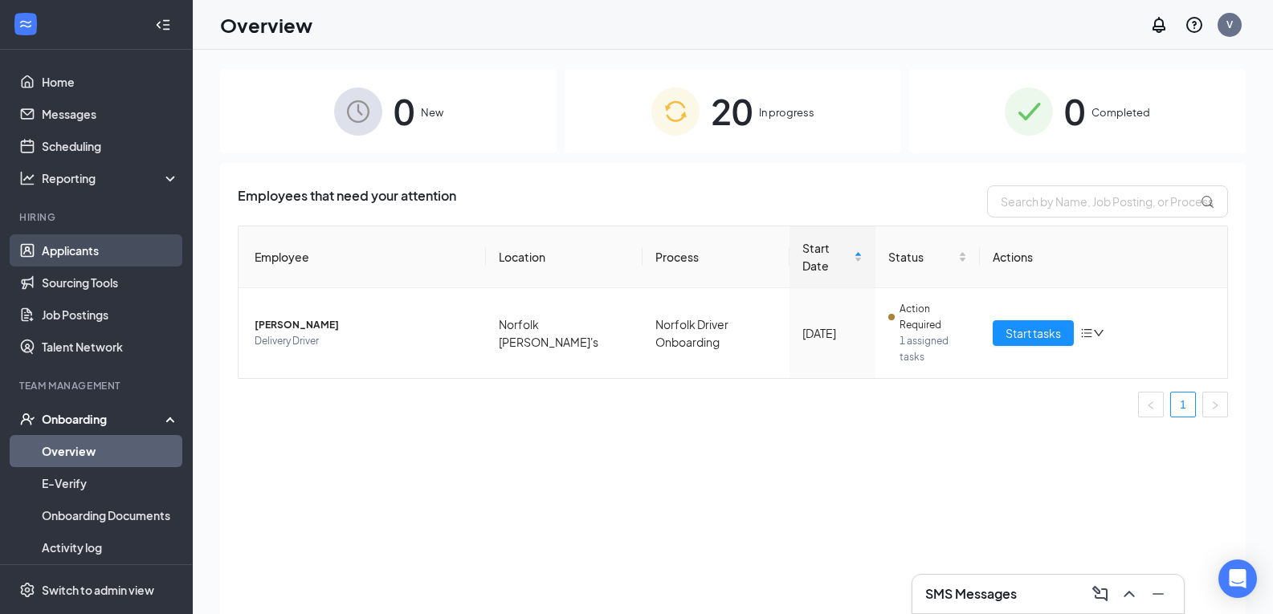
click at [116, 259] on link "Applicants" at bounding box center [110, 251] width 137 height 32
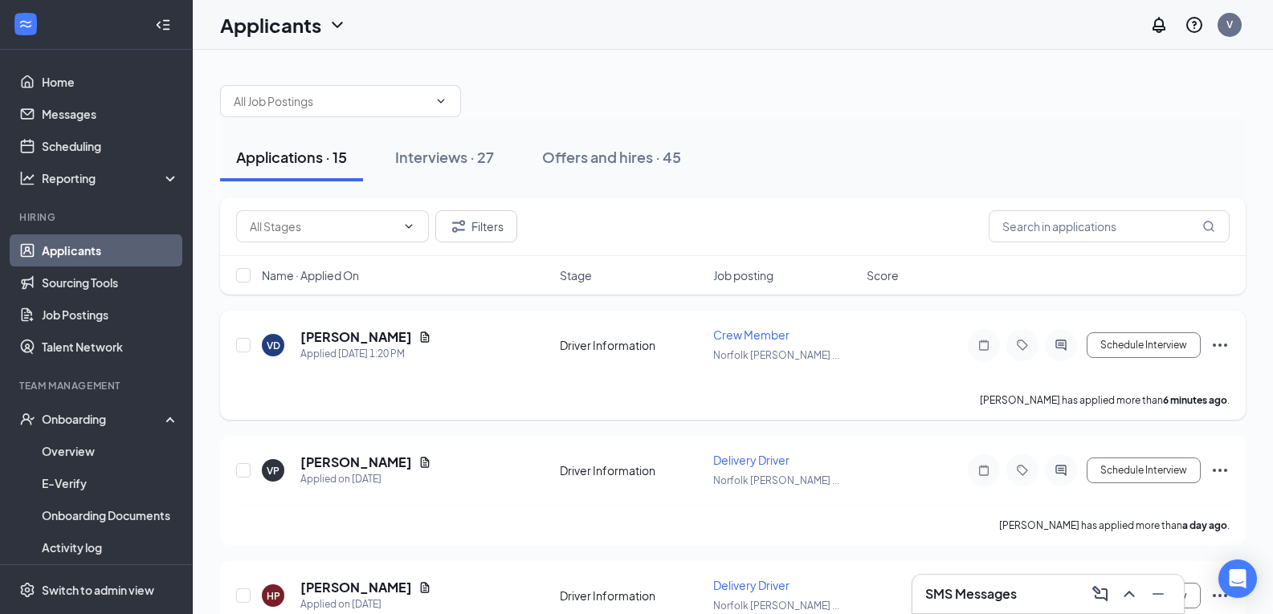
click at [1224, 343] on icon "Ellipses" at bounding box center [1219, 345] width 19 height 19
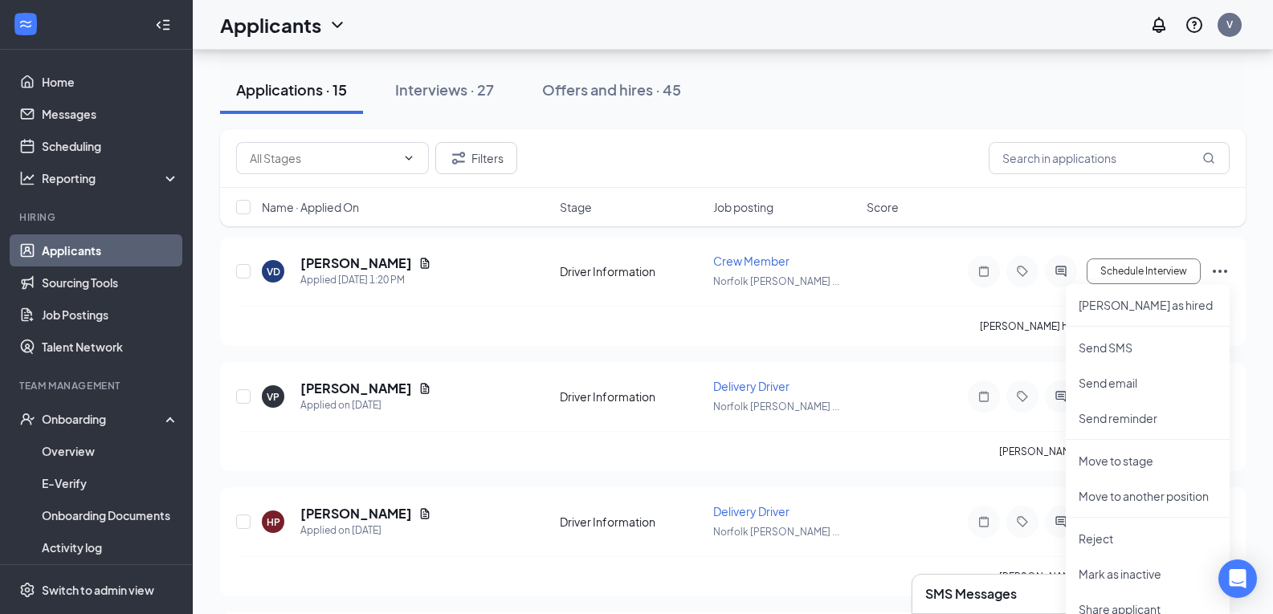
scroll to position [241, 0]
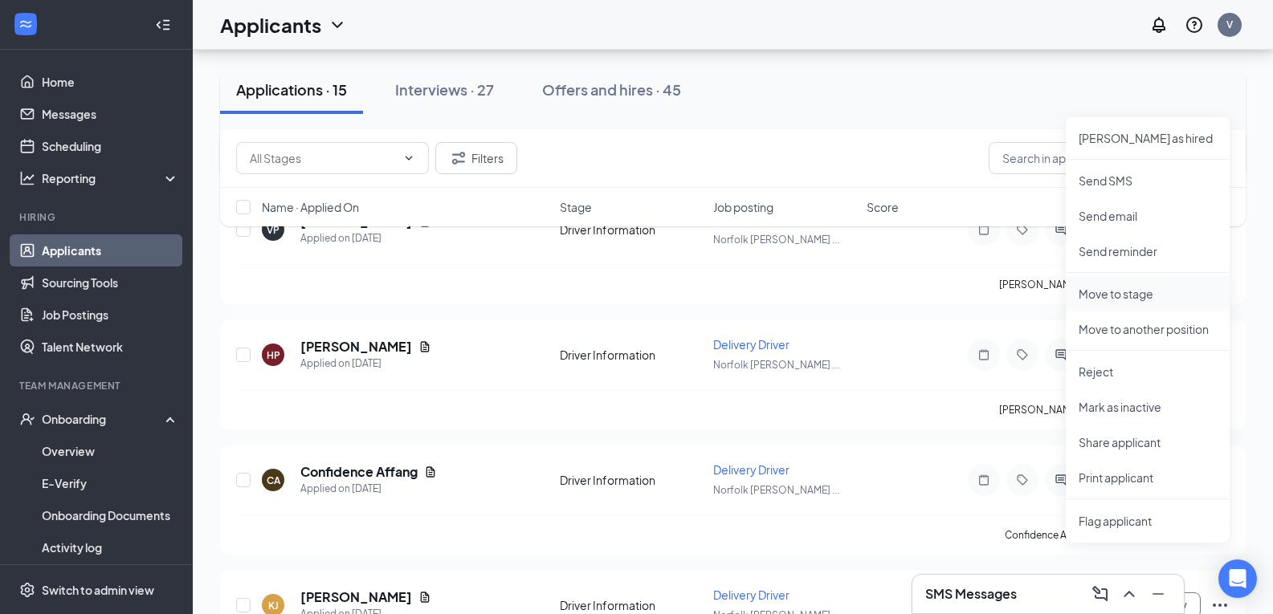
click at [1125, 299] on p "Move to stage" at bounding box center [1148, 294] width 138 height 16
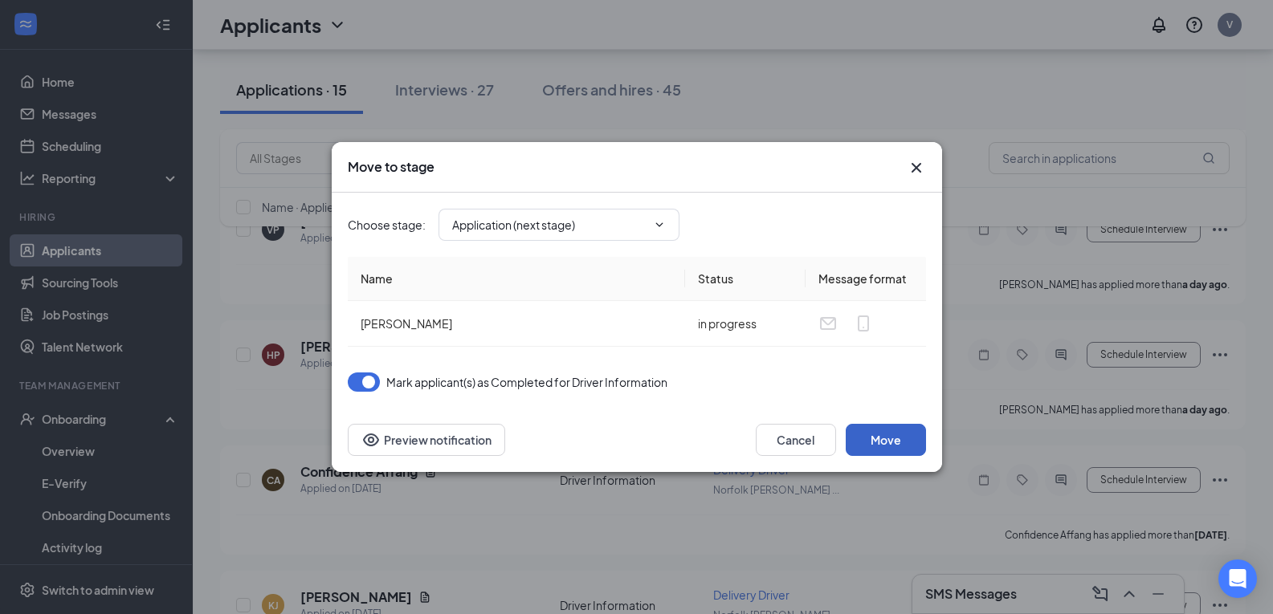
click at [902, 434] on button "Move" at bounding box center [886, 440] width 80 height 32
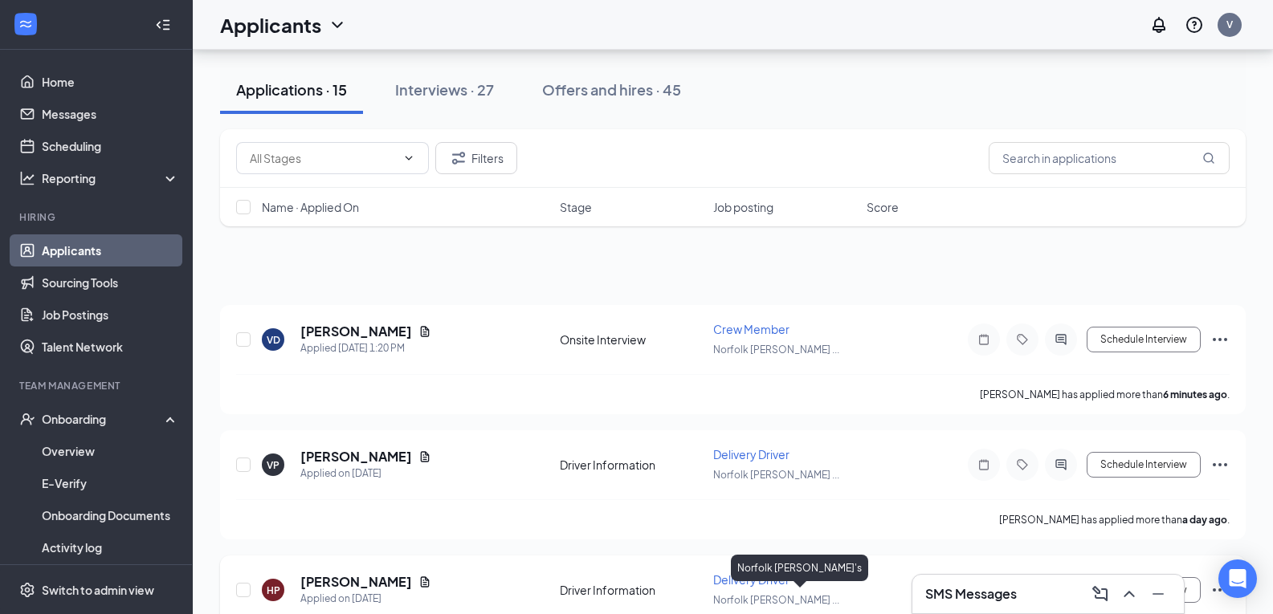
scroll to position [0, 0]
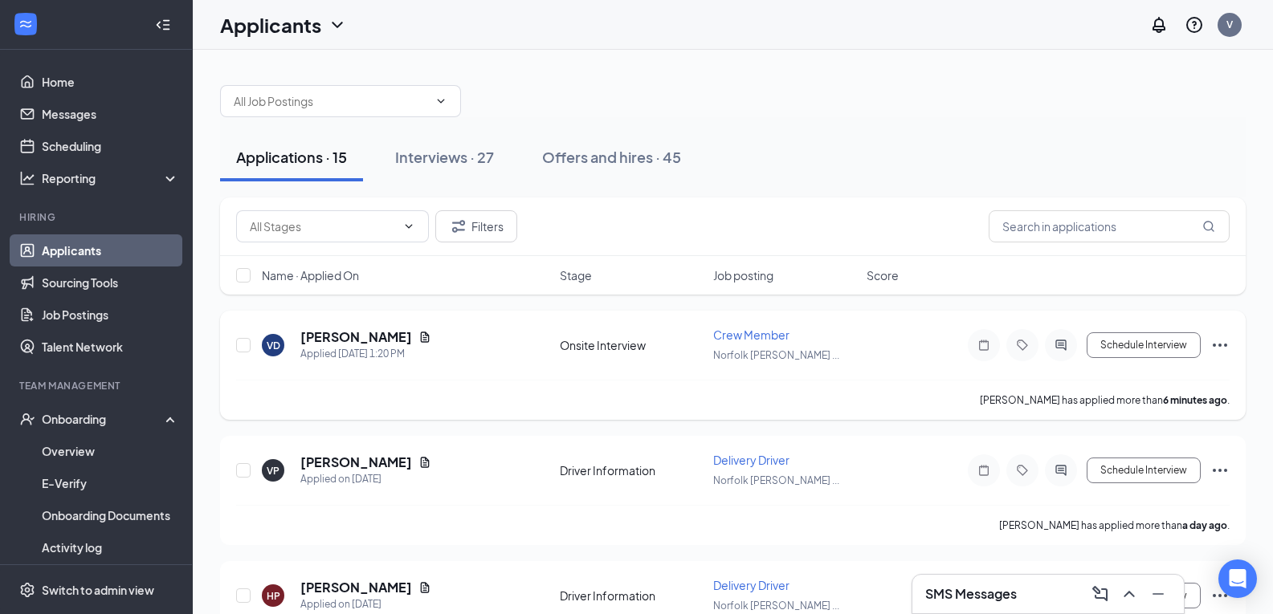
click at [743, 338] on span "Crew Member" at bounding box center [751, 335] width 76 height 14
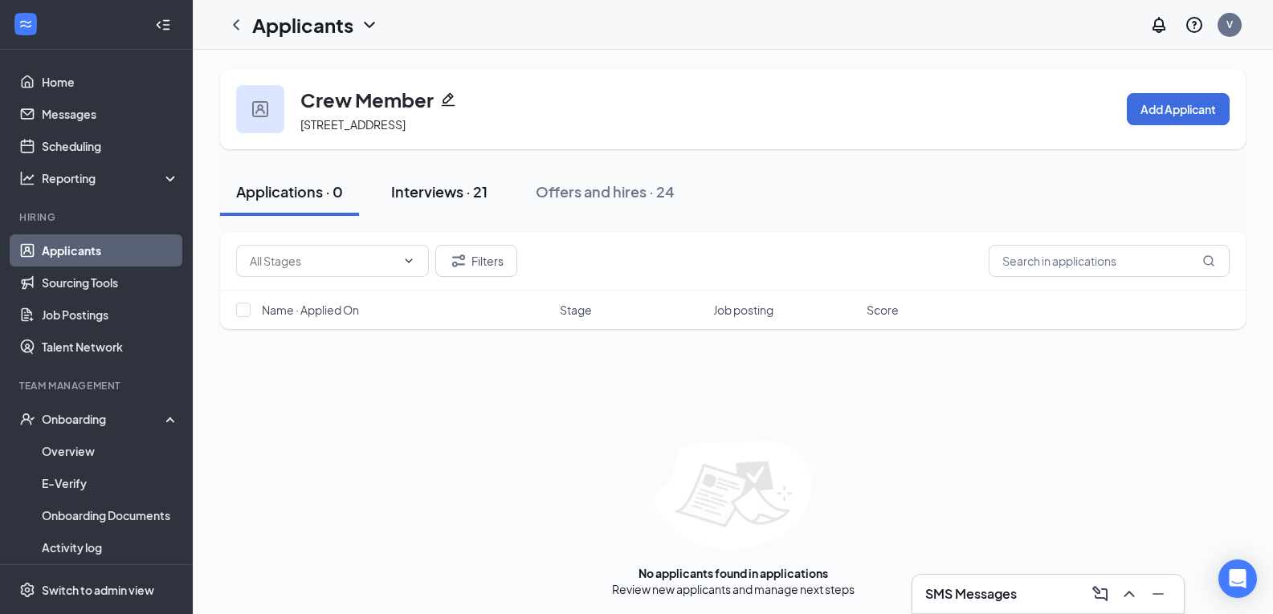
click at [429, 198] on div "Interviews · 21" at bounding box center [439, 192] width 96 height 20
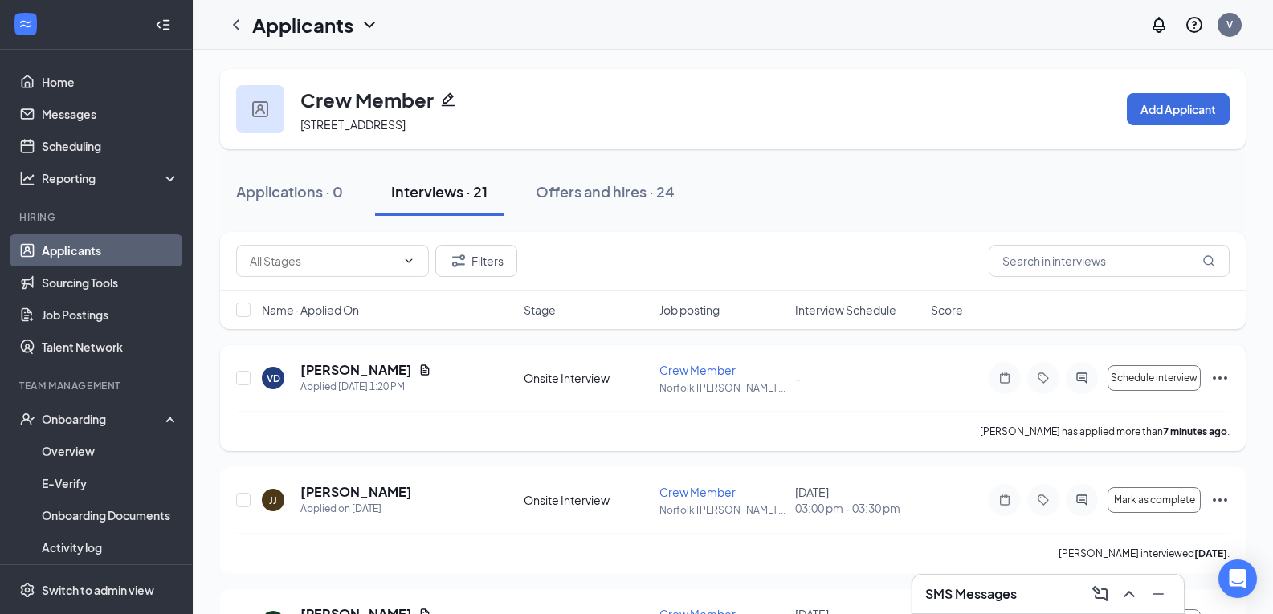
click at [1227, 375] on icon "Ellipses" at bounding box center [1219, 378] width 19 height 19
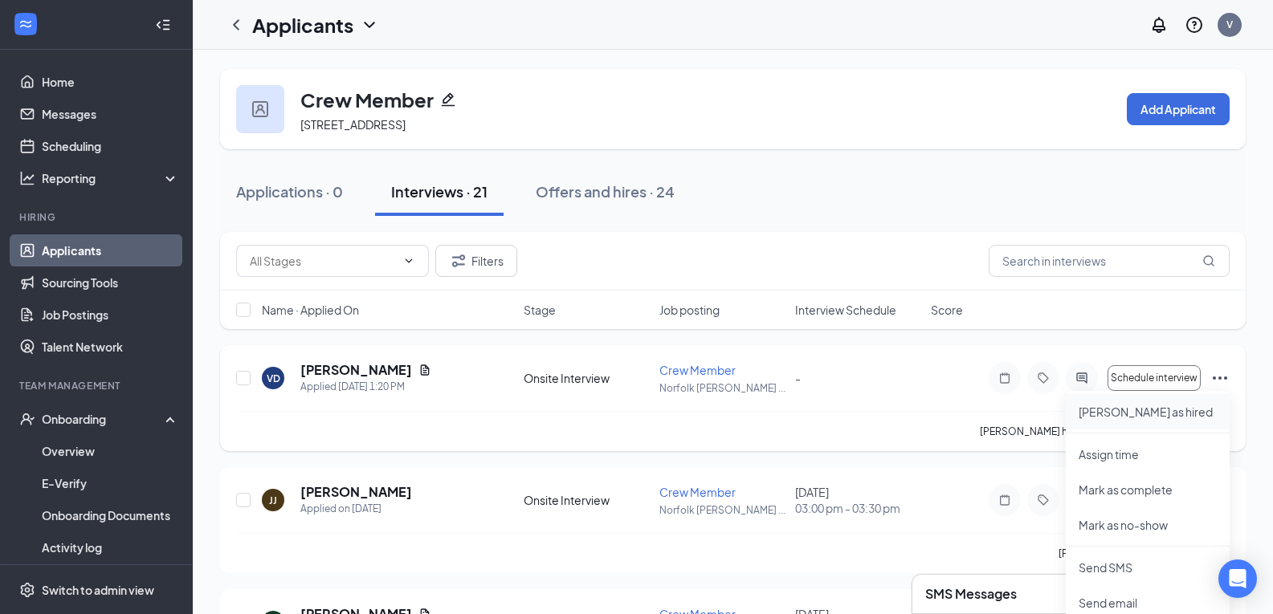
click at [1126, 414] on p "[PERSON_NAME] as hired" at bounding box center [1148, 412] width 138 height 16
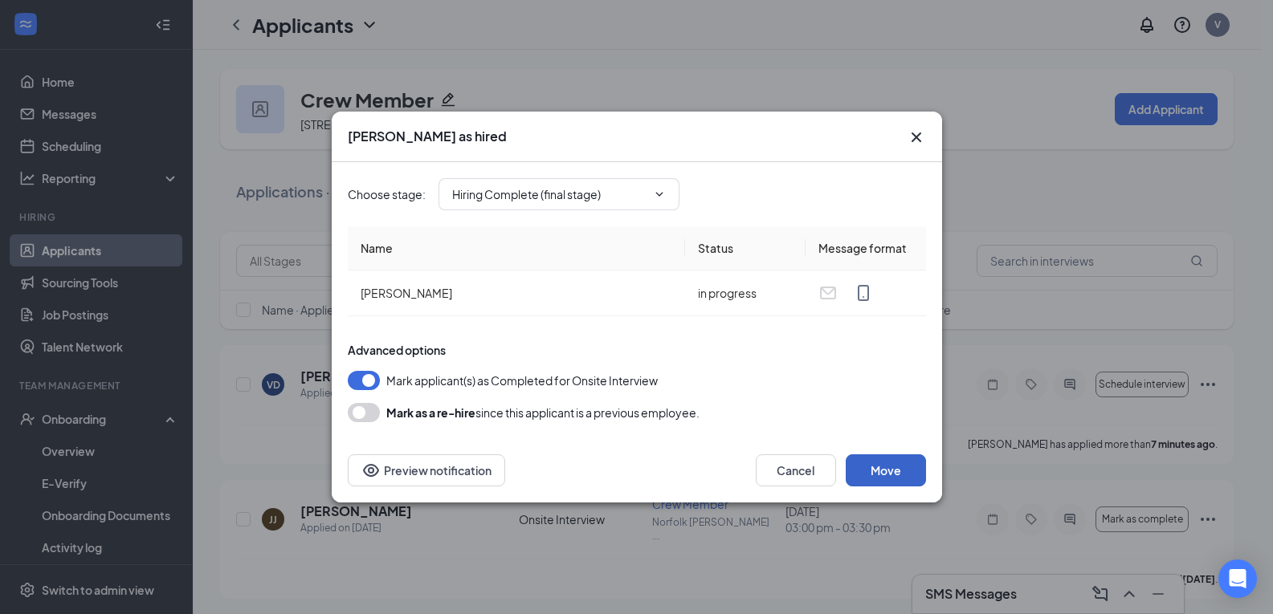
click at [873, 464] on button "Move" at bounding box center [886, 471] width 80 height 32
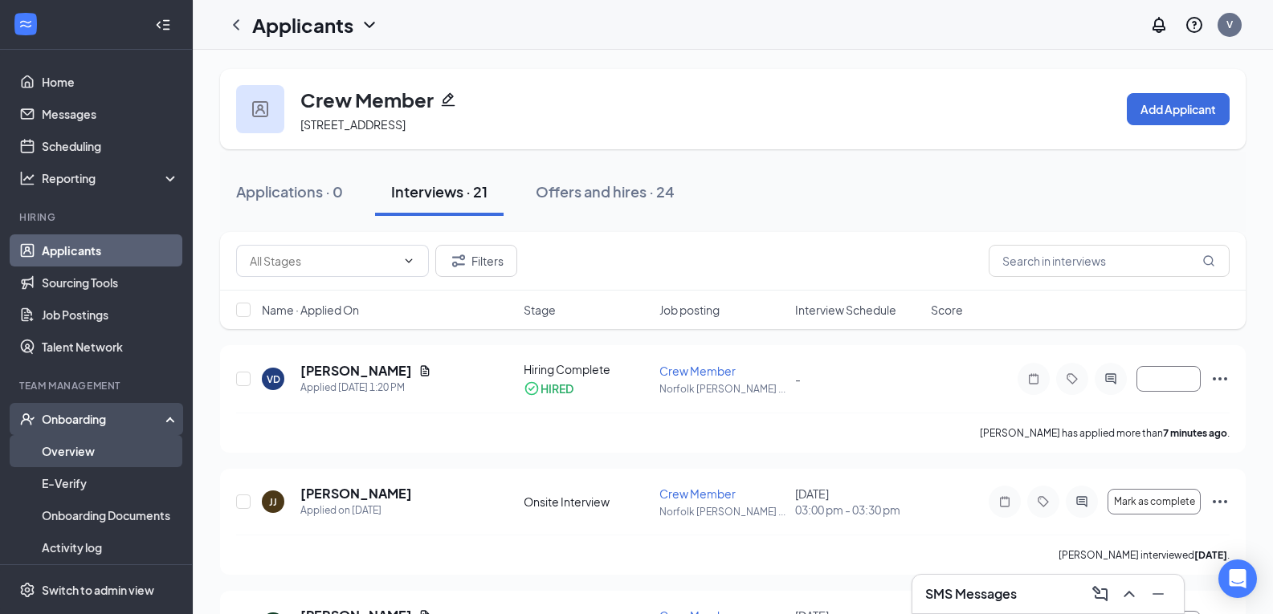
click at [134, 453] on link "Overview" at bounding box center [110, 451] width 137 height 32
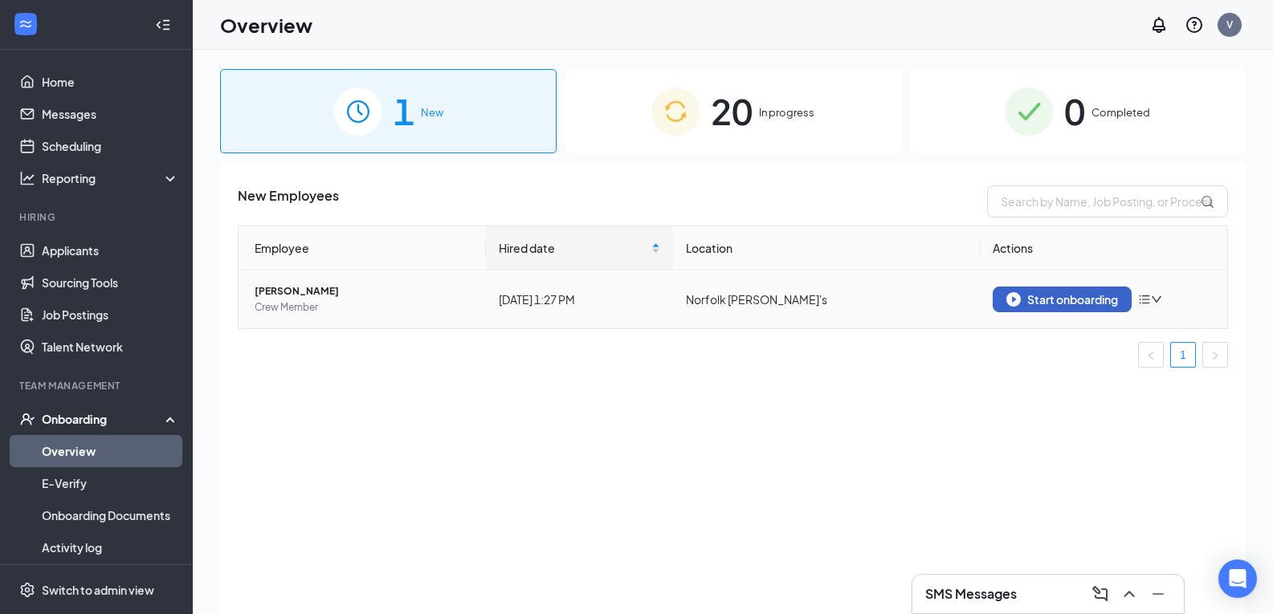
click at [1090, 301] on div "Start onboarding" at bounding box center [1062, 299] width 112 height 14
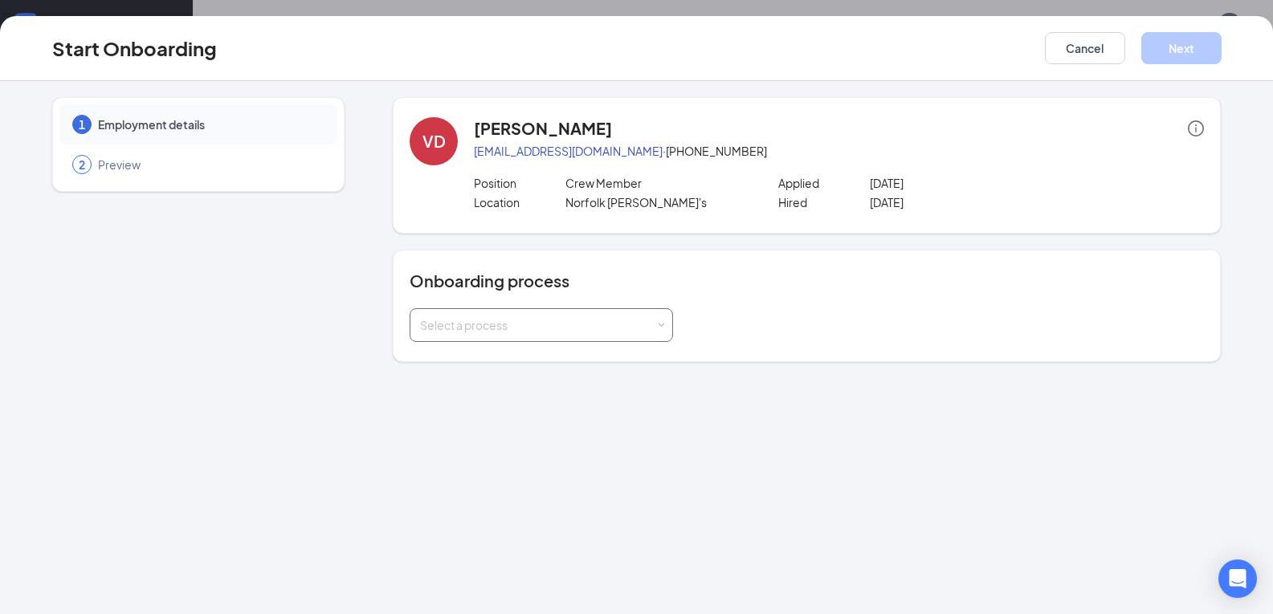
click at [594, 332] on div "Select a process" at bounding box center [537, 325] width 235 height 16
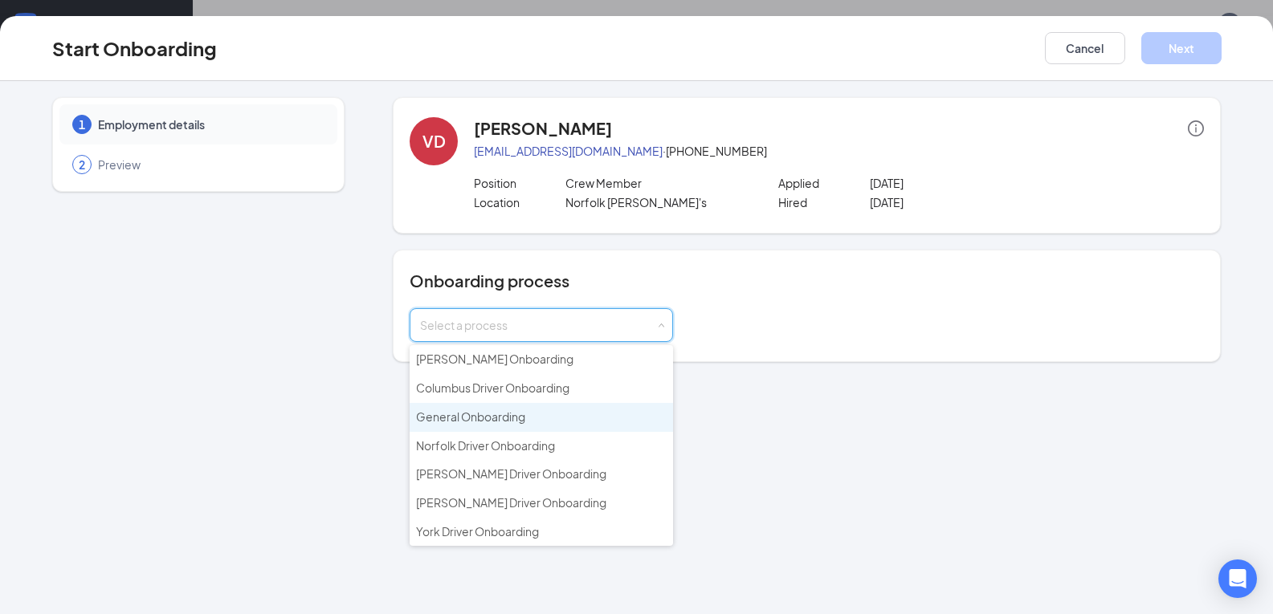
click at [567, 417] on li "General Onboarding" at bounding box center [541, 417] width 263 height 29
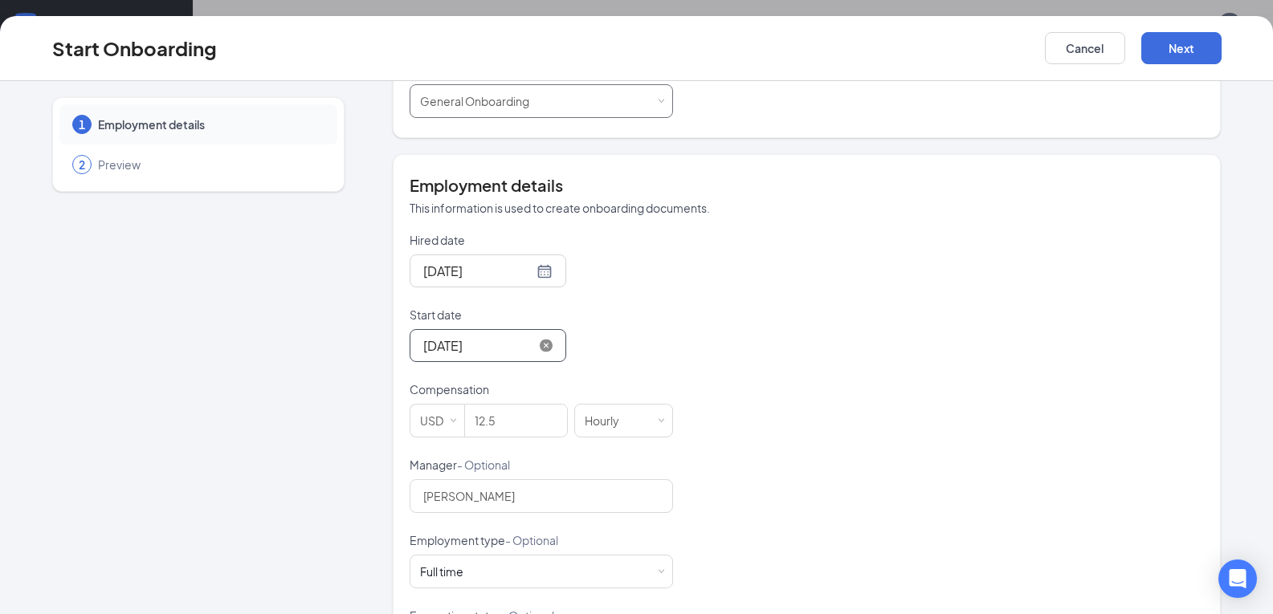
scroll to position [241, 0]
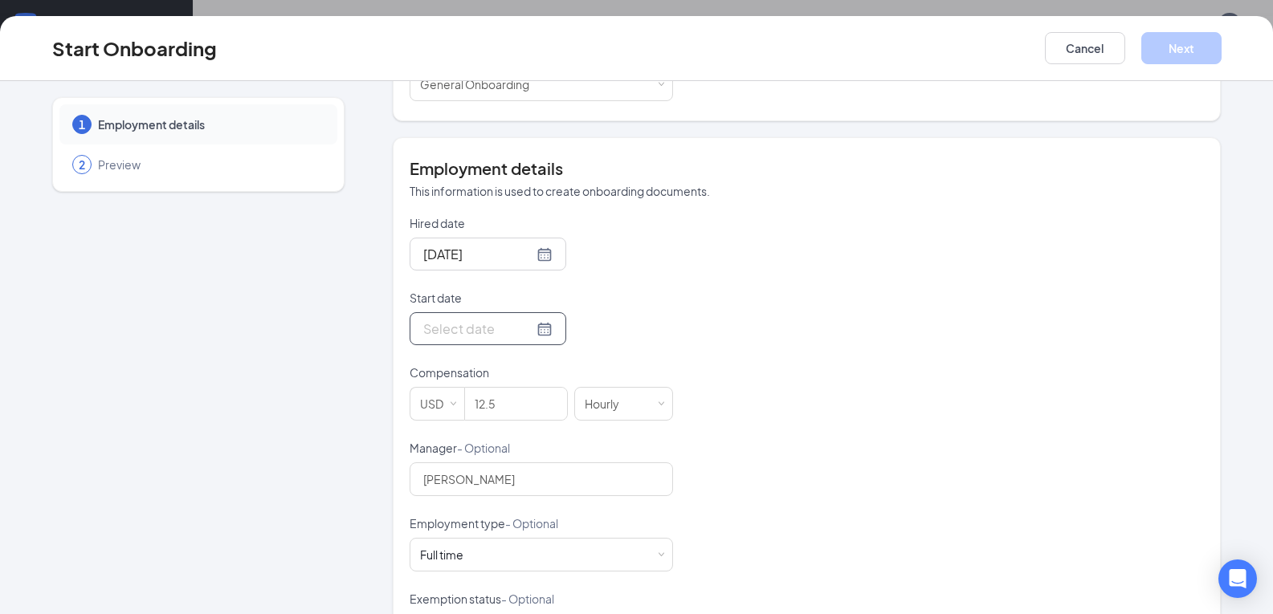
click at [528, 331] on div at bounding box center [487, 329] width 129 height 20
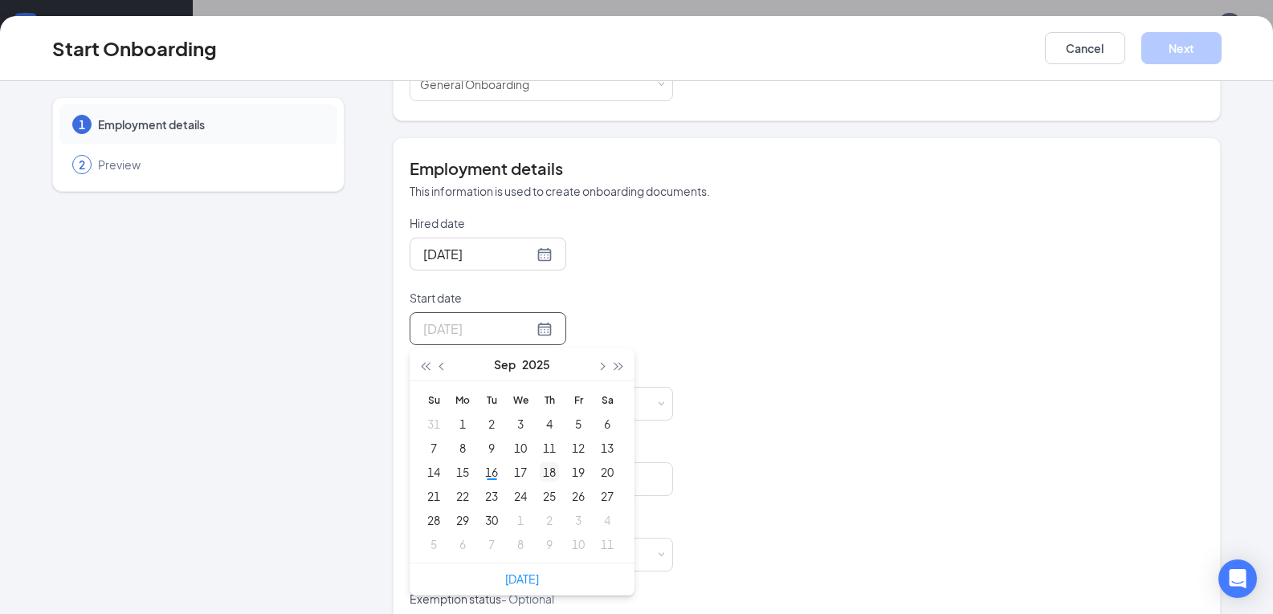
type input "[DATE]"
click at [550, 469] on div "18" at bounding box center [549, 472] width 19 height 19
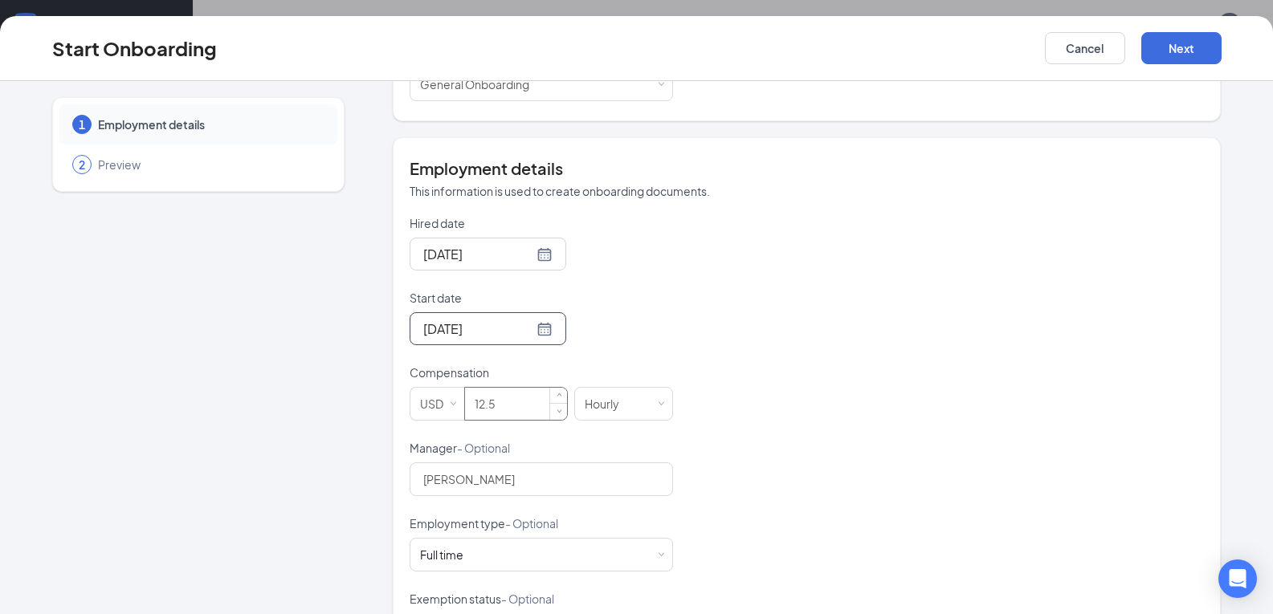
drag, startPoint x: 537, startPoint y: 399, endPoint x: 508, endPoint y: 410, distance: 31.8
click at [508, 410] on input "12.5" at bounding box center [516, 404] width 102 height 32
click at [505, 411] on input "12.5" at bounding box center [516, 404] width 102 height 32
drag, startPoint x: 505, startPoint y: 411, endPoint x: 488, endPoint y: 413, distance: 16.9
click at [488, 413] on input "12.5" at bounding box center [516, 404] width 102 height 32
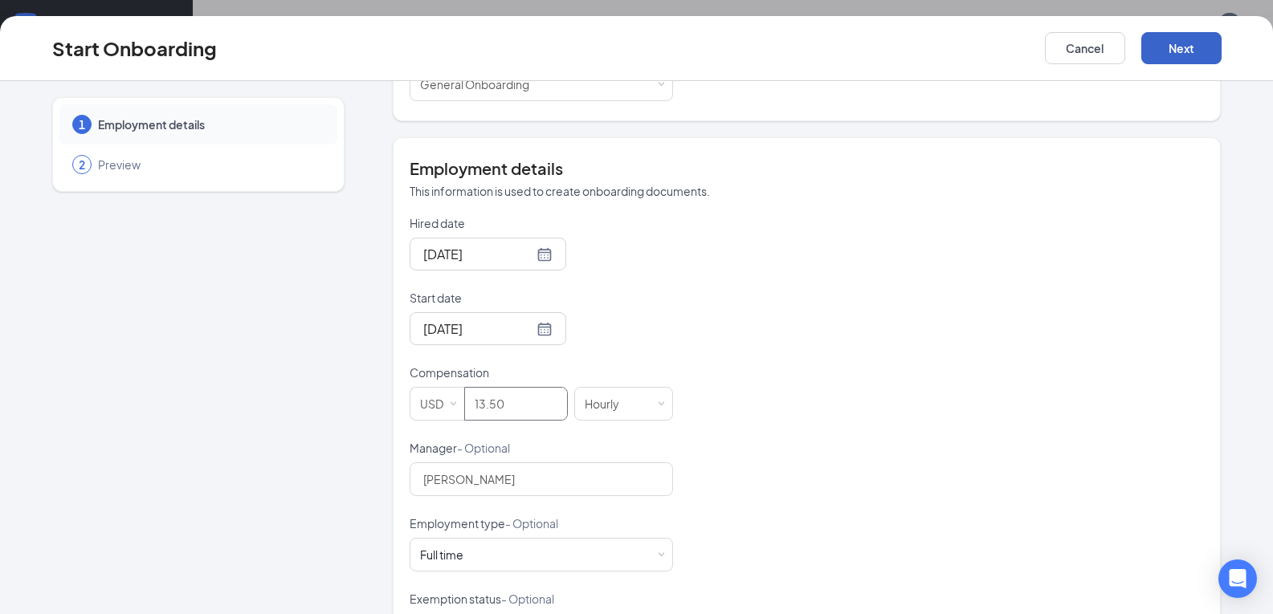
type input "13.5"
click at [1165, 51] on button "Next" at bounding box center [1181, 48] width 80 height 32
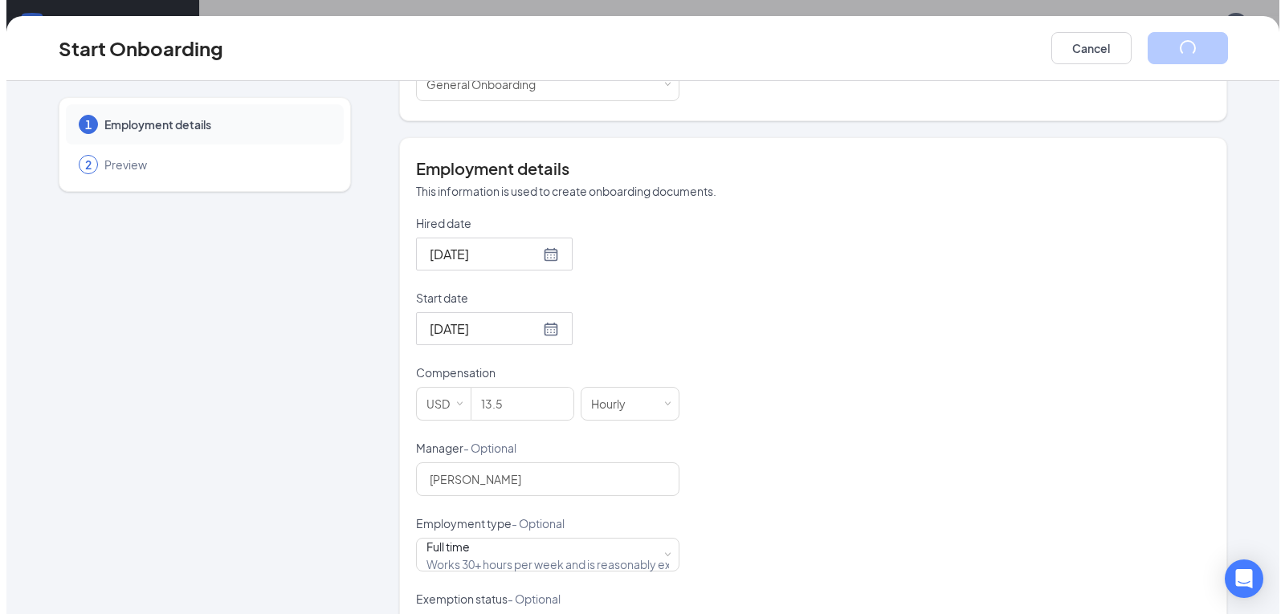
scroll to position [0, 0]
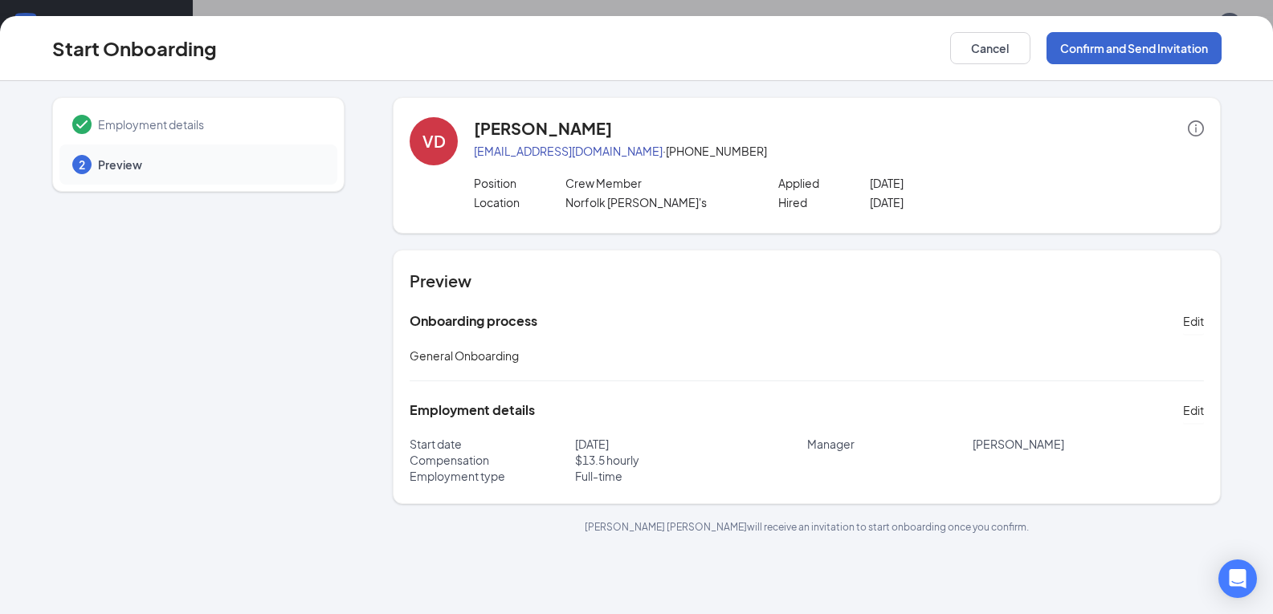
click at [1087, 43] on button "Confirm and Send Invitation" at bounding box center [1133, 48] width 175 height 32
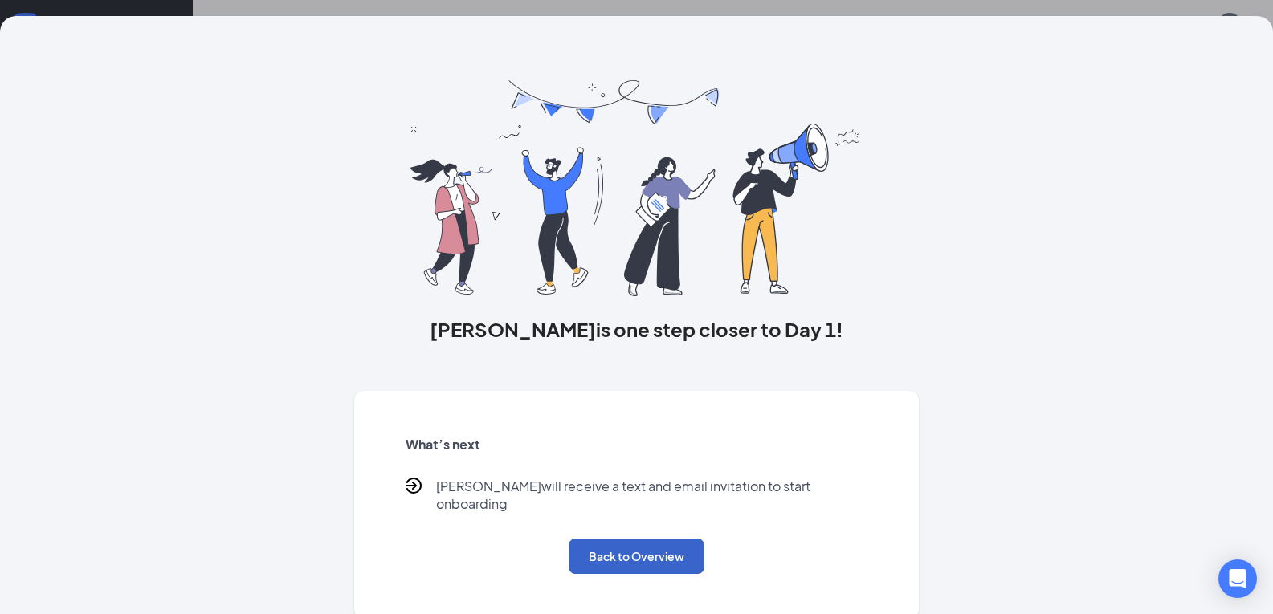
click at [673, 545] on button "Back to Overview" at bounding box center [637, 556] width 136 height 35
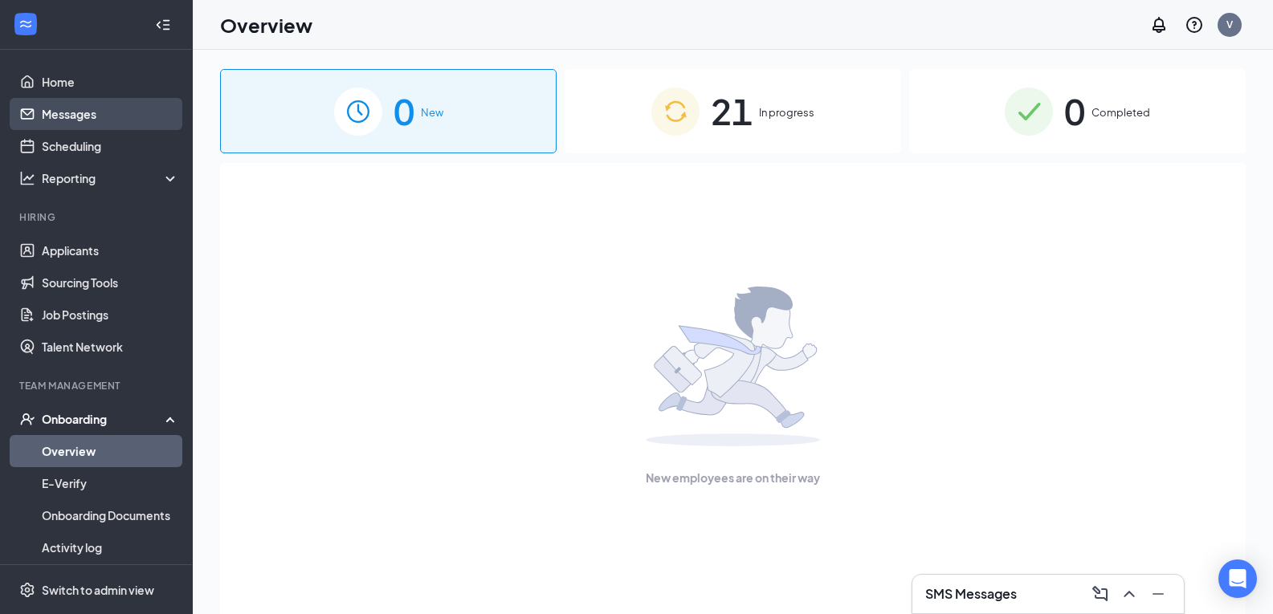
click at [117, 116] on link "Messages" at bounding box center [110, 114] width 137 height 32
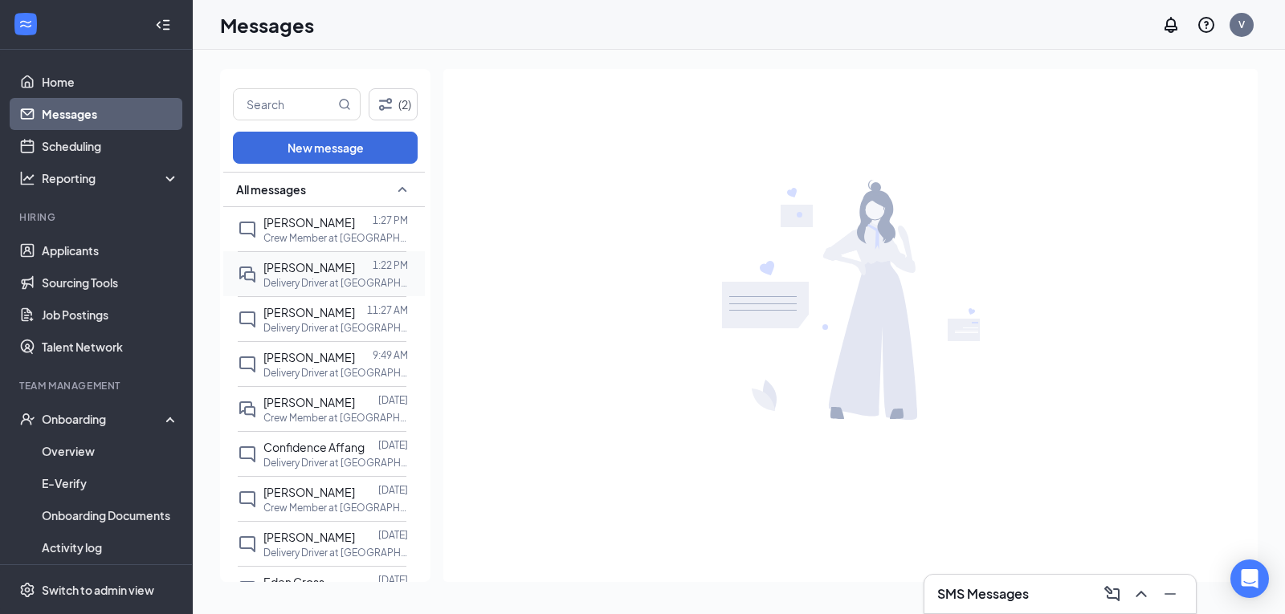
click at [355, 262] on div at bounding box center [364, 268] width 18 height 18
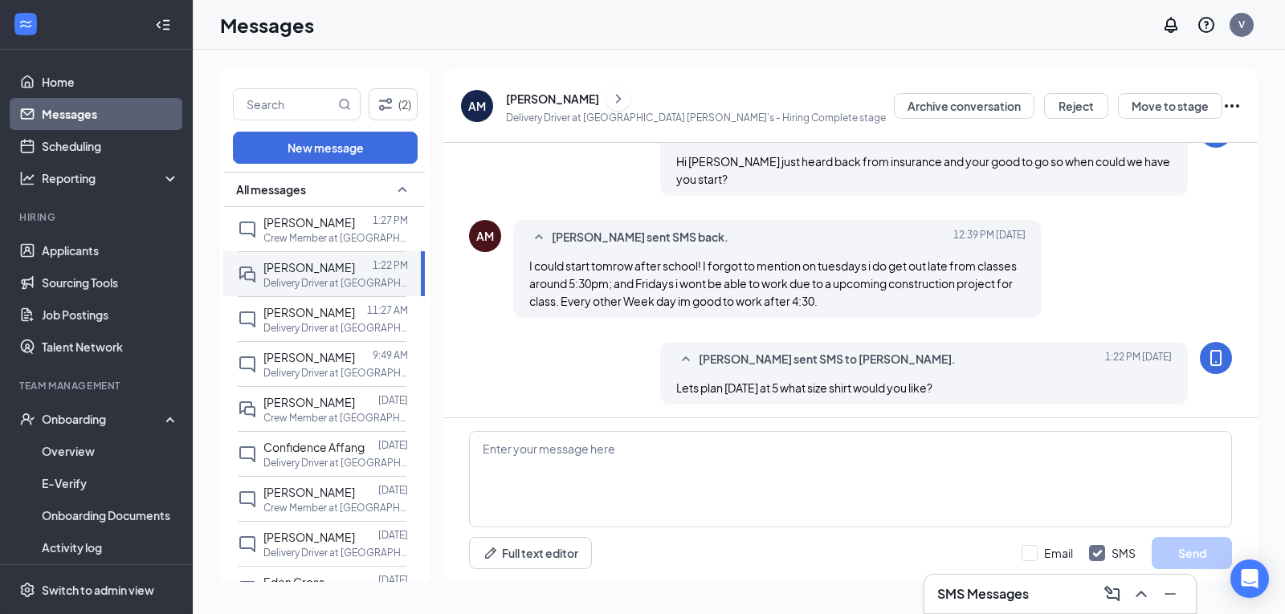
scroll to position [361, 0]
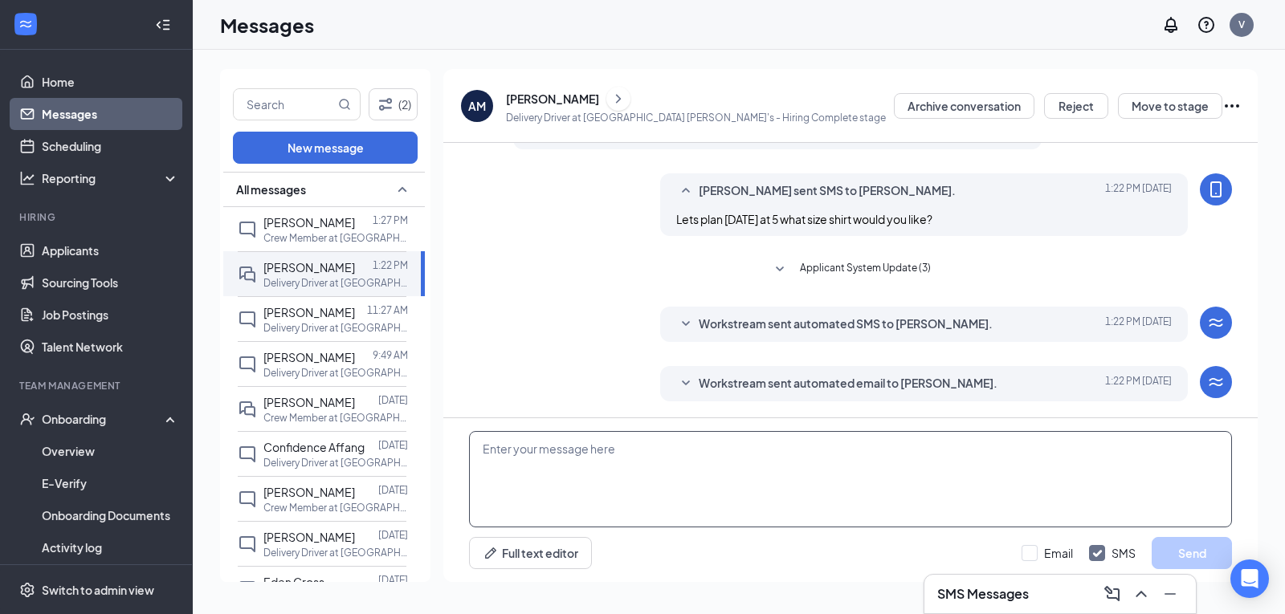
click at [855, 492] on textarea at bounding box center [850, 479] width 763 height 96
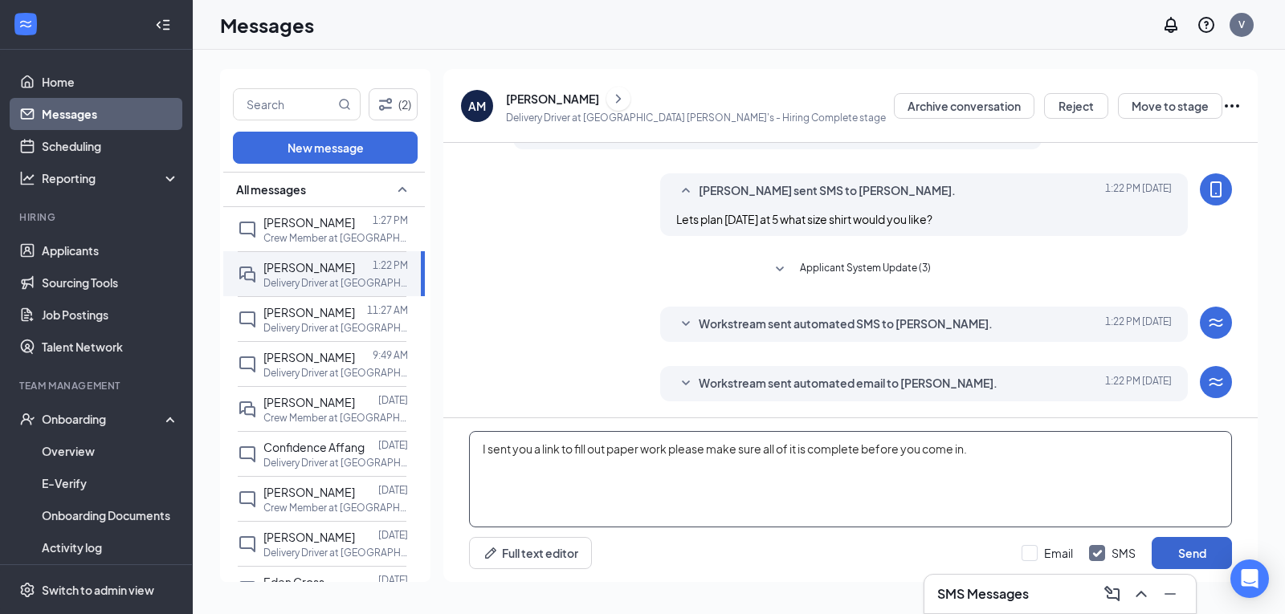
type textarea "I sent you a link to fill out paper work please make sure all of it is complete…"
click at [1171, 547] on button "Send" at bounding box center [1192, 553] width 80 height 32
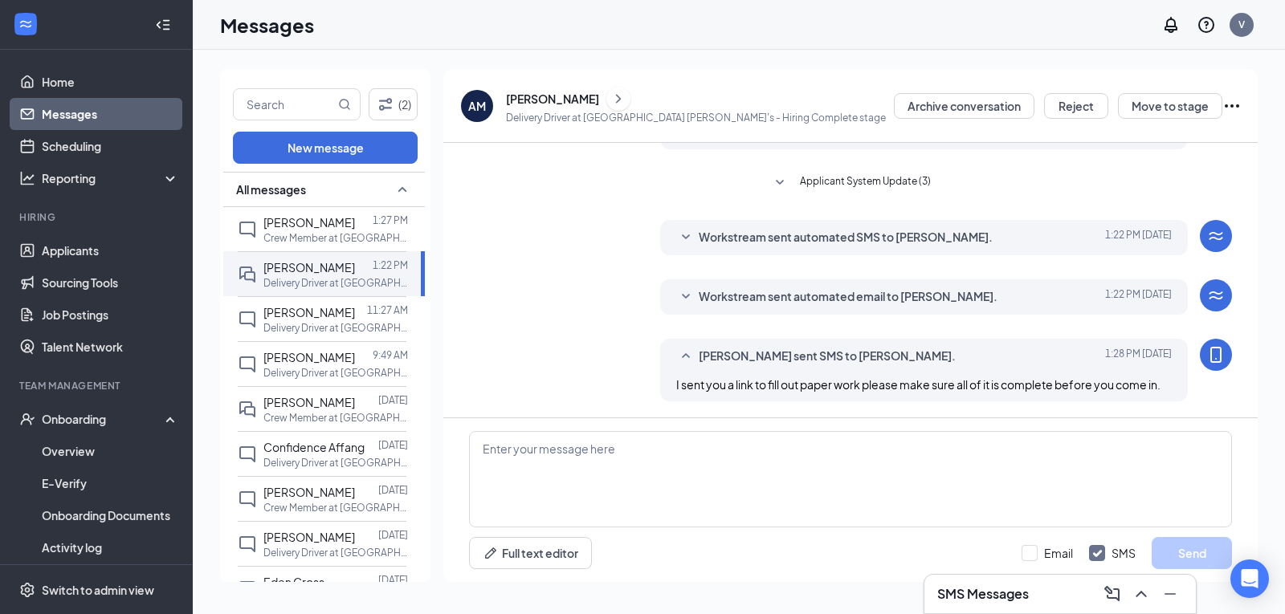
scroll to position [466, 0]
click at [1193, 532] on div "Full text editor Email SMS Send" at bounding box center [850, 500] width 814 height 164
